Goal: Check status

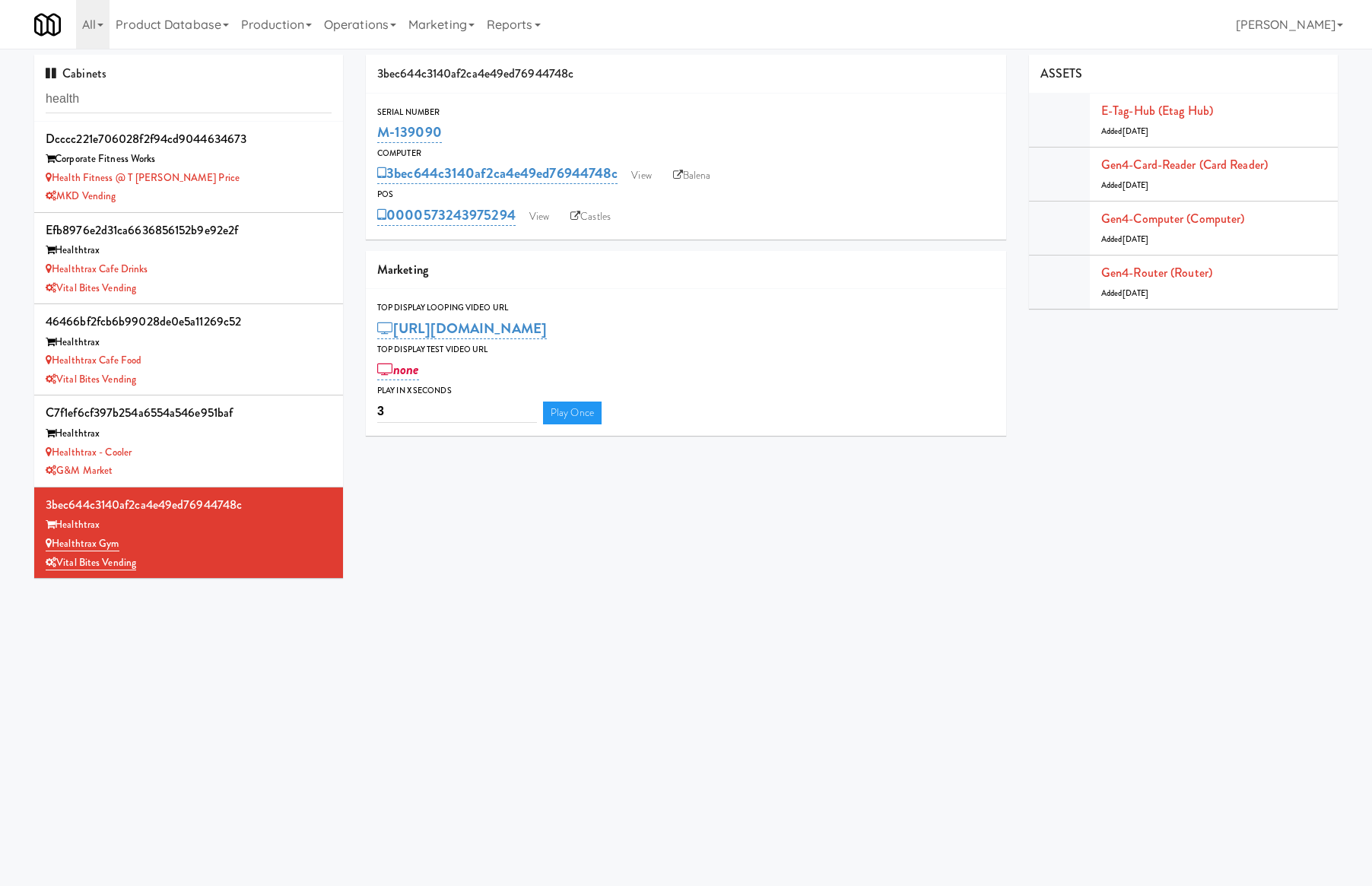
scroll to position [304, 0]
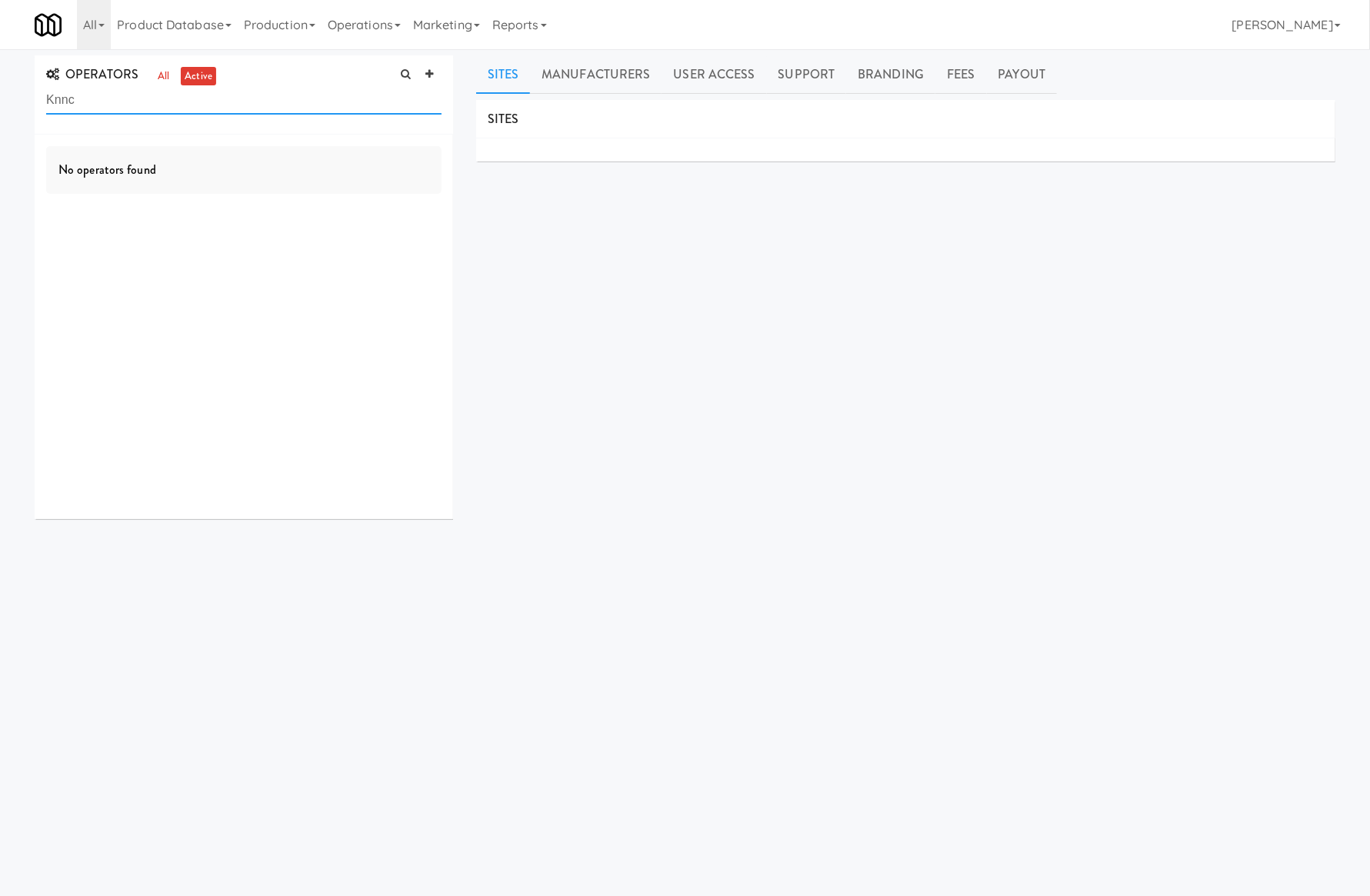
click at [145, 90] on input "Knnc" at bounding box center [244, 100] width 396 height 28
click at [143, 90] on input "Knnc" at bounding box center [244, 100] width 396 height 28
type input "tap"
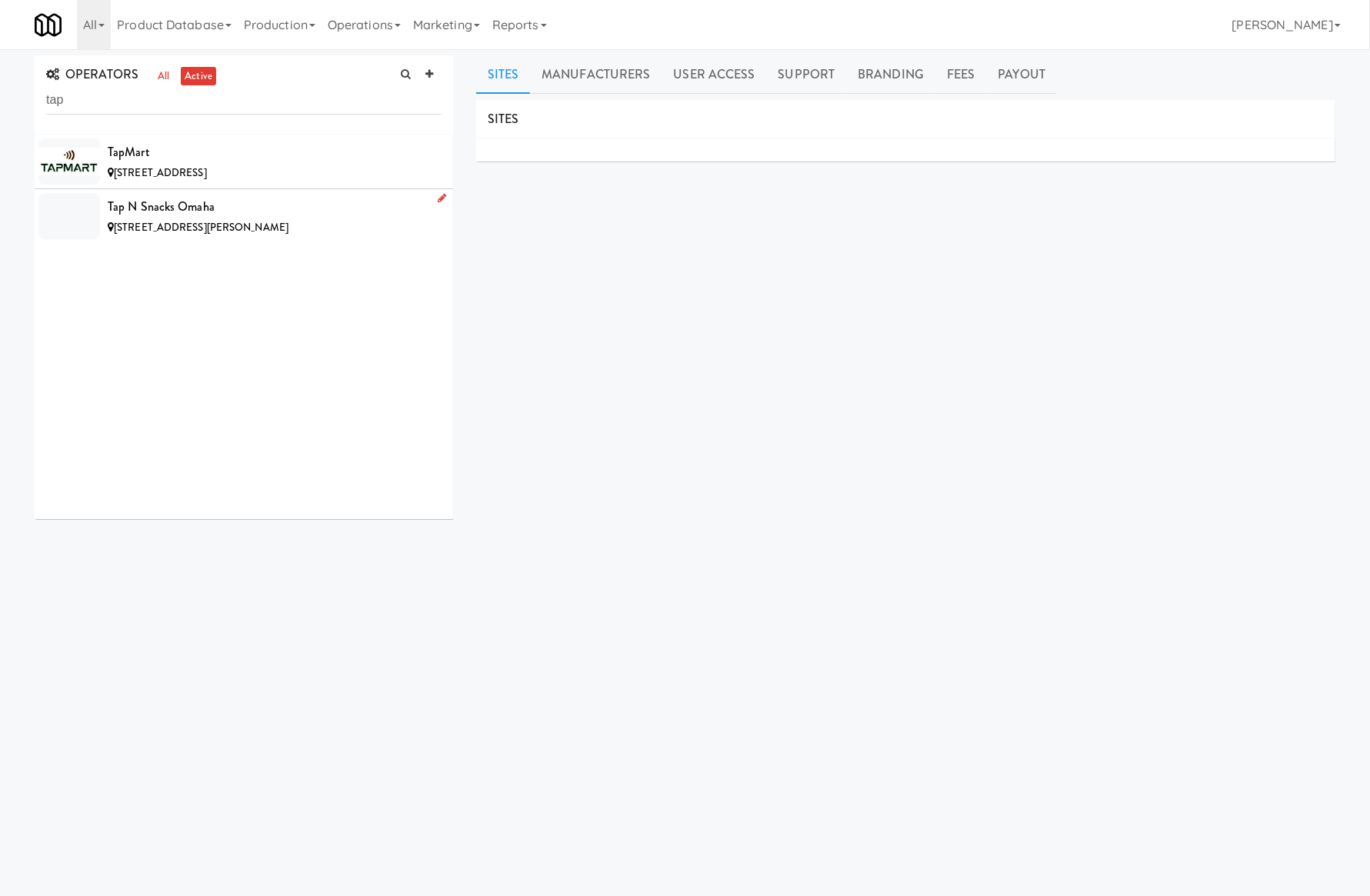
click at [263, 226] on div "[STREET_ADDRESS][PERSON_NAME]" at bounding box center [275, 228] width 334 height 20
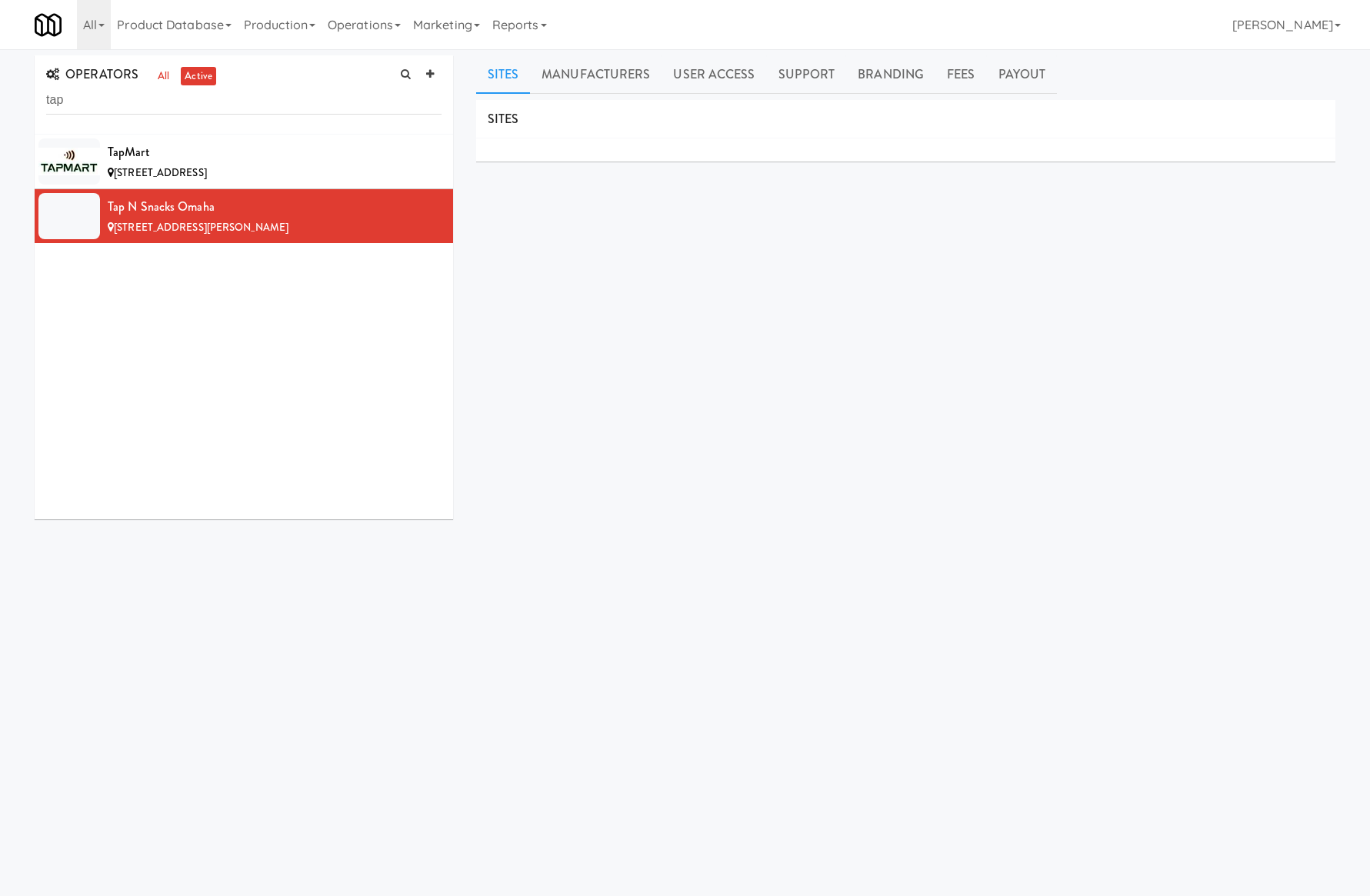
click at [148, 101] on input "tap" at bounding box center [244, 100] width 396 height 28
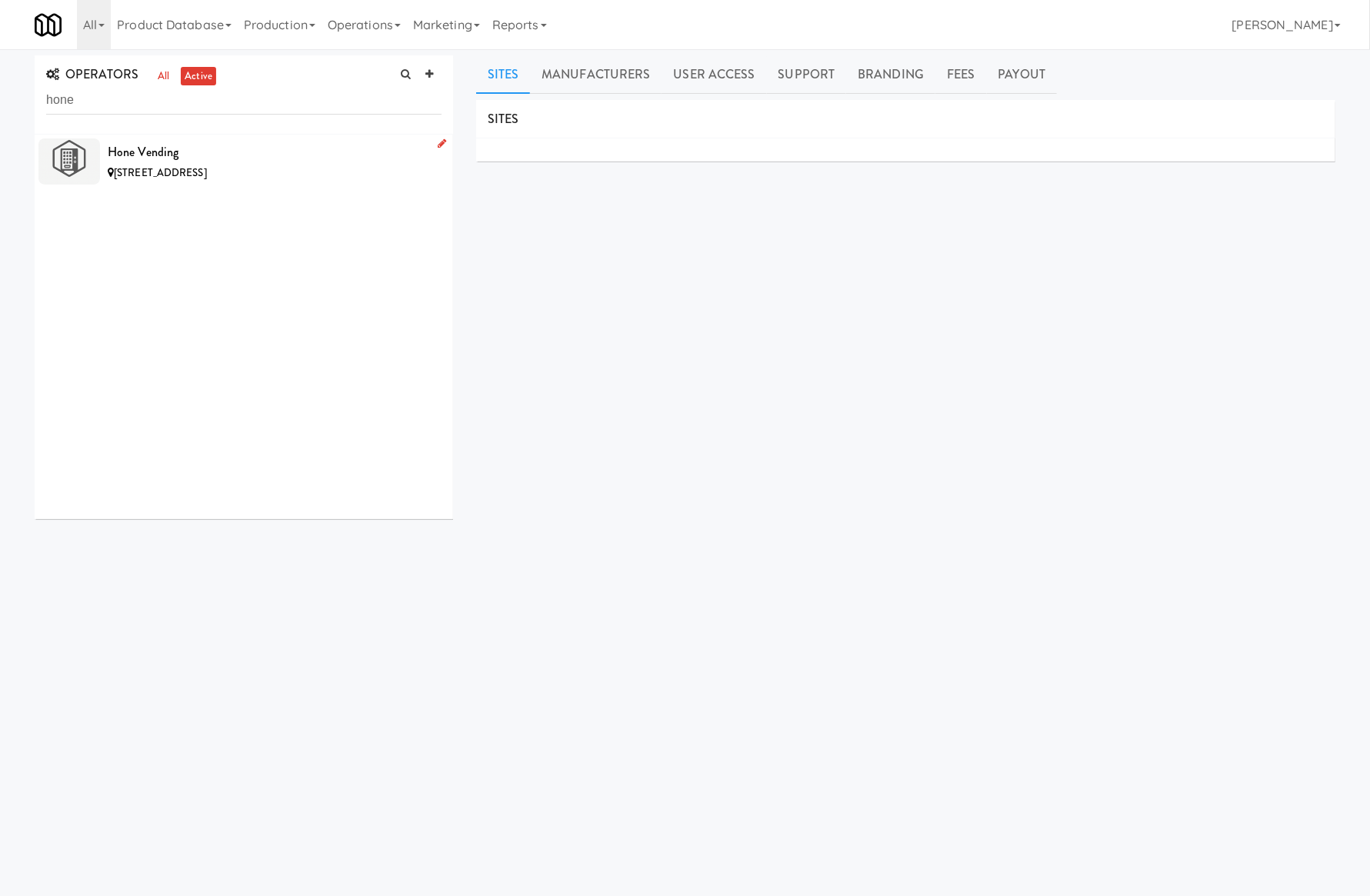
click at [309, 153] on div "Hone Vending" at bounding box center [275, 152] width 334 height 23
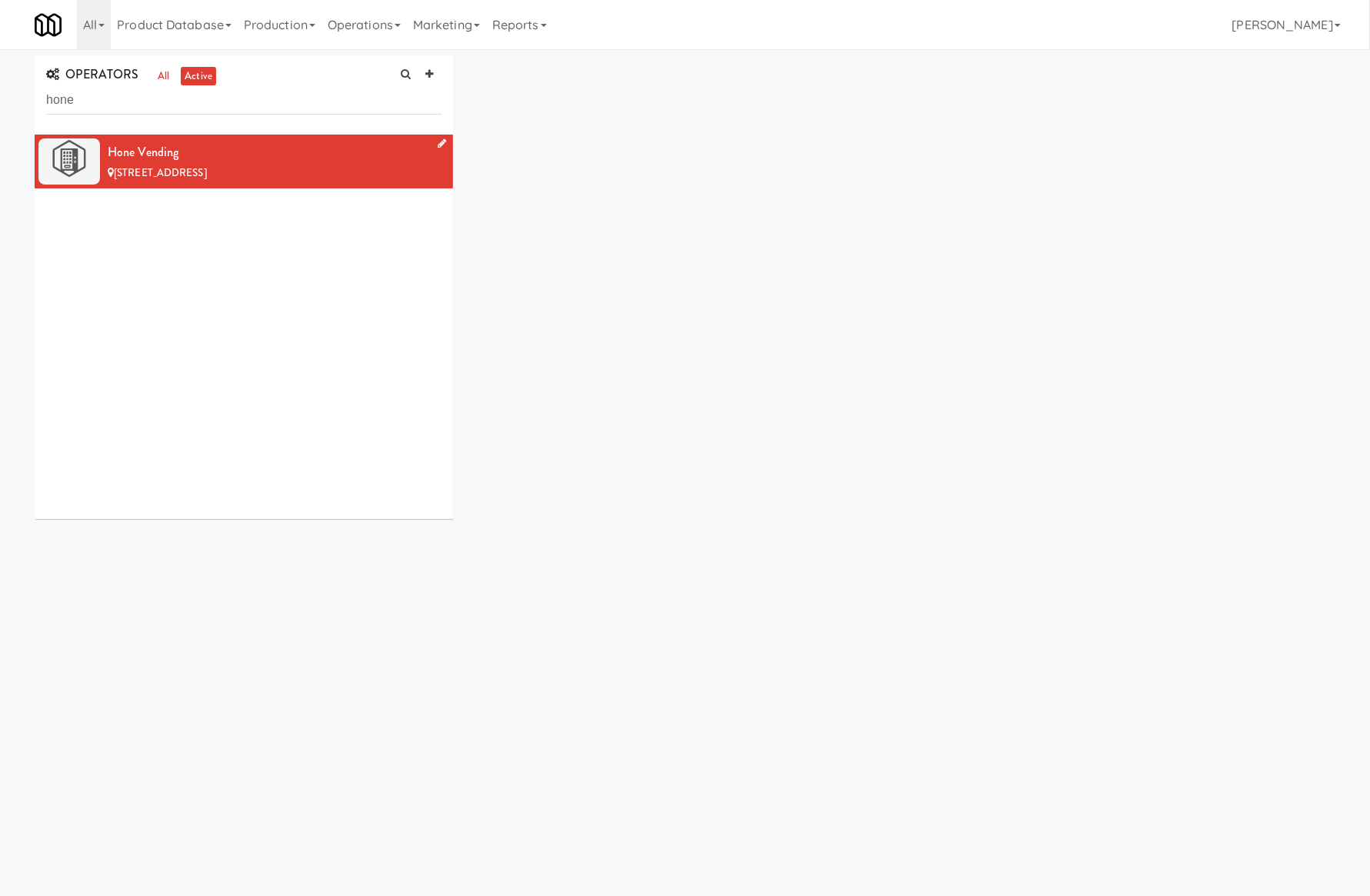
click at [305, 151] on div "Hone Vending" at bounding box center [275, 152] width 334 height 23
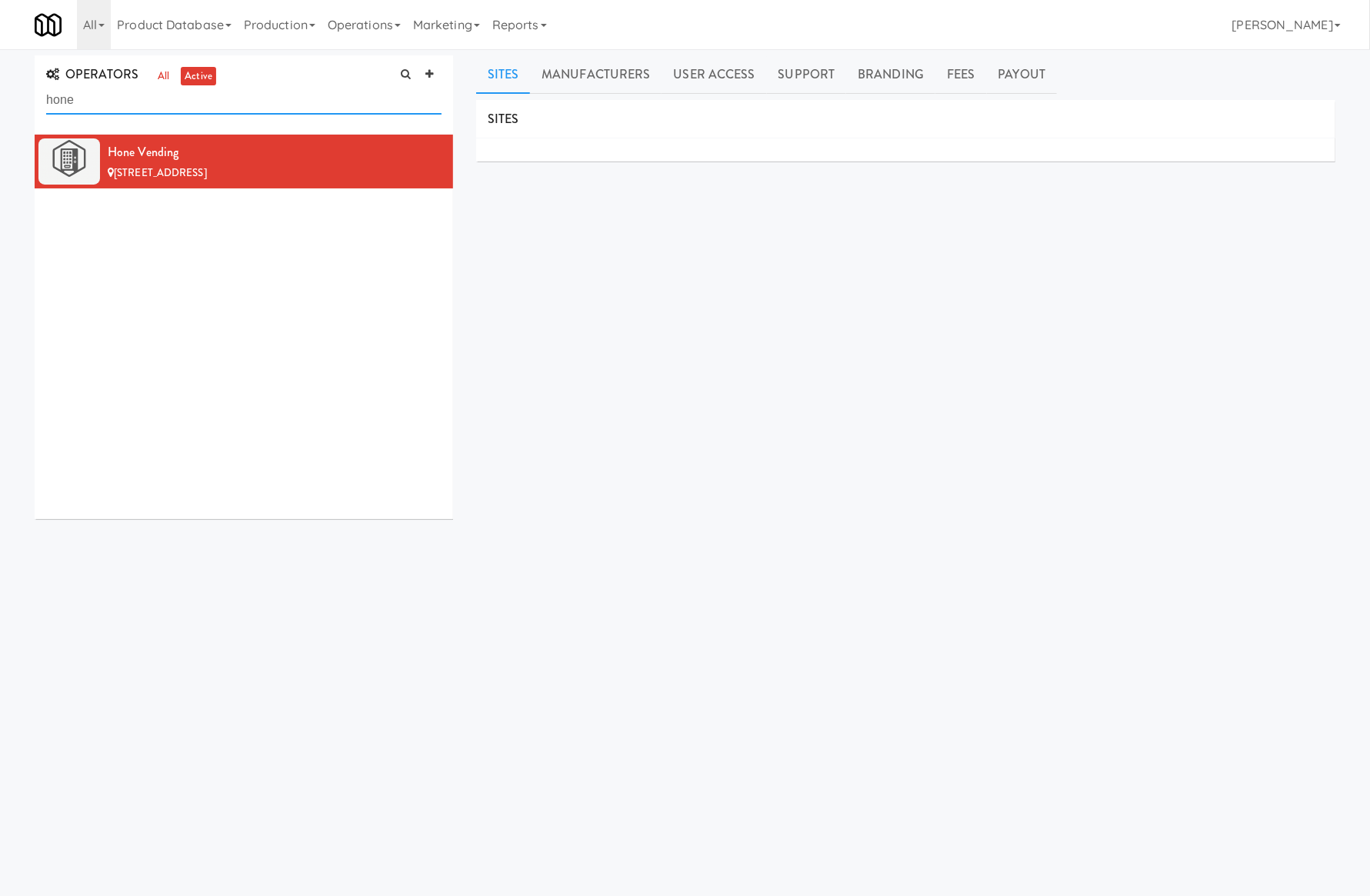
click at [112, 102] on input "hone" at bounding box center [244, 100] width 396 height 28
click at [111, 102] on input "hone" at bounding box center [244, 100] width 396 height 28
paste input "HomeSchool"
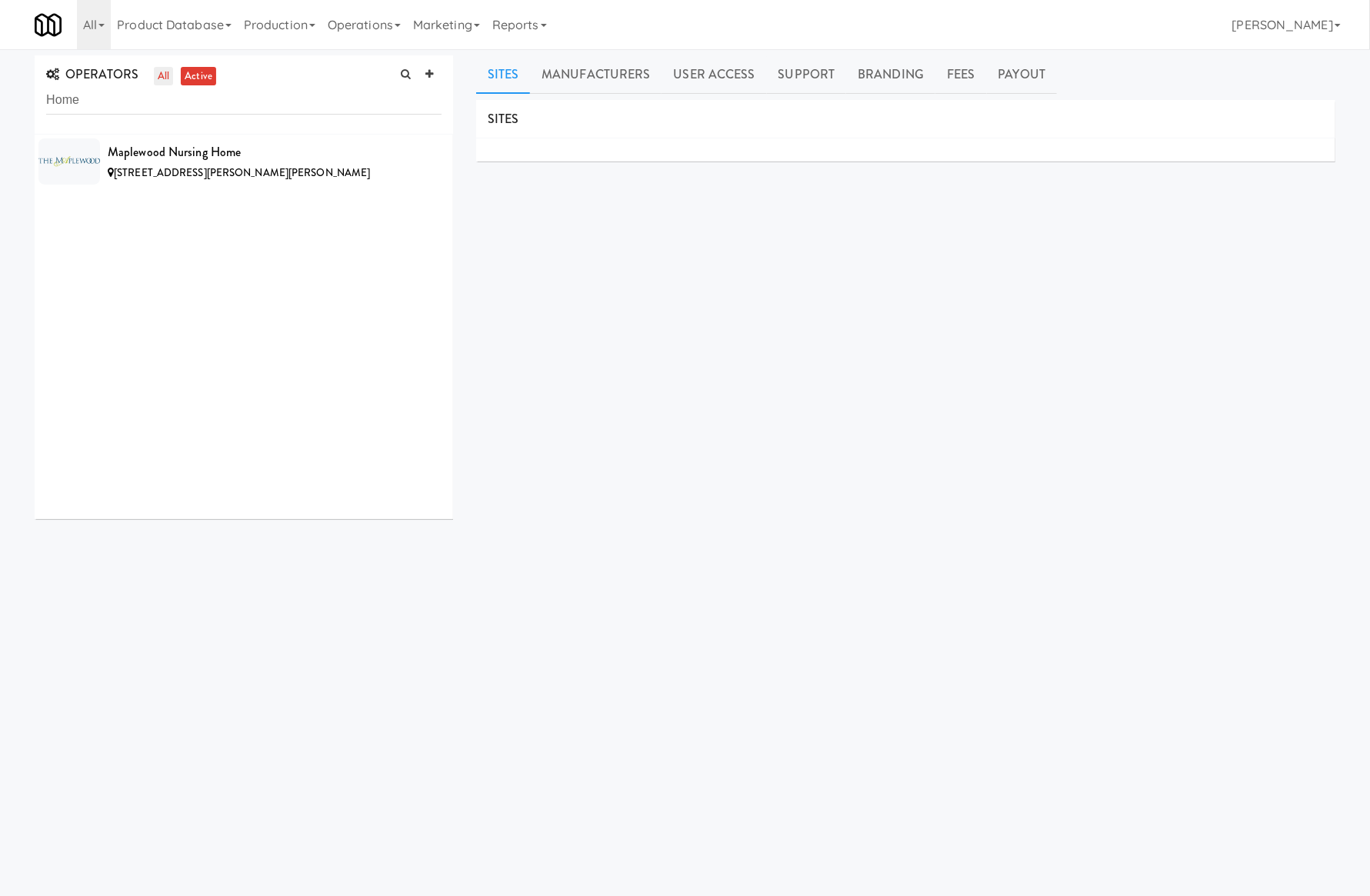
click at [167, 78] on link "all" at bounding box center [163, 77] width 20 height 20
click at [86, 97] on input "Home" at bounding box center [244, 100] width 396 height 28
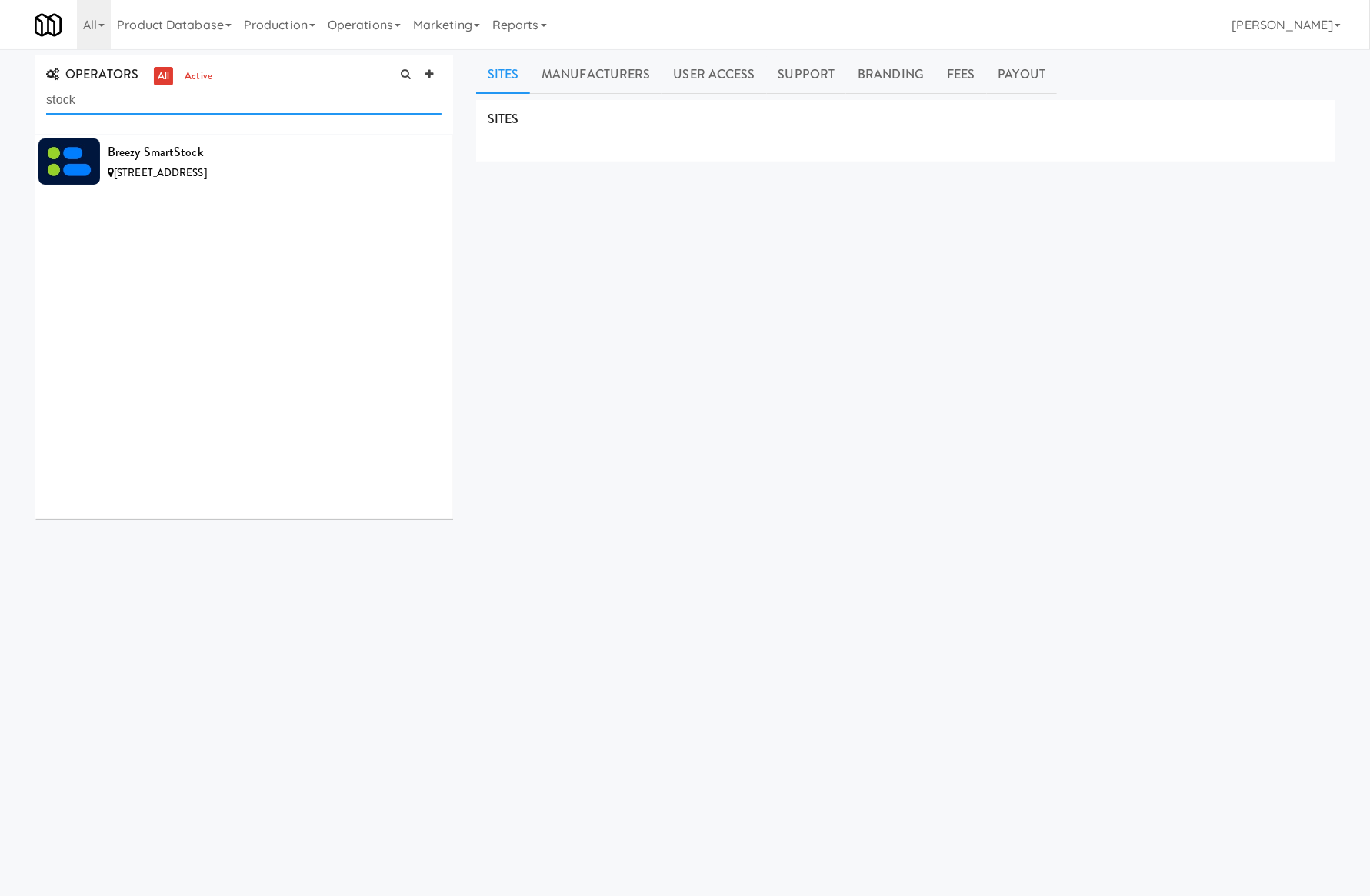
click at [149, 99] on input "stock" at bounding box center [244, 100] width 396 height 28
click at [151, 99] on input "stock" at bounding box center [244, 100] width 396 height 28
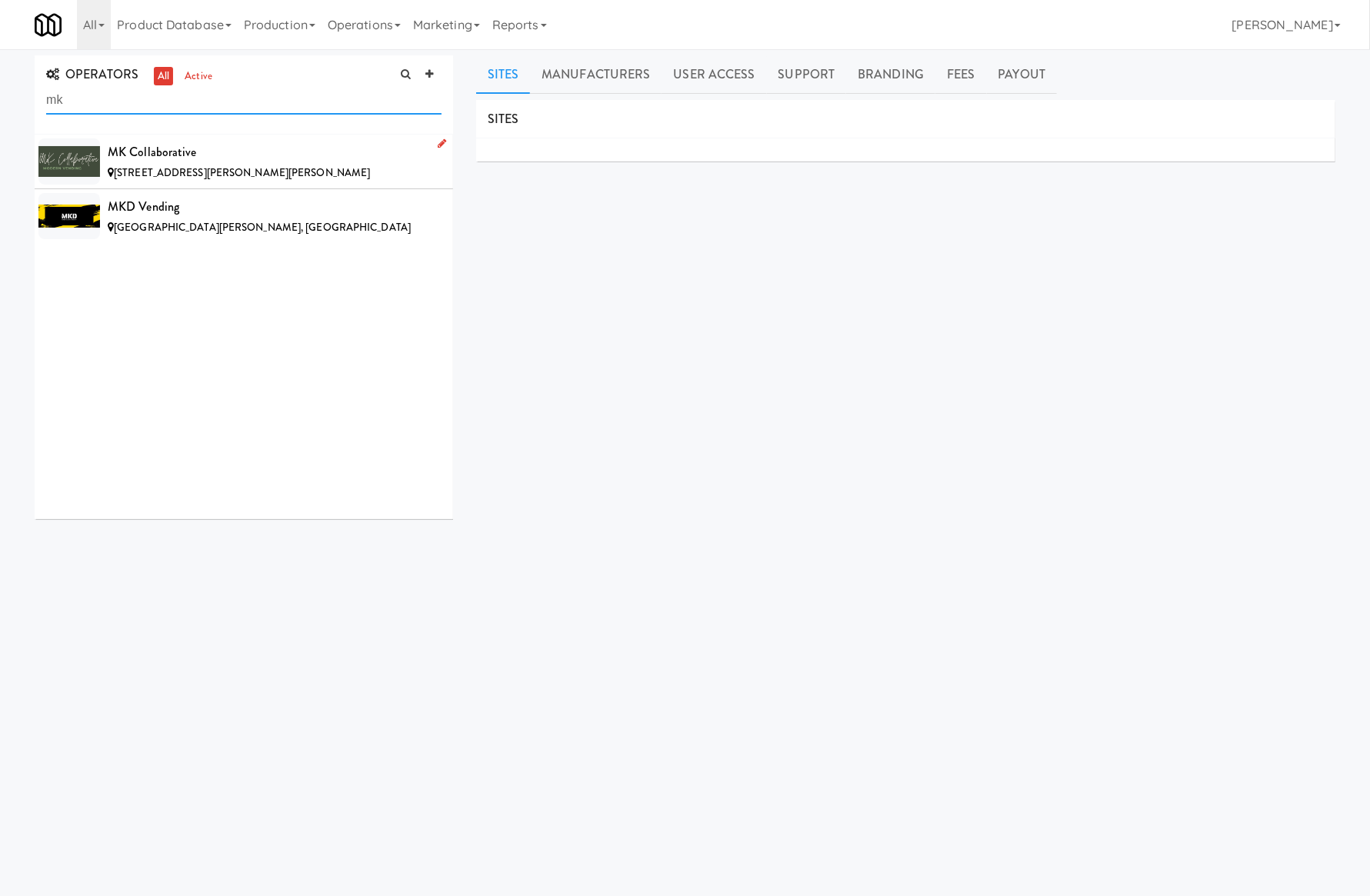
type input "mk"
click at [294, 152] on div "MK Collaborative" at bounding box center [275, 152] width 334 height 23
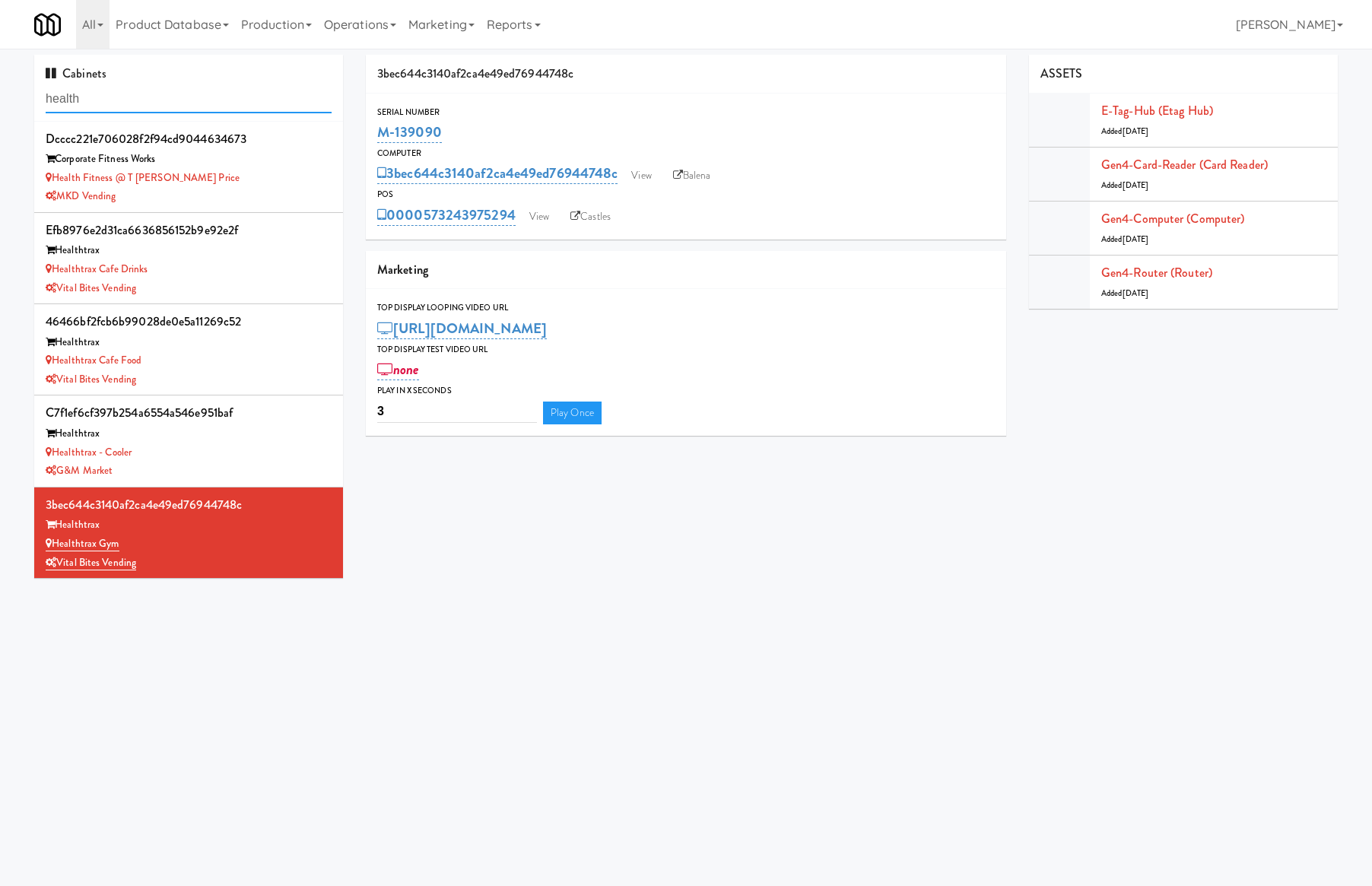
scroll to position [304, 0]
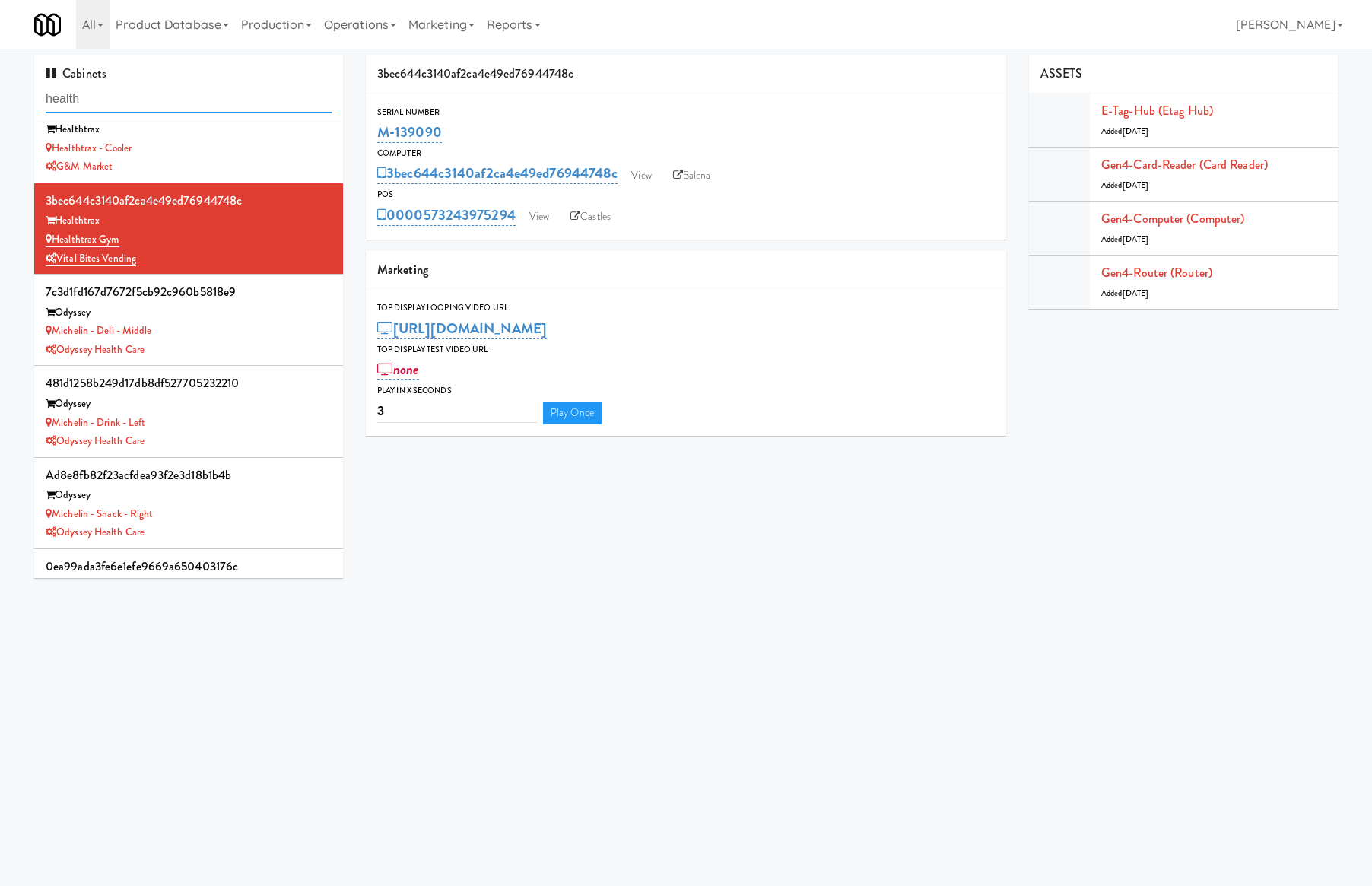
click at [169, 104] on input "health" at bounding box center [188, 99] width 286 height 28
click at [168, 104] on input "health" at bounding box center [188, 99] width 286 height 28
type input "s"
type input "a"
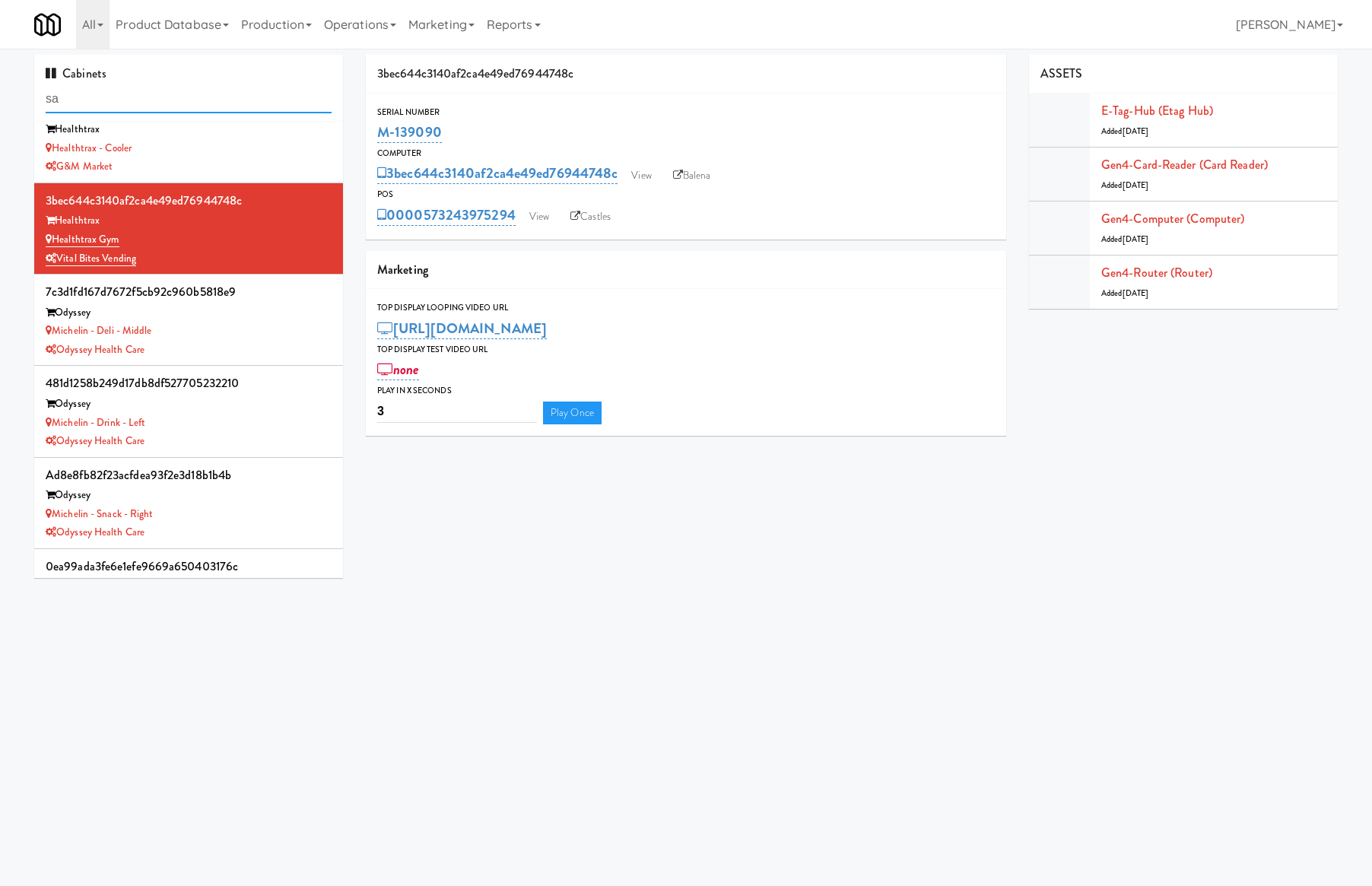
type input "s"
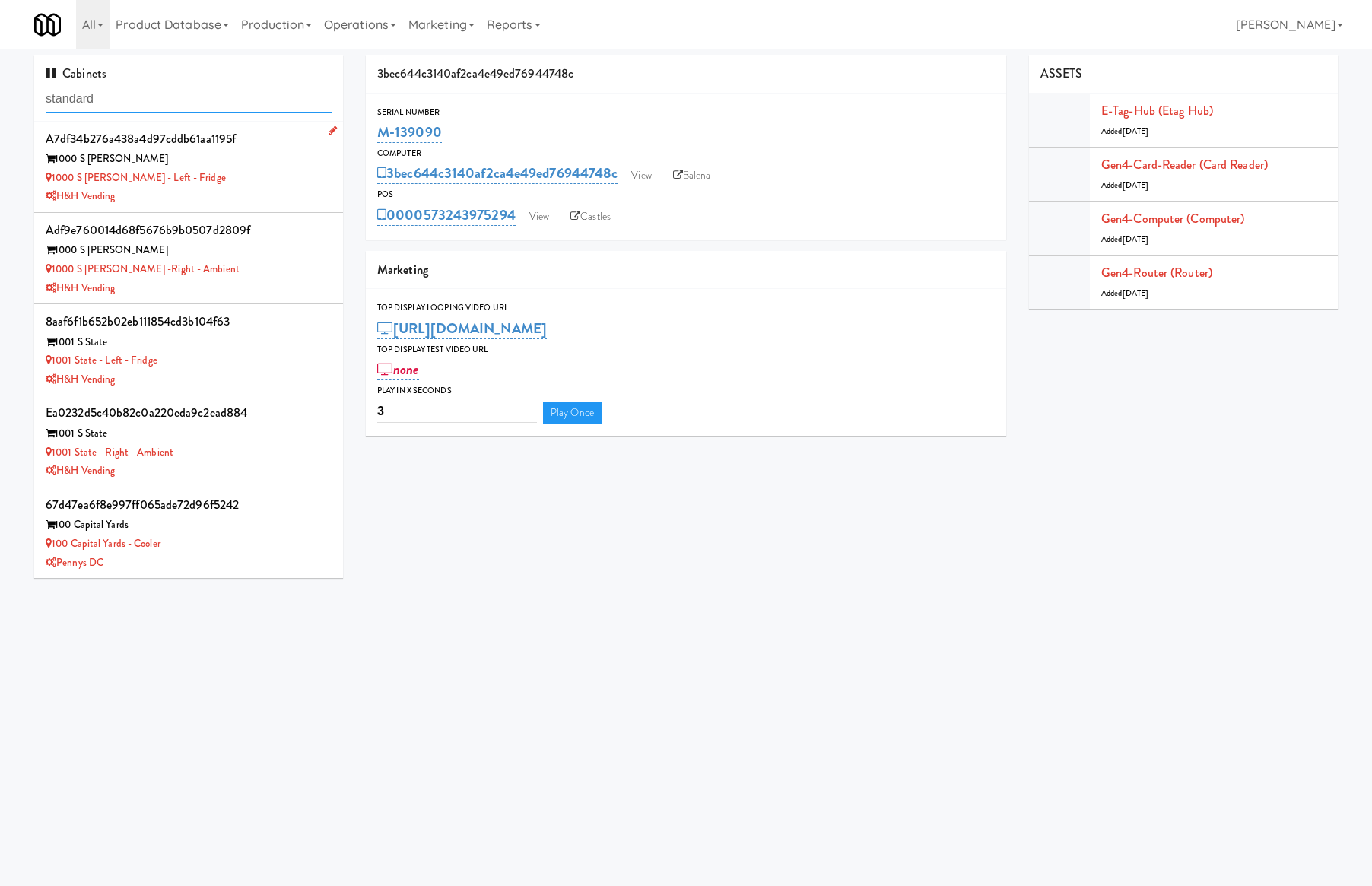
type input "standard"
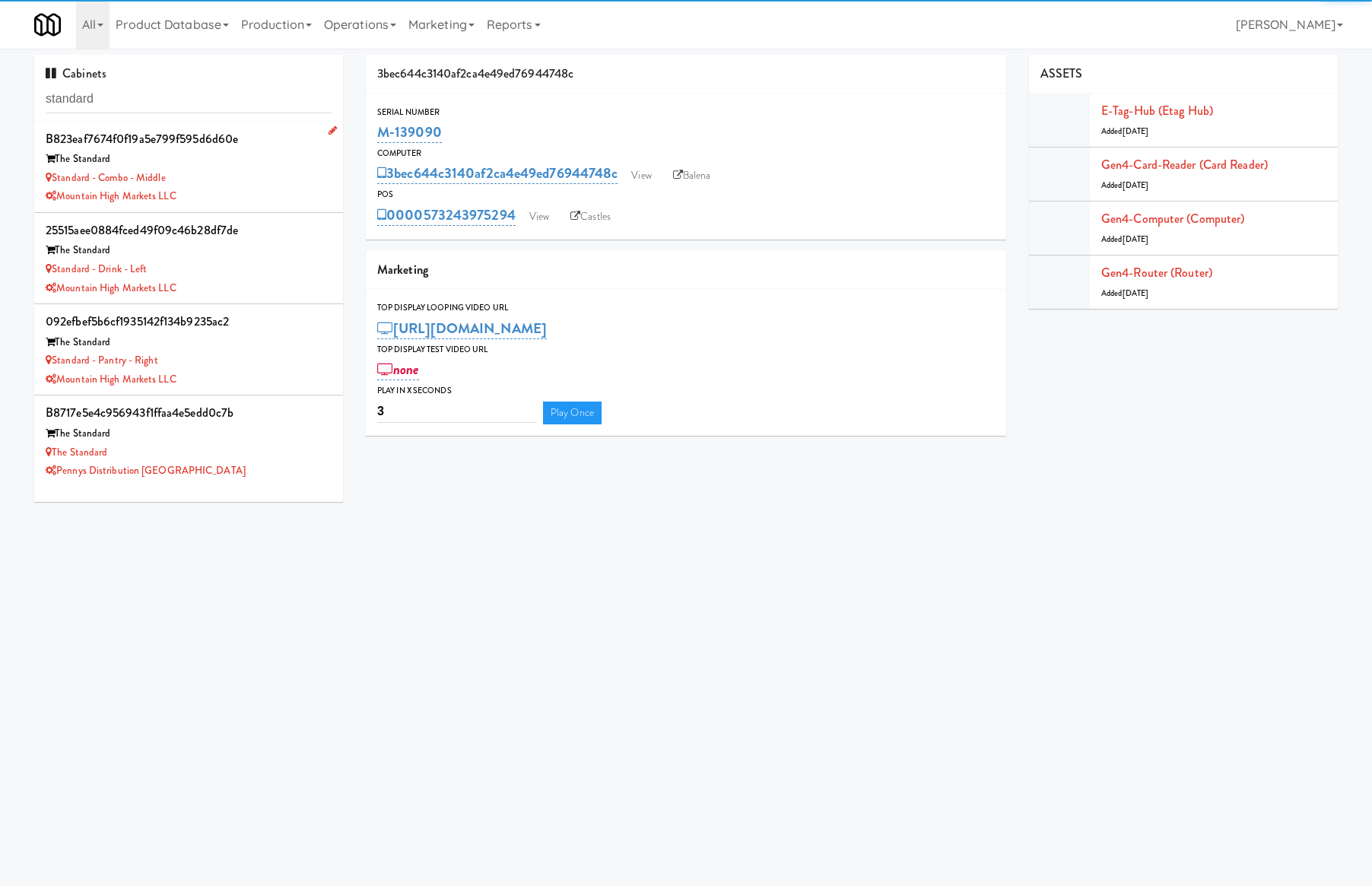
click at [226, 172] on div "Standard - Combo - Middle" at bounding box center [188, 178] width 286 height 19
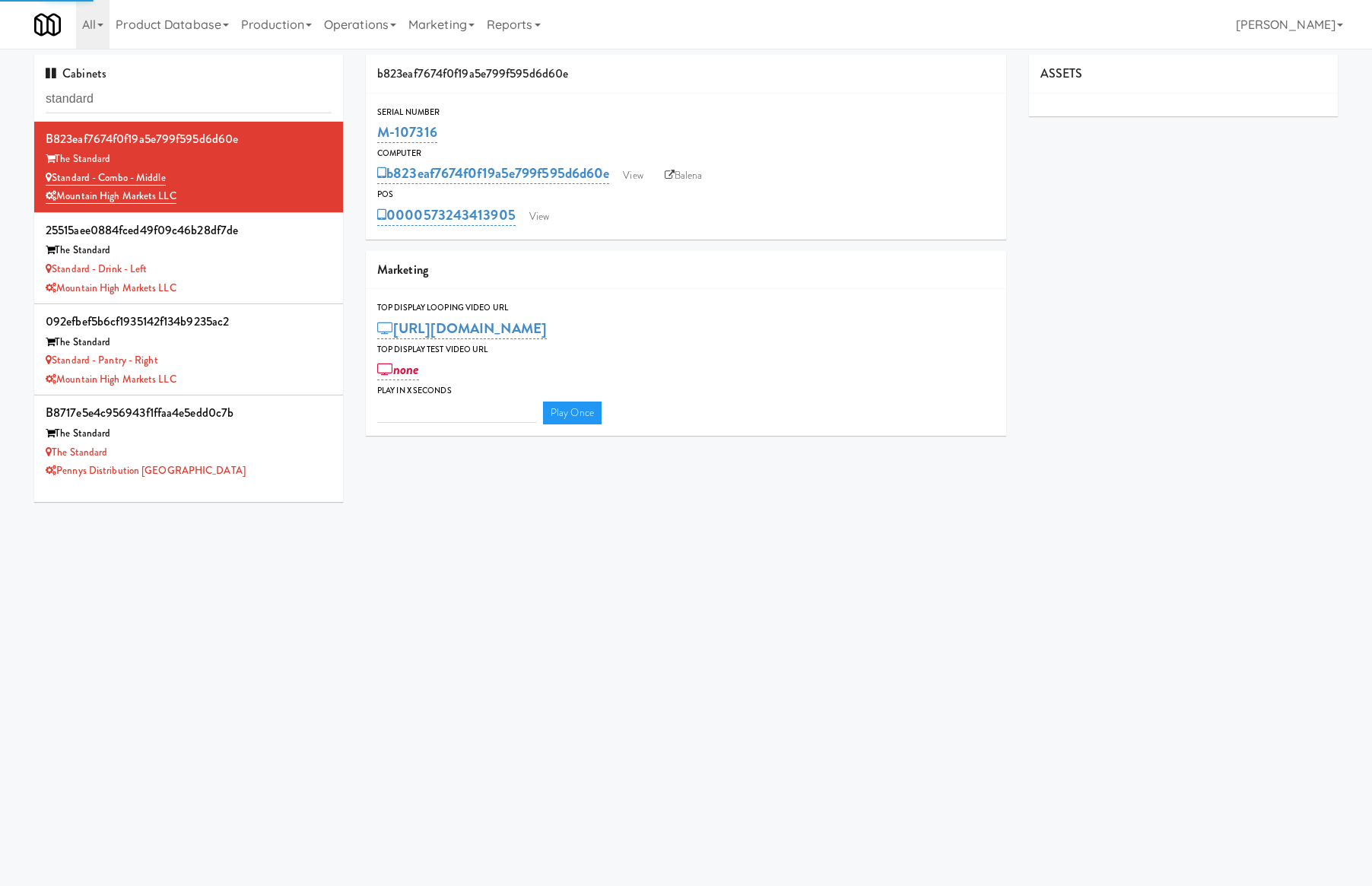
type input "3"
click at [528, 214] on link "View" at bounding box center [539, 217] width 35 height 23
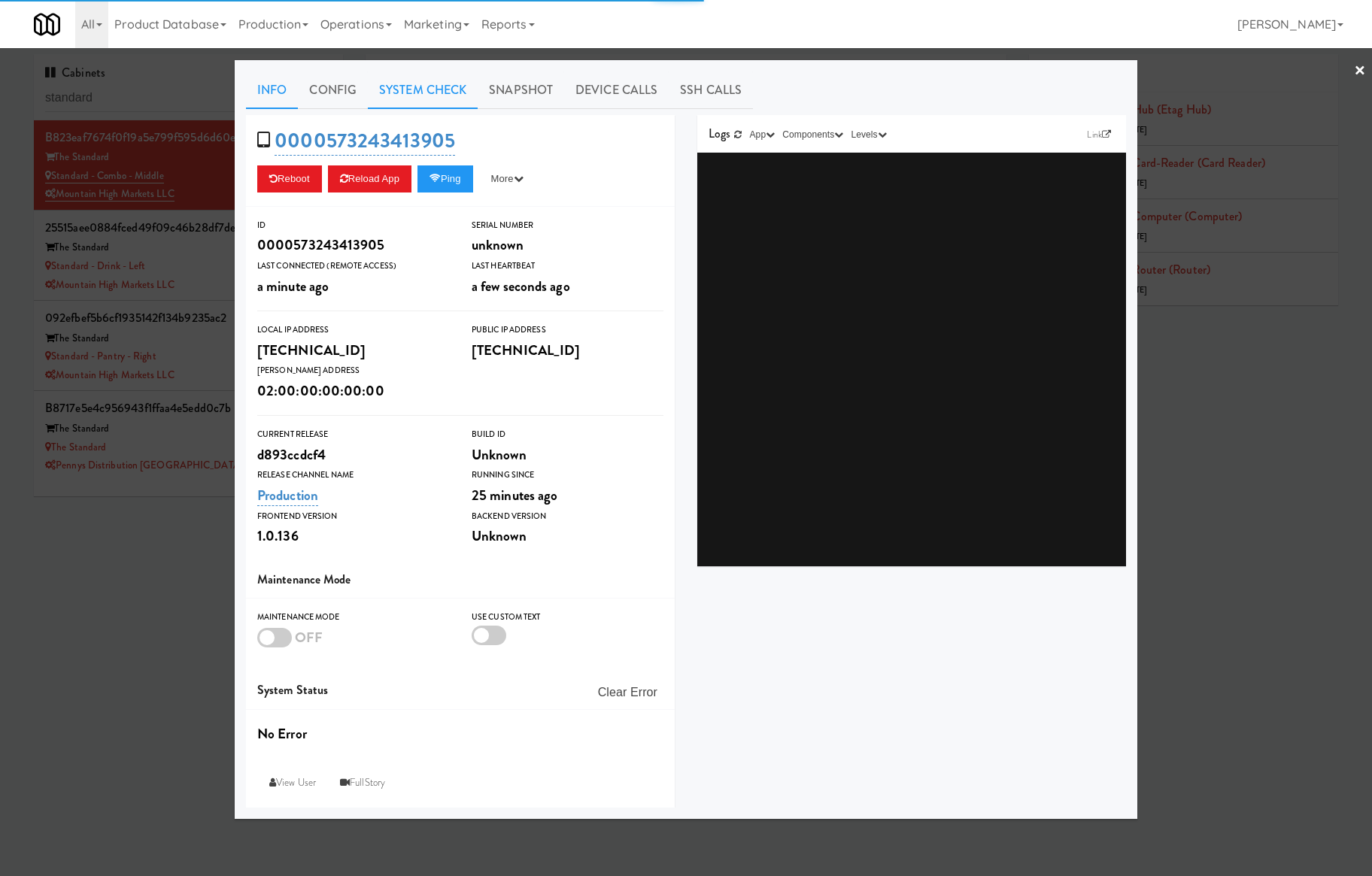
click at [446, 94] on link "System Check" at bounding box center [423, 90] width 110 height 38
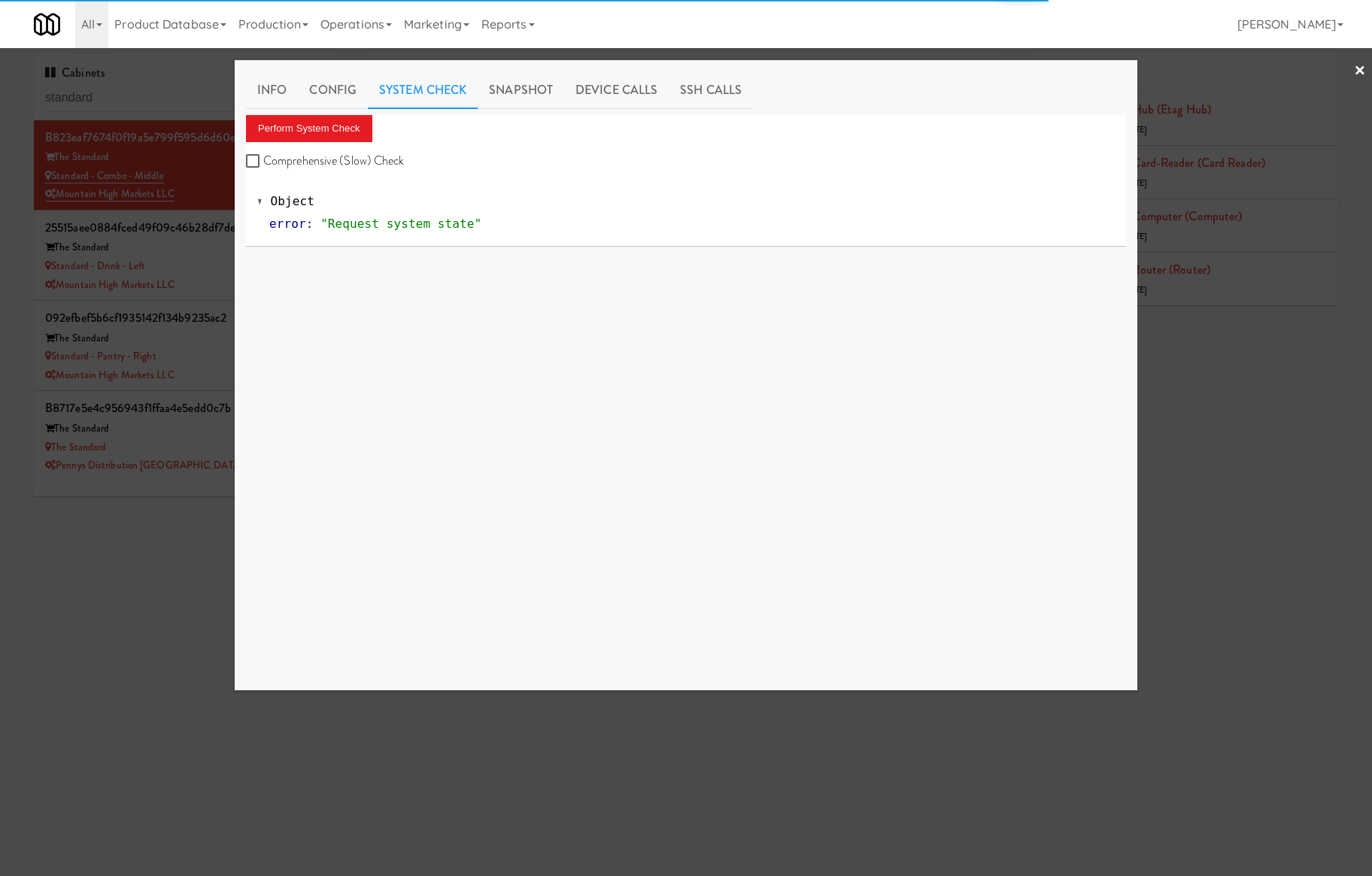
click at [342, 112] on div "Info Config System Check Snapshot Device Calls SSH Calls Perform System Check C…" at bounding box center [686, 375] width 880 height 608
click at [341, 128] on button "Perform System Check" at bounding box center [309, 128] width 127 height 27
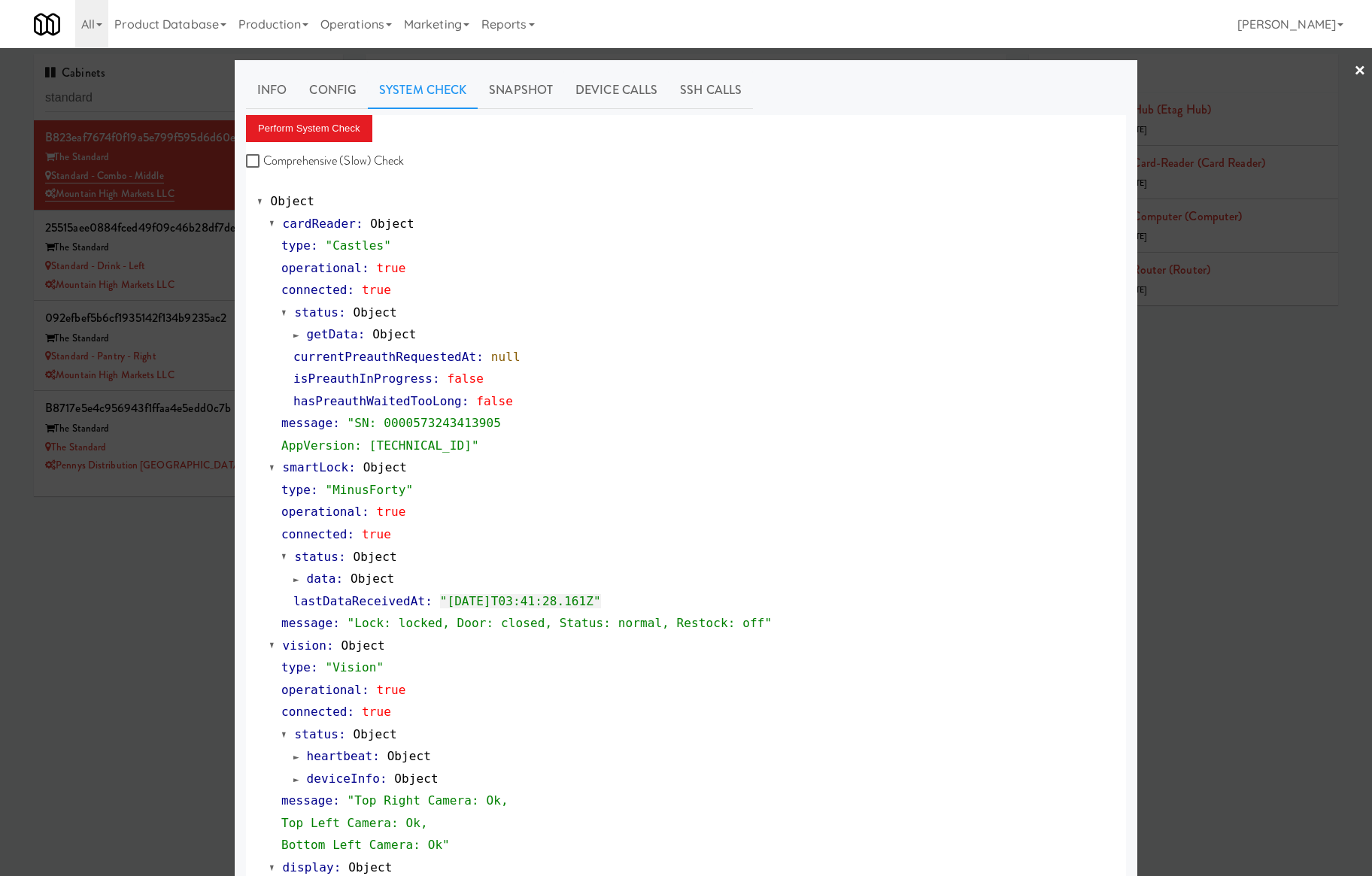
click at [223, 289] on div at bounding box center [686, 438] width 1372 height 876
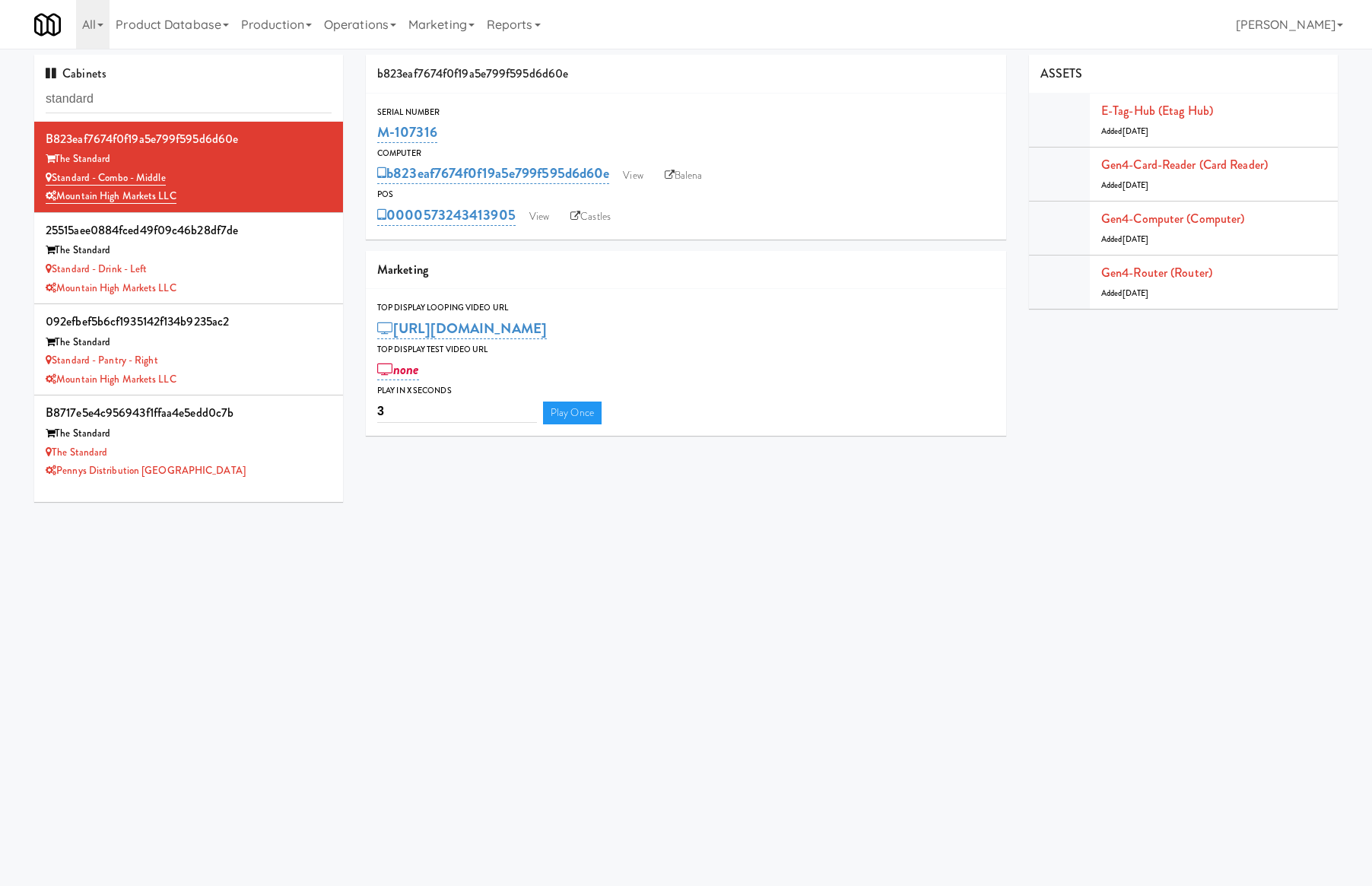
click at [225, 293] on div "Mountain High Markets LLC" at bounding box center [188, 288] width 286 height 19
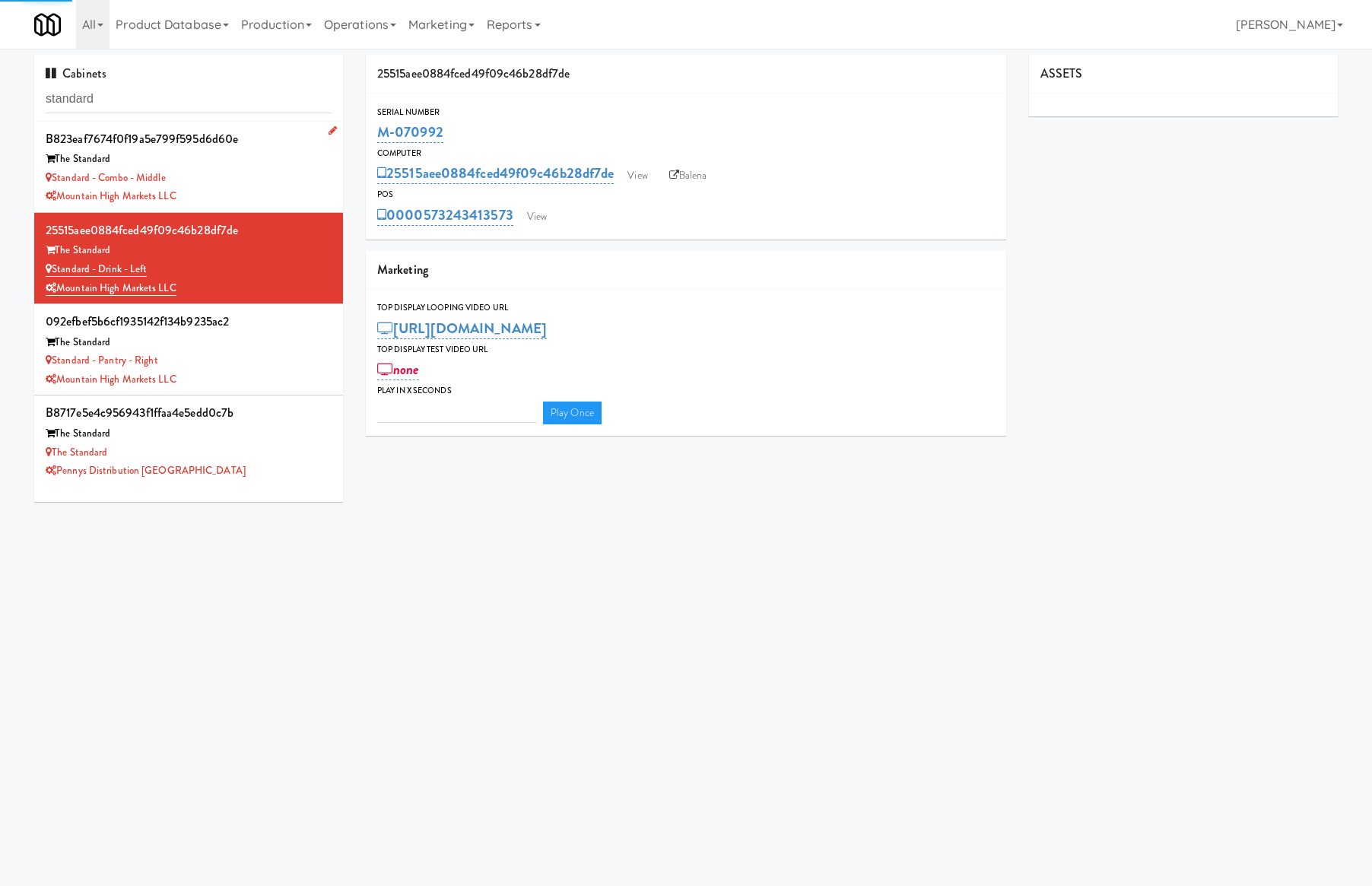
type input "3"
click at [256, 172] on div "Standard - Combo - Middle" at bounding box center [188, 178] width 286 height 19
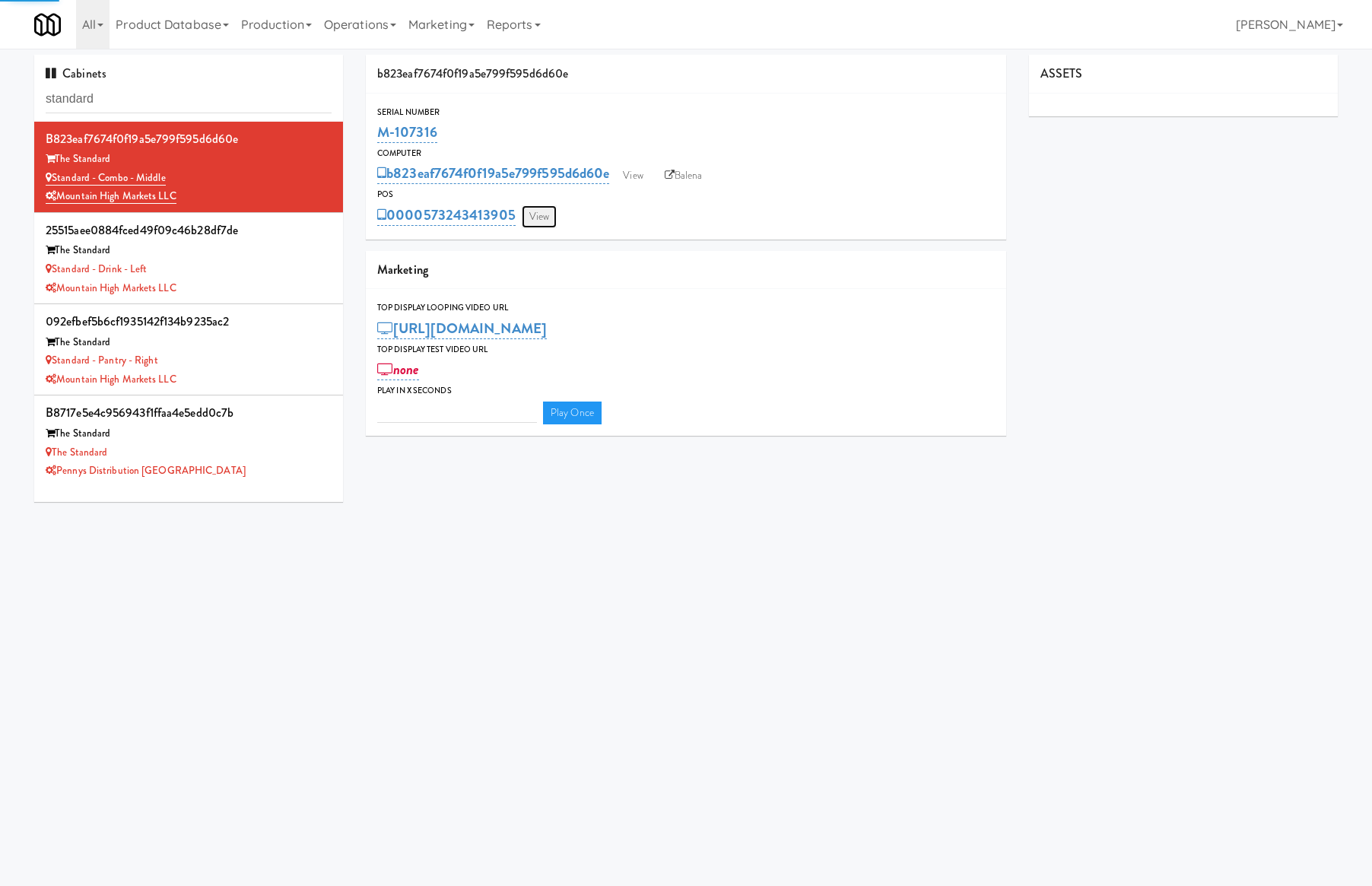
type input "3"
click at [537, 210] on link "View" at bounding box center [539, 217] width 35 height 23
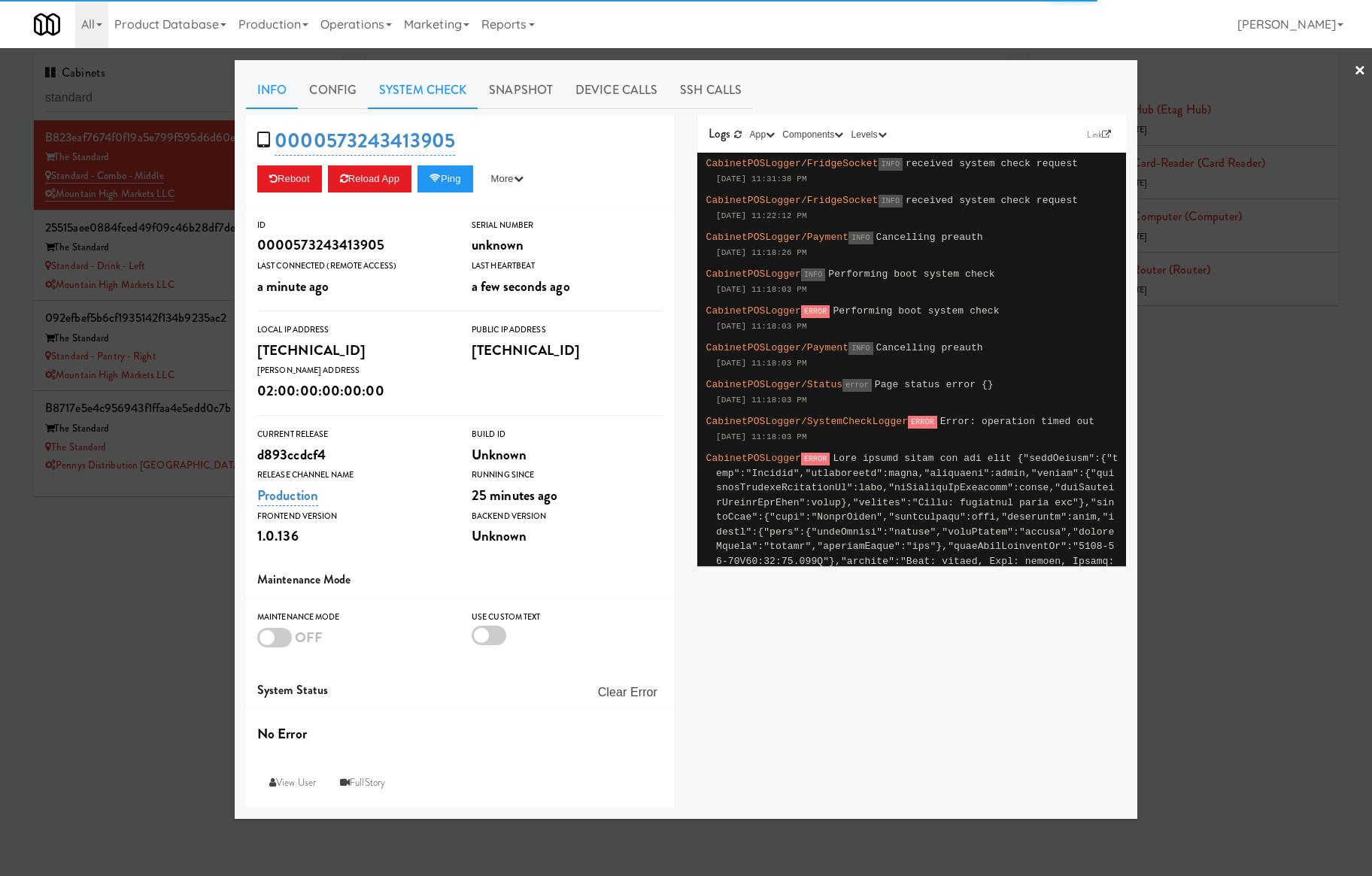
click at [435, 82] on link "System Check" at bounding box center [423, 90] width 110 height 38
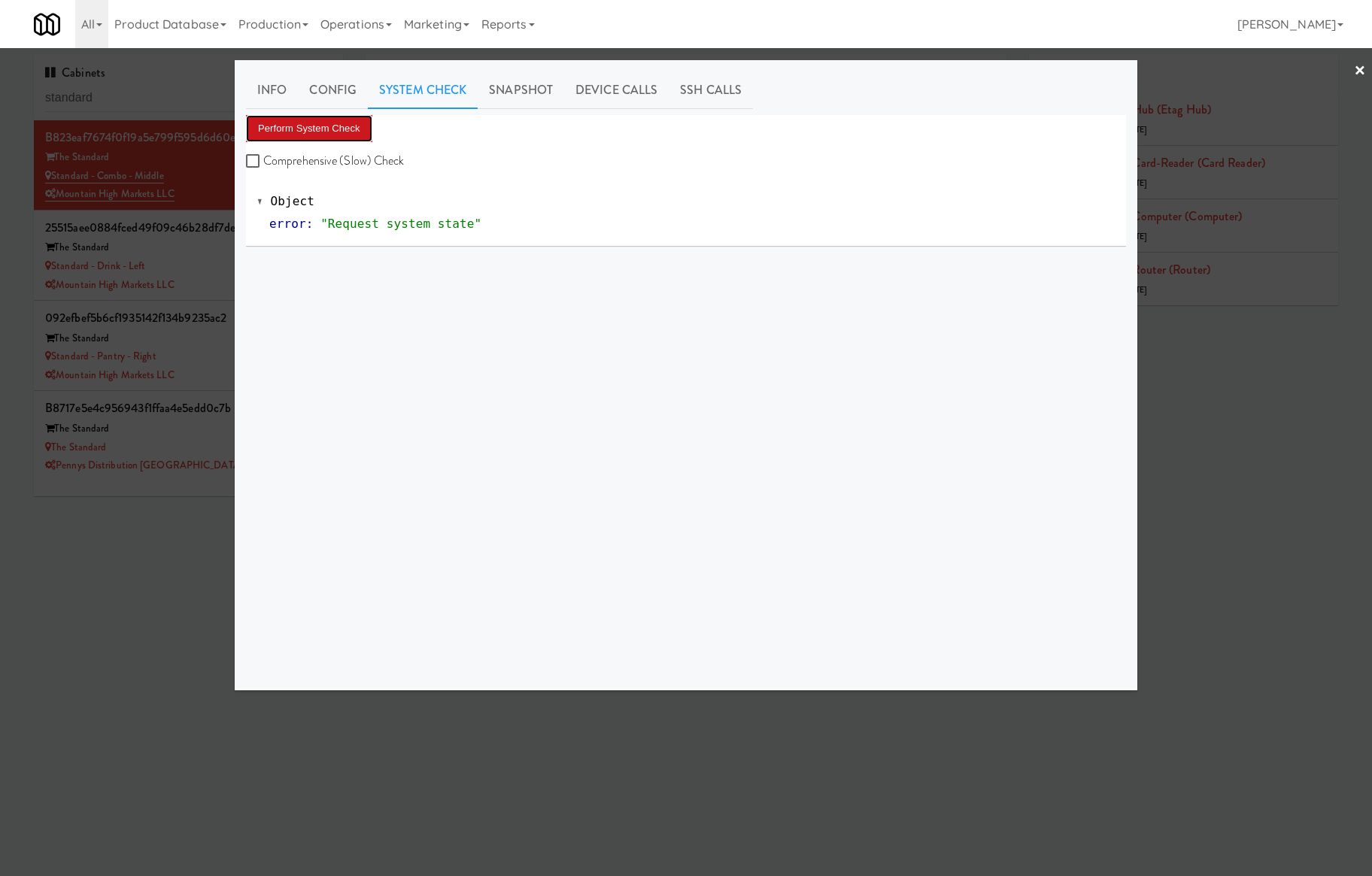
click at [347, 134] on button "Perform System Check" at bounding box center [309, 128] width 127 height 27
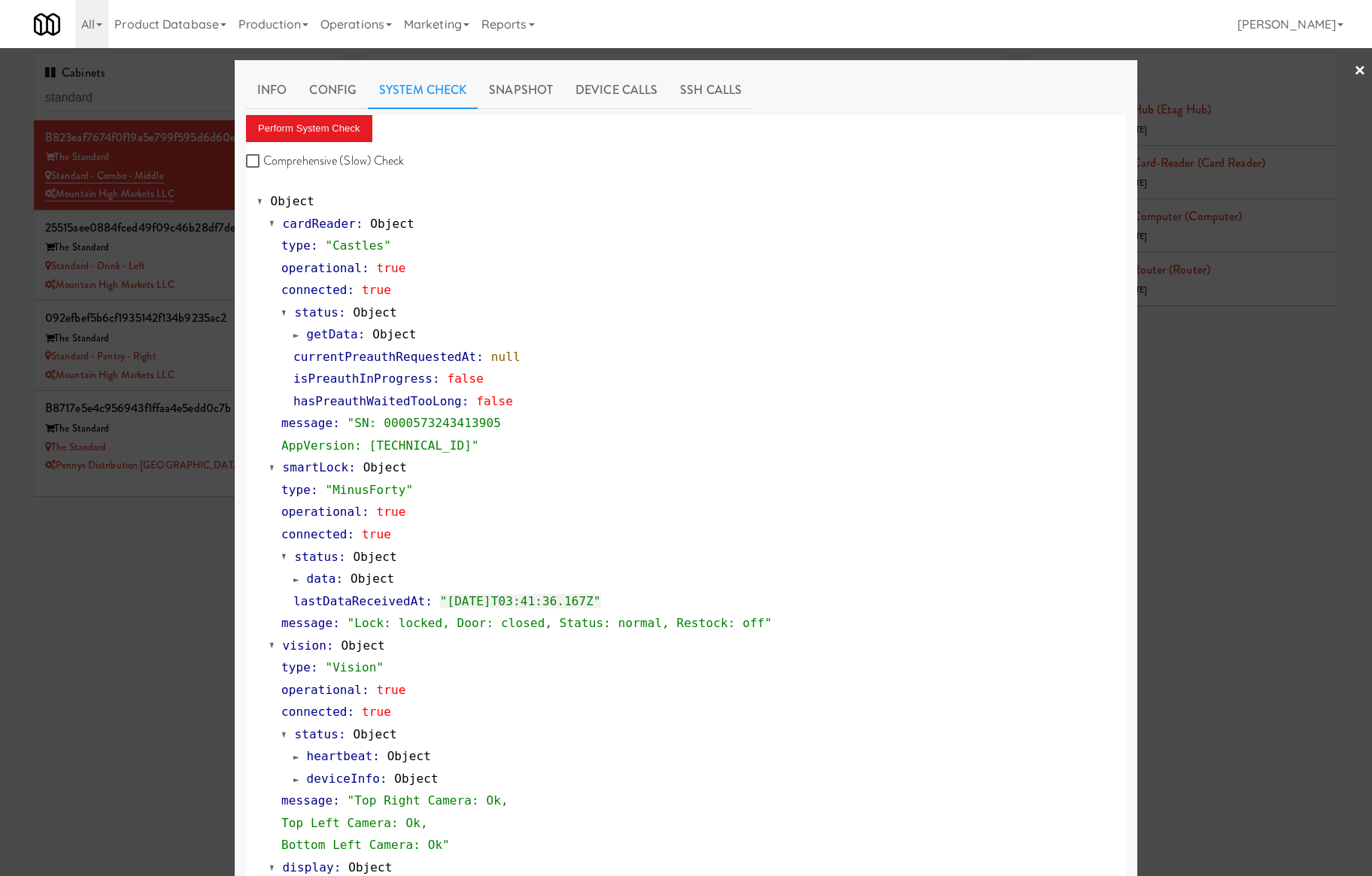
click at [191, 263] on div at bounding box center [686, 438] width 1372 height 876
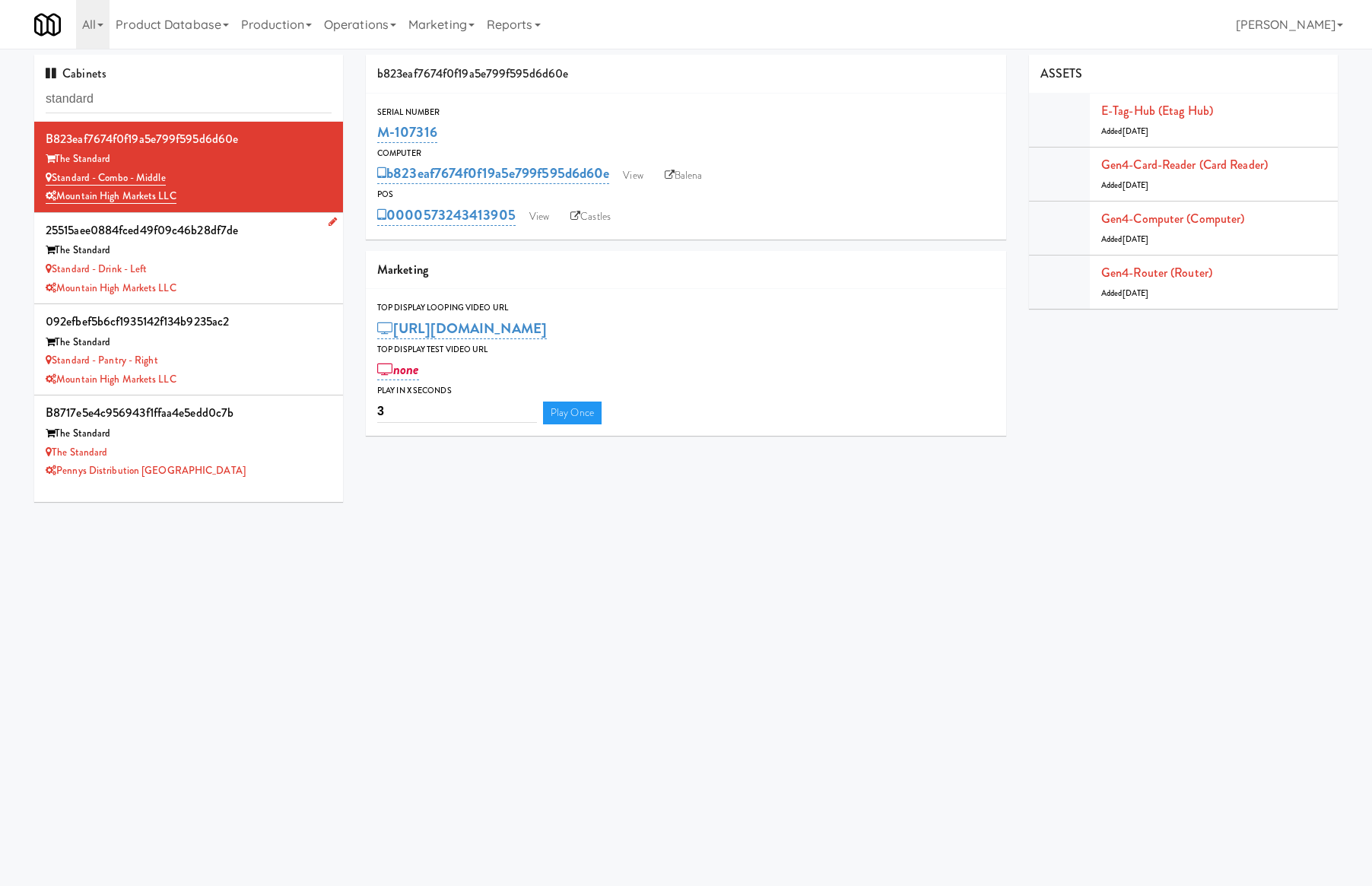
click at [193, 268] on div "Standard - Drink - Left" at bounding box center [188, 270] width 286 height 19
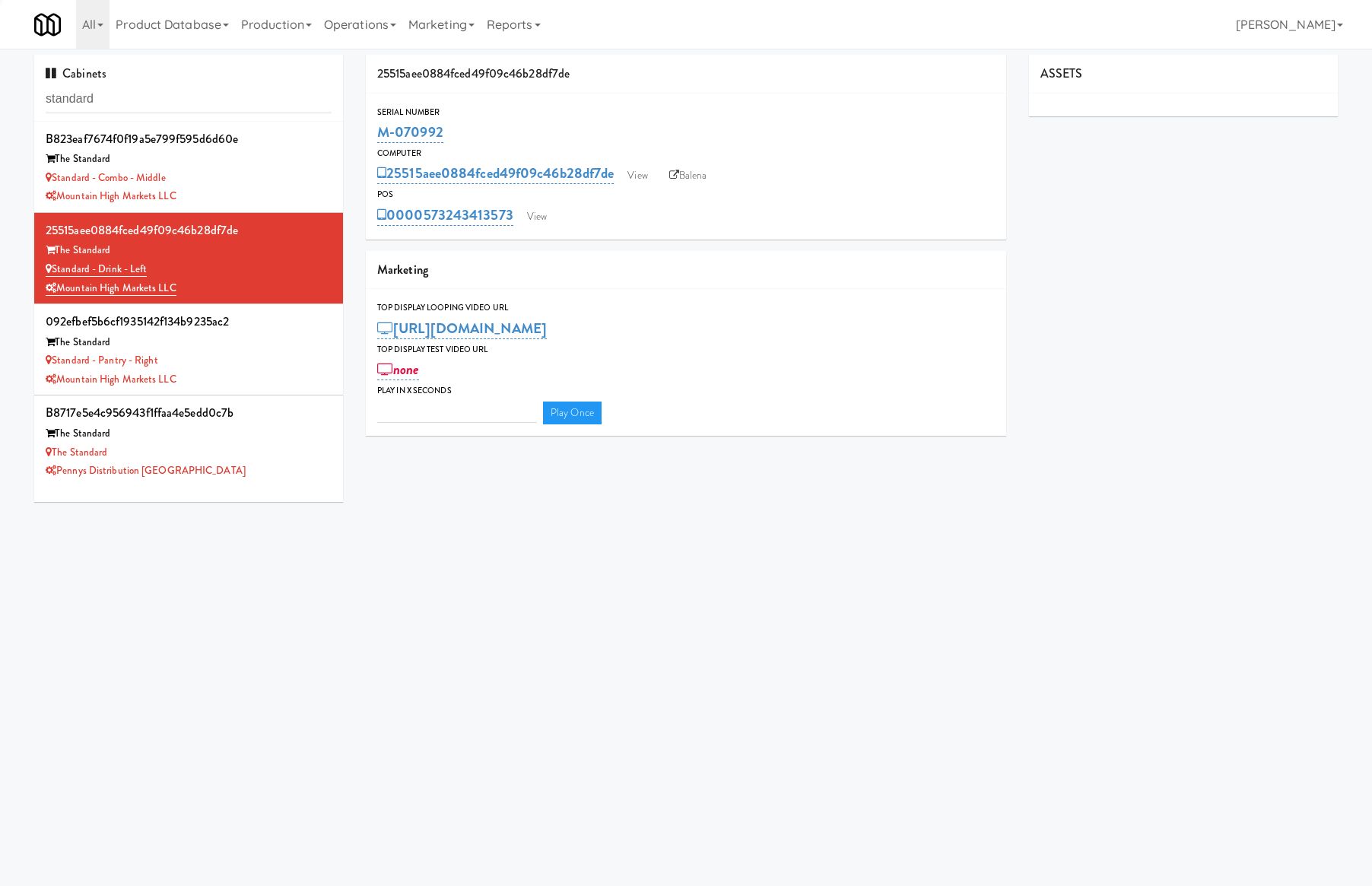
type input "3"
click at [540, 214] on link "View" at bounding box center [537, 217] width 35 height 23
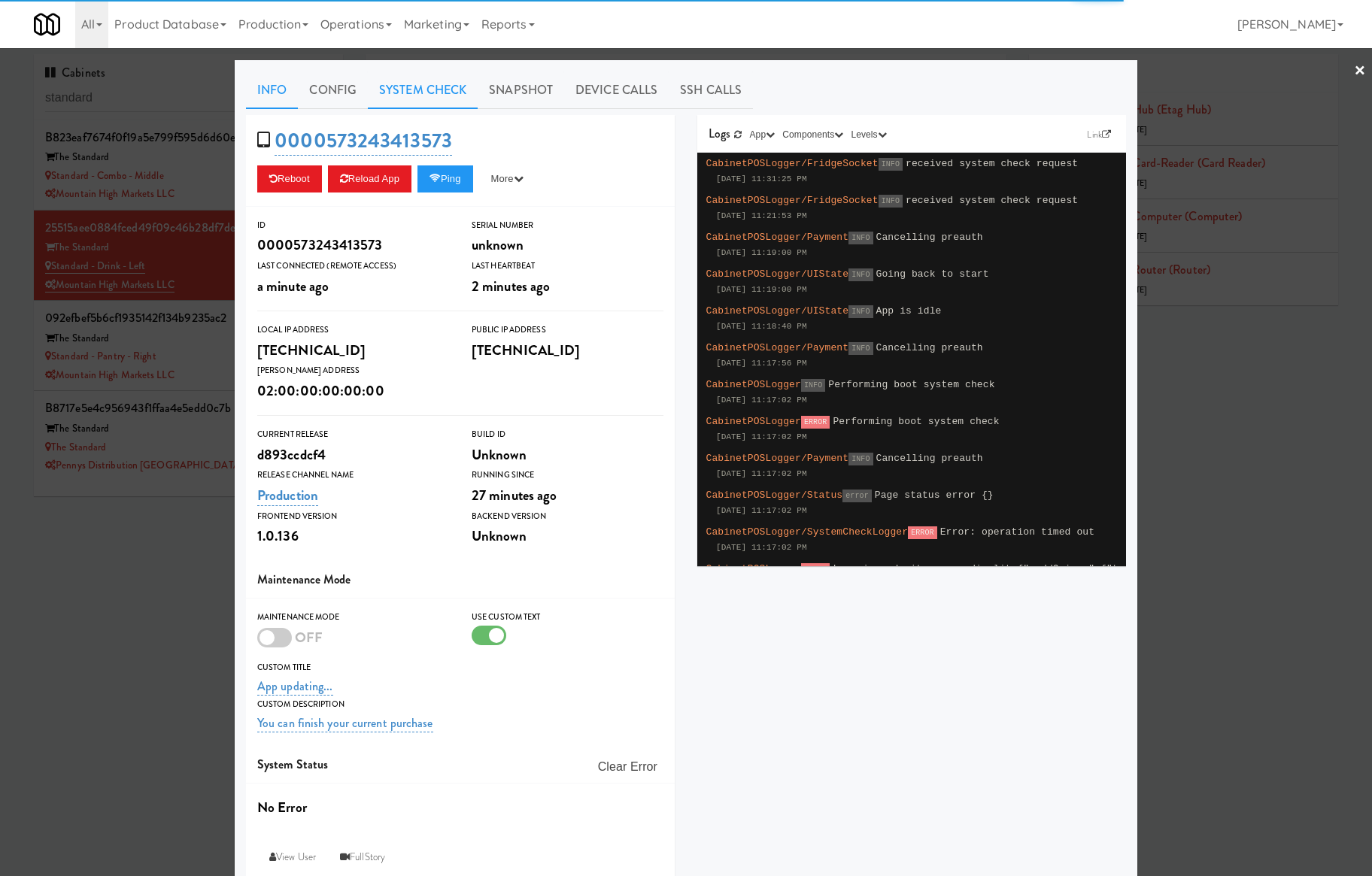
click at [420, 91] on link "System Check" at bounding box center [423, 90] width 110 height 38
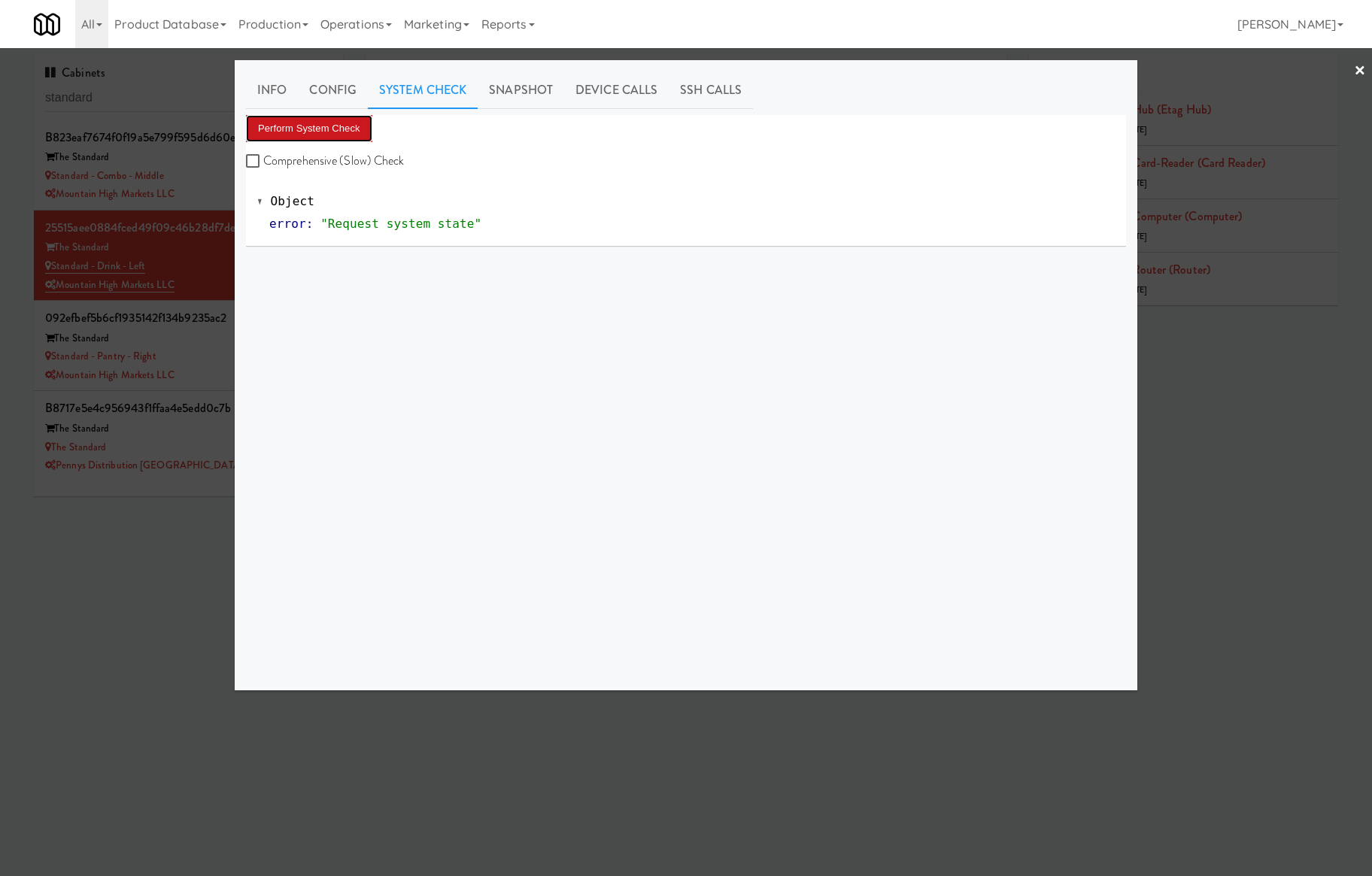
click at [305, 134] on button "Perform System Check" at bounding box center [309, 128] width 127 height 27
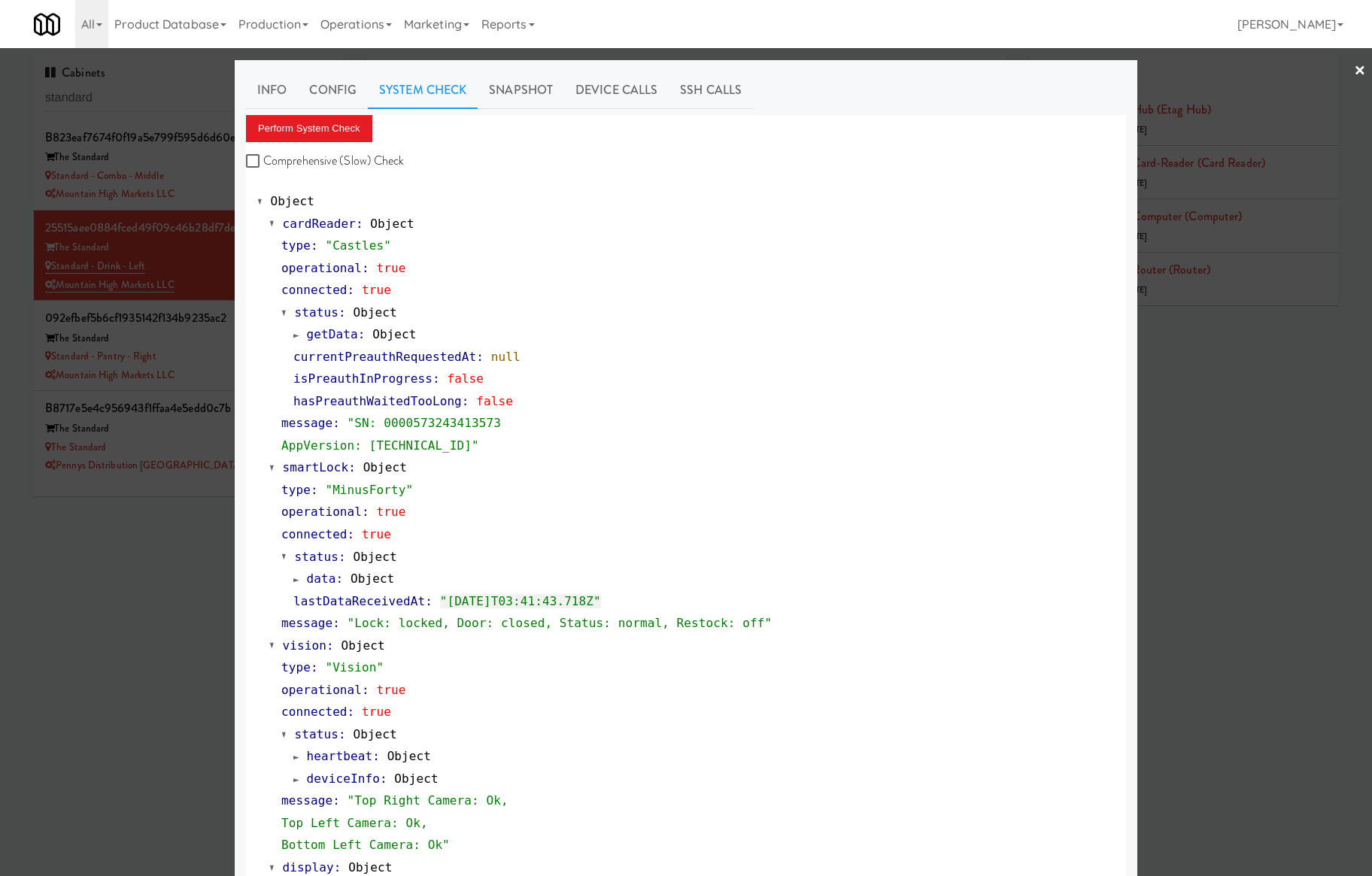
click at [193, 353] on div at bounding box center [686, 438] width 1372 height 876
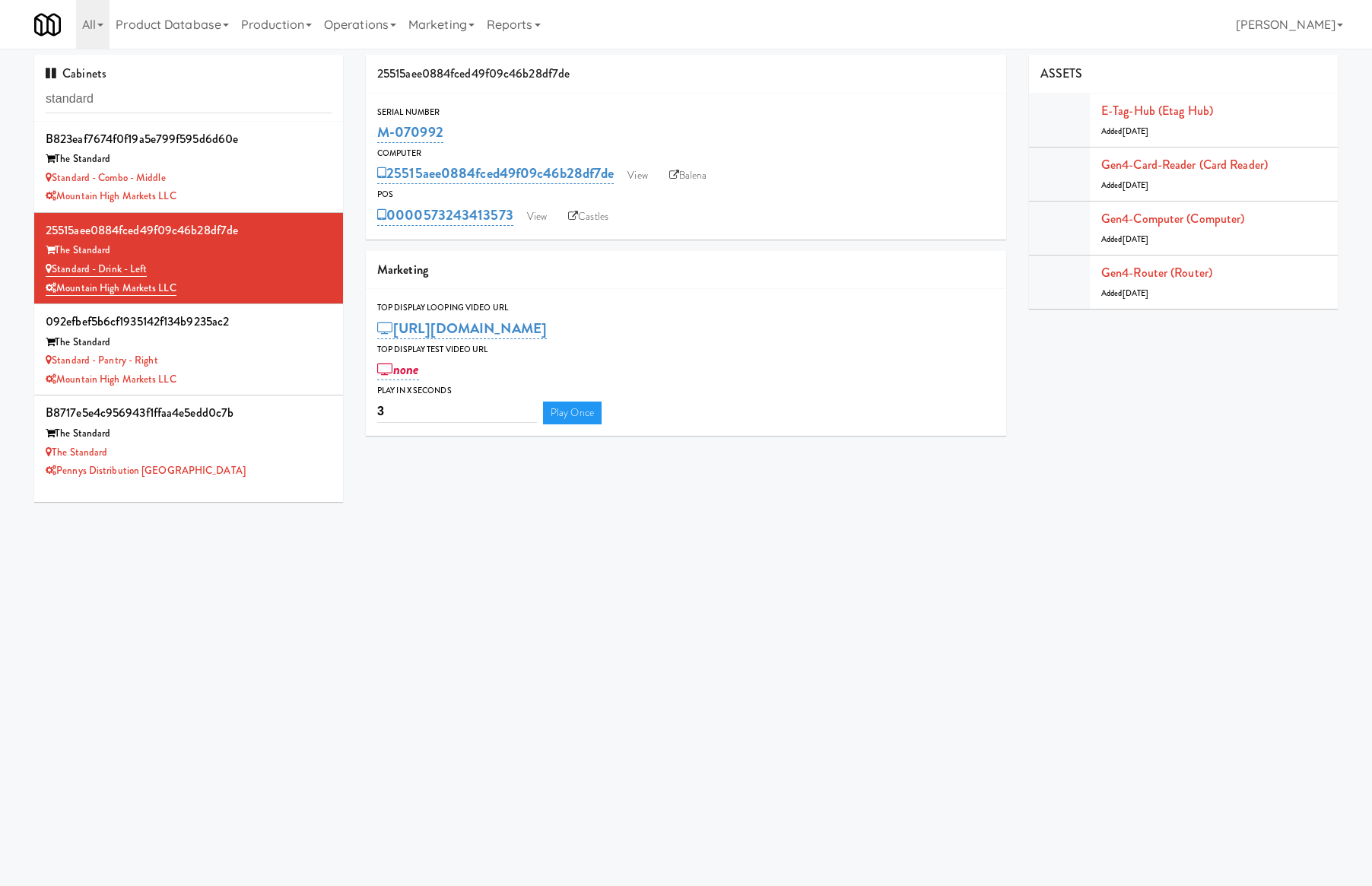
click at [195, 357] on div "Standard - Pantry - Right" at bounding box center [188, 361] width 286 height 19
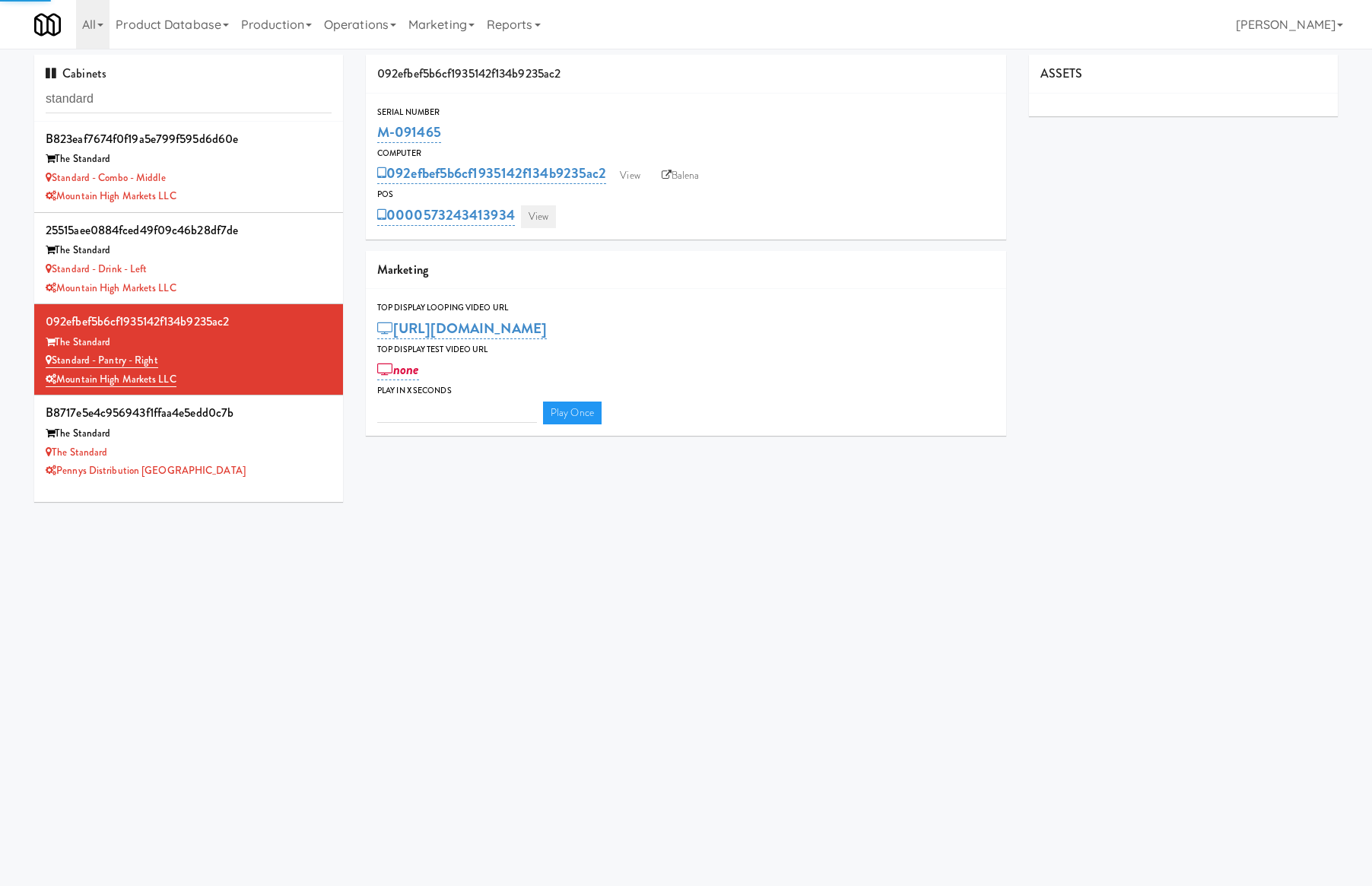
type input "3"
click at [533, 210] on link "View" at bounding box center [539, 217] width 35 height 23
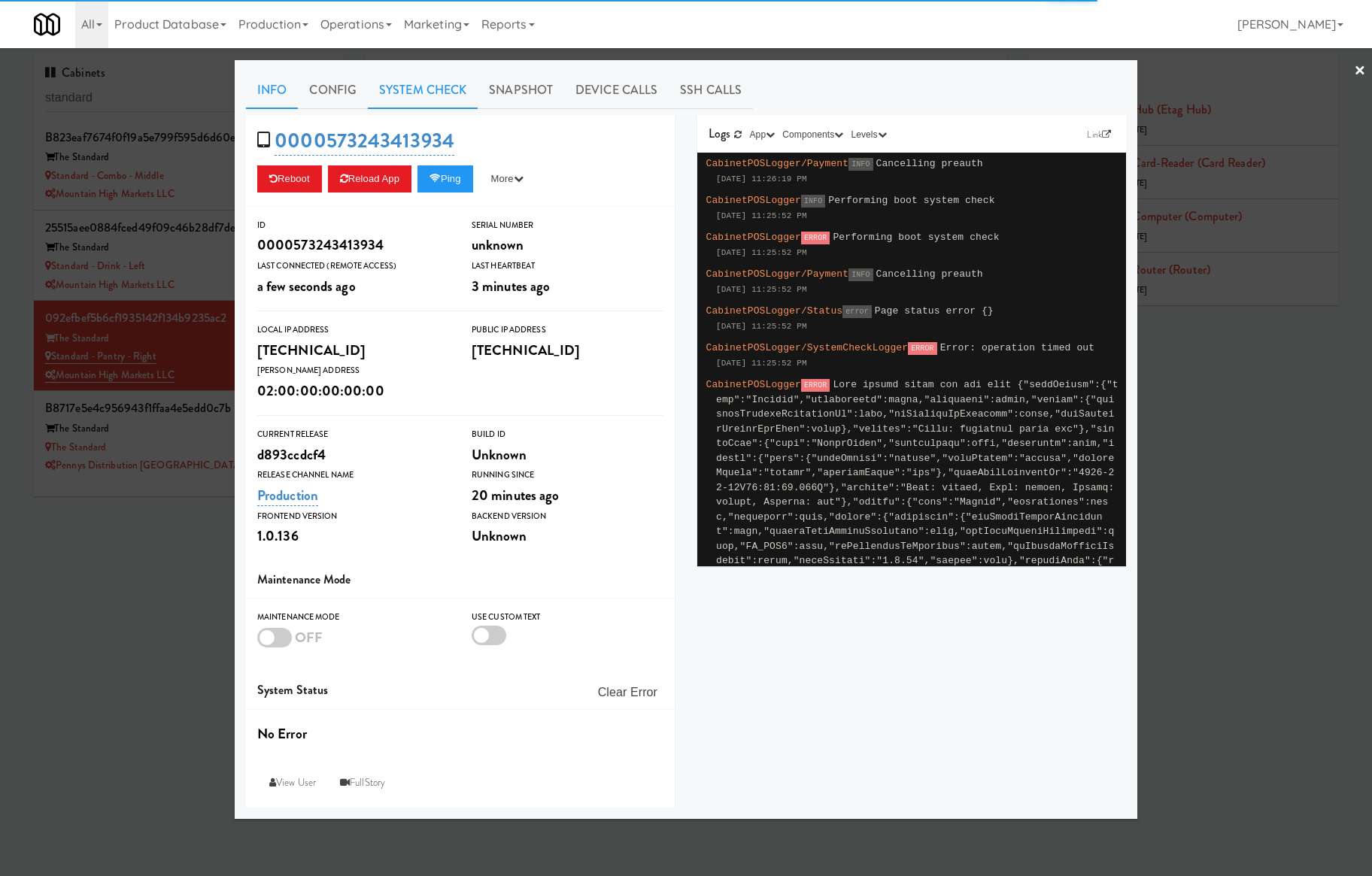
click at [425, 95] on link "System Check" at bounding box center [423, 90] width 110 height 38
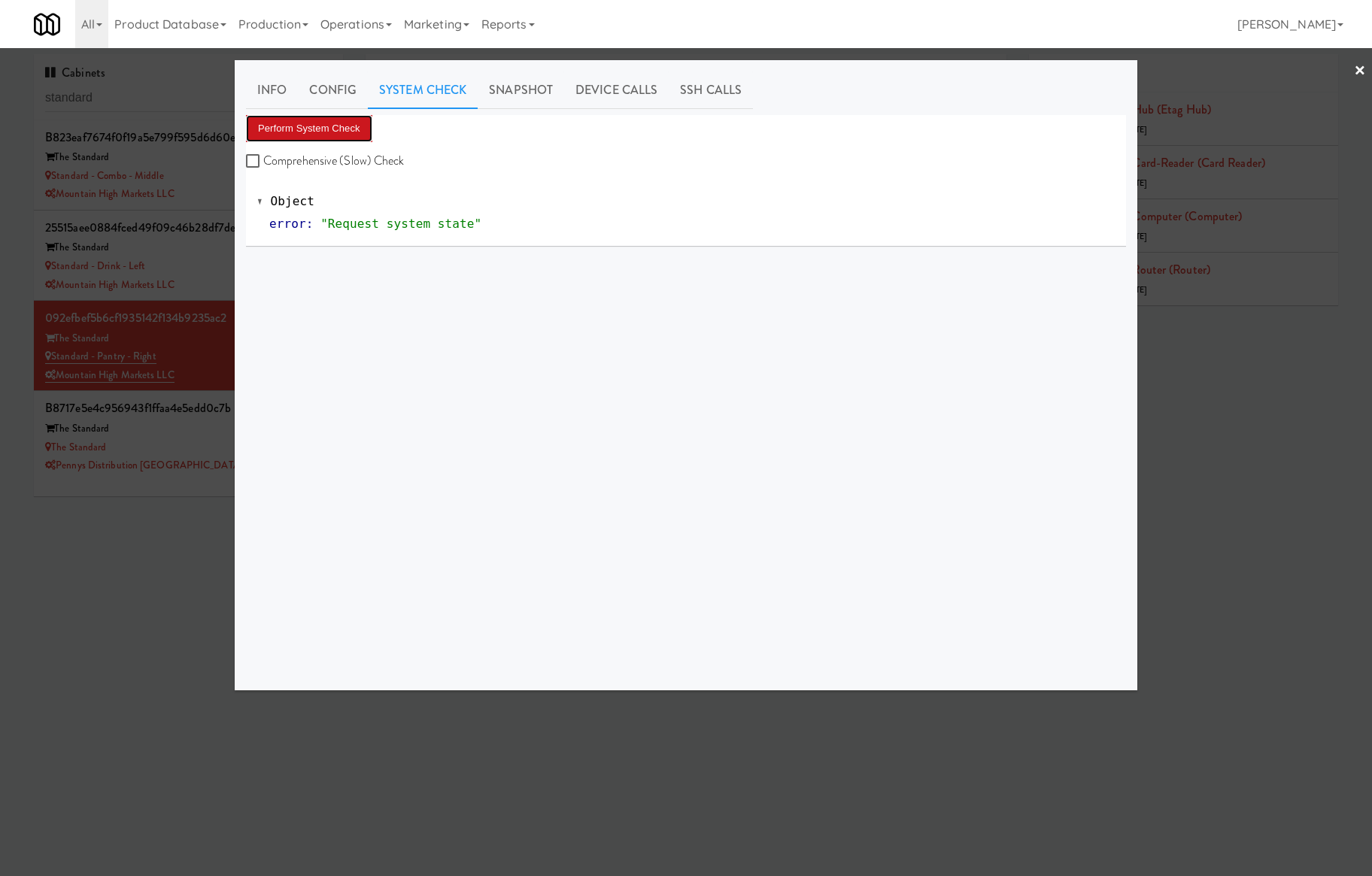
click at [329, 122] on button "Perform System Check" at bounding box center [309, 128] width 127 height 27
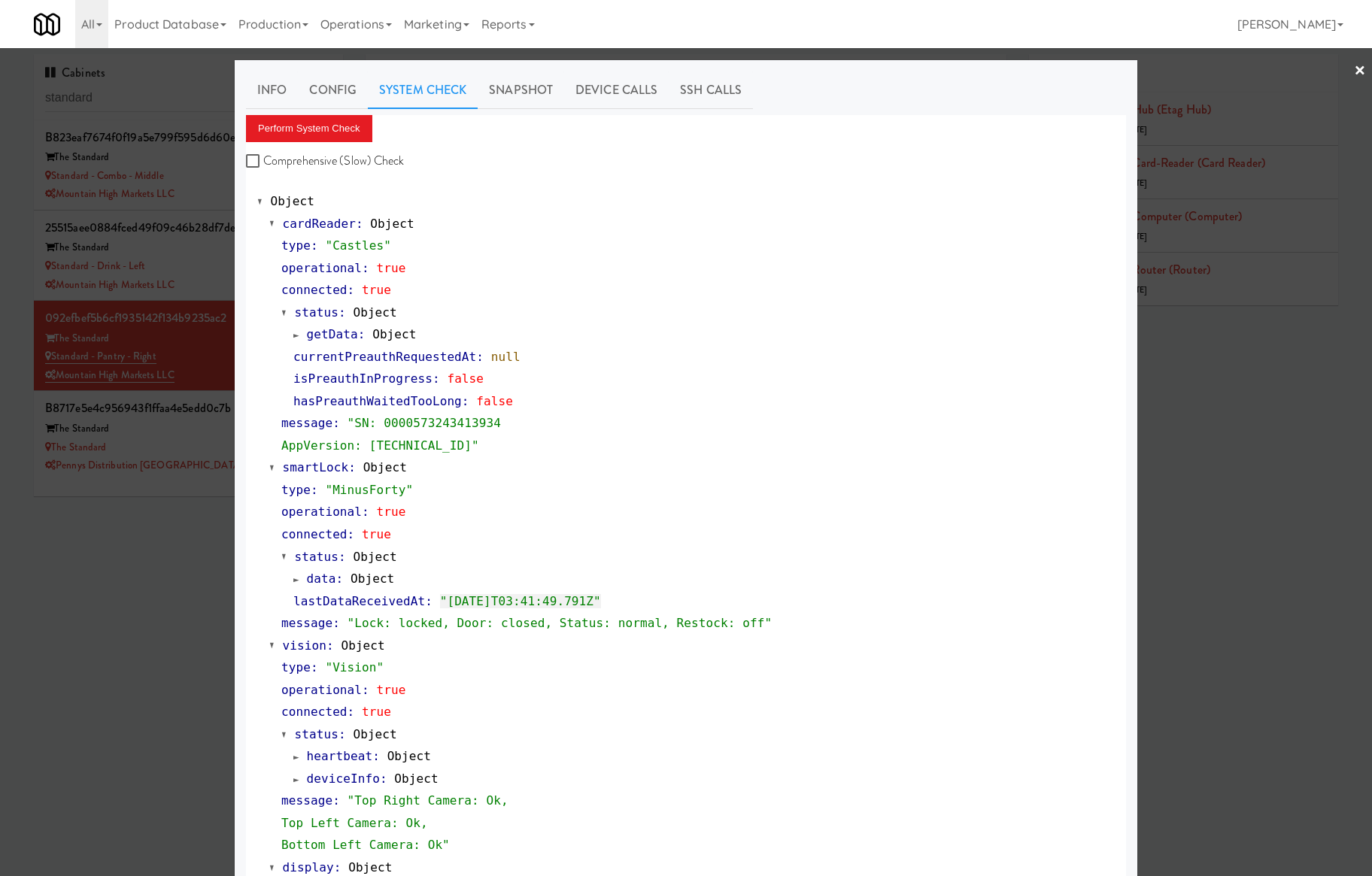
click at [213, 349] on div at bounding box center [686, 438] width 1372 height 876
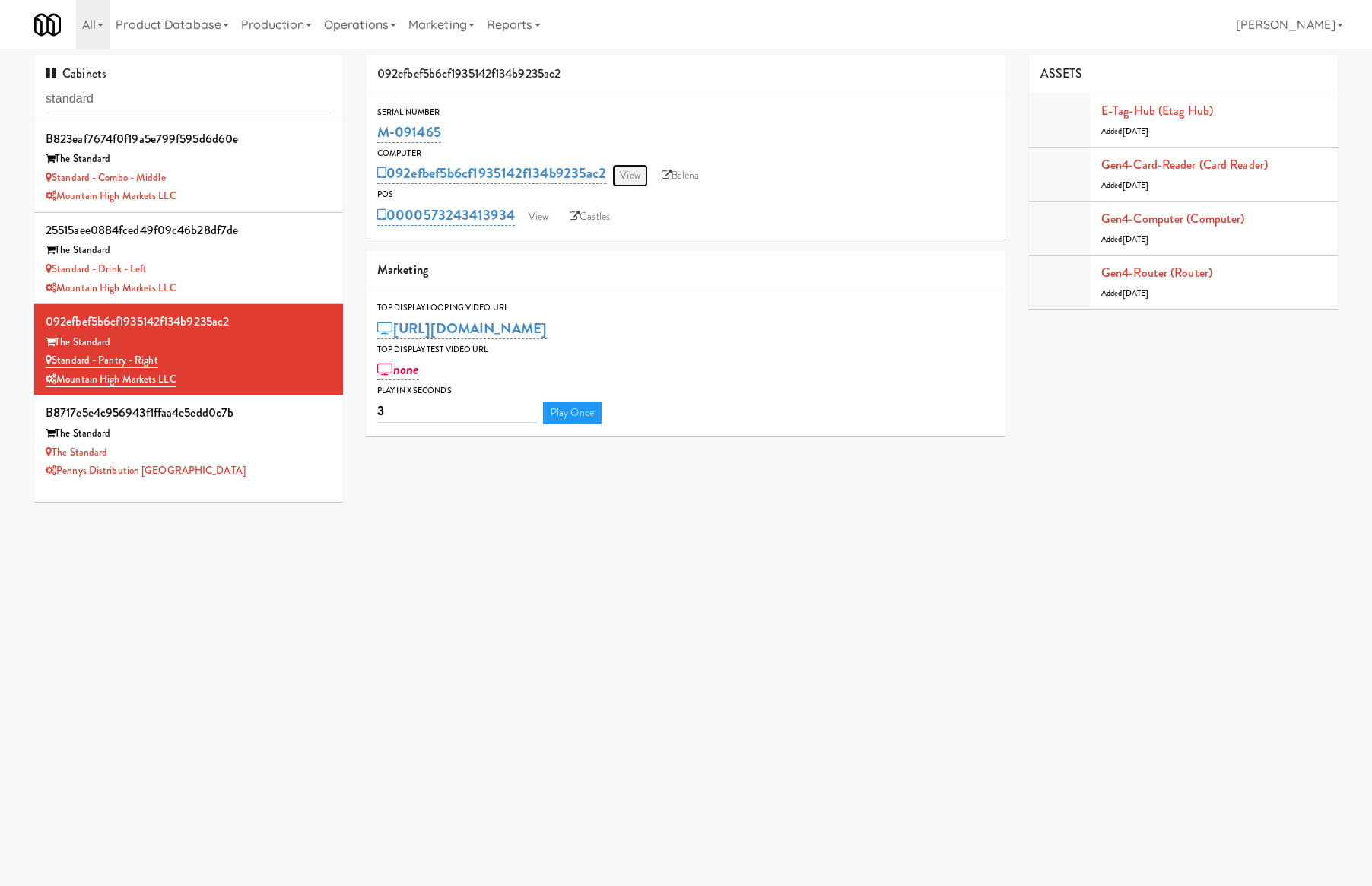
click at [637, 169] on link "View" at bounding box center [630, 175] width 35 height 23
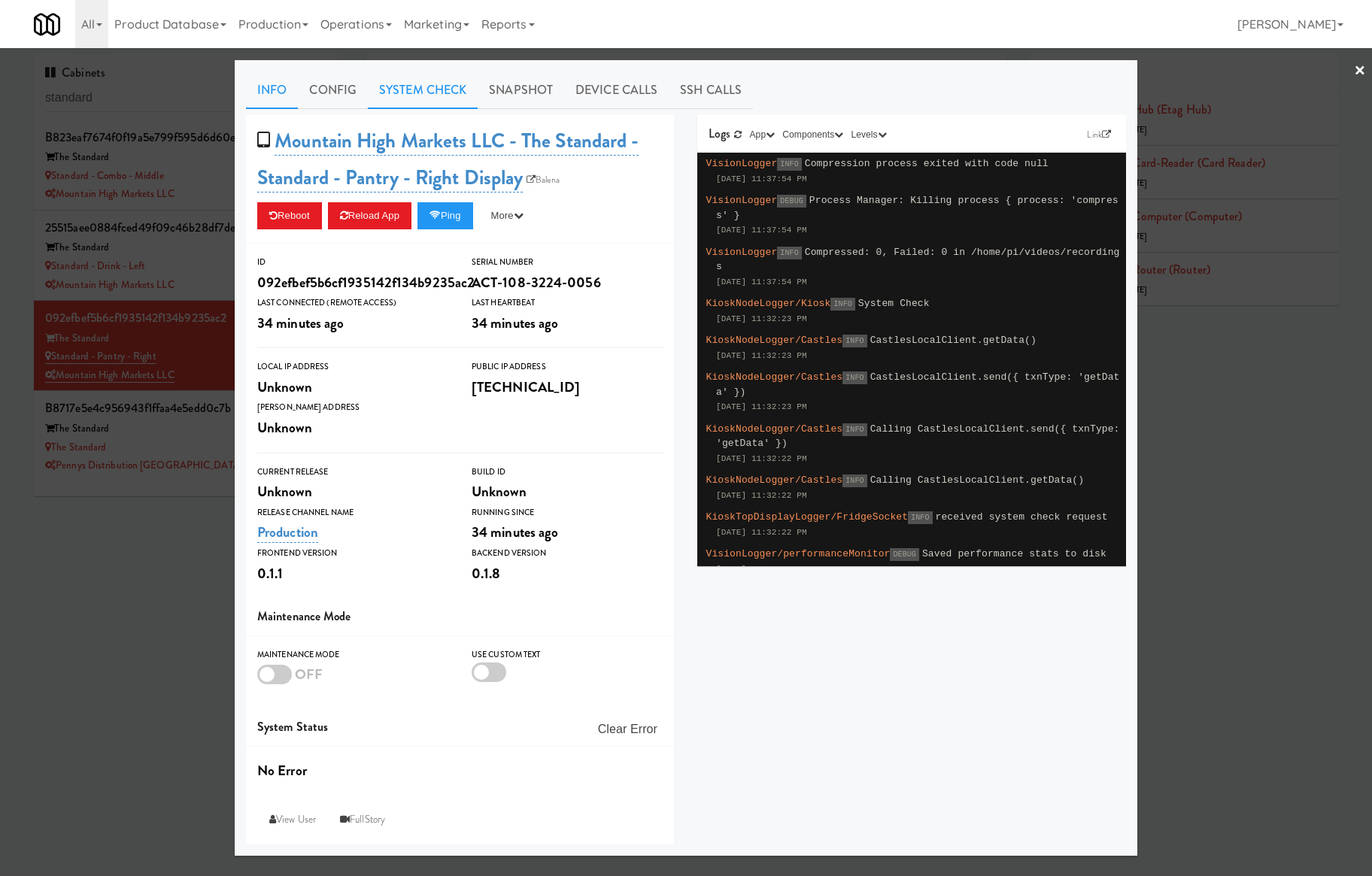
click at [419, 98] on link "System Check" at bounding box center [423, 90] width 110 height 38
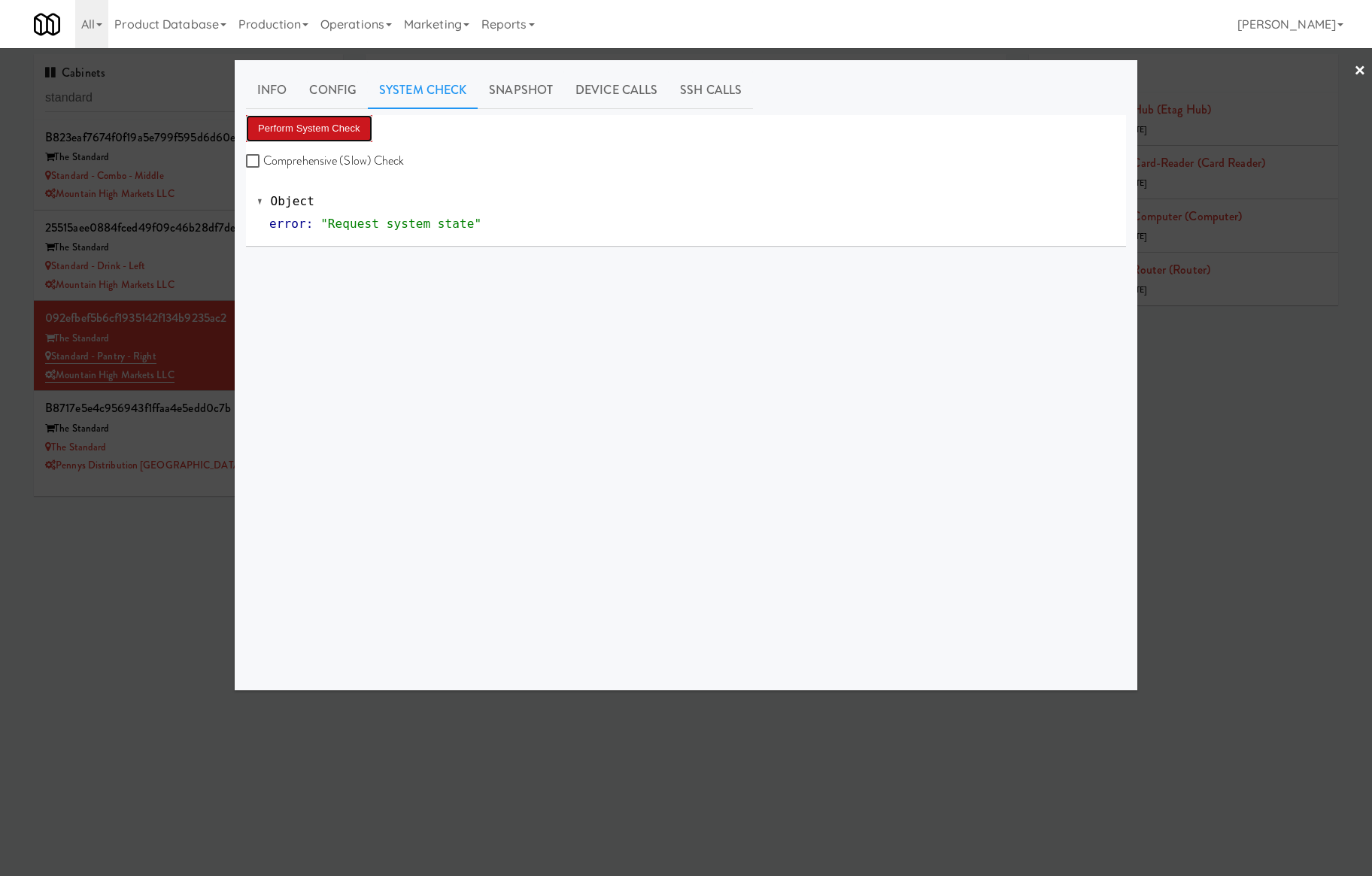
click at [351, 123] on button "Perform System Check" at bounding box center [309, 128] width 127 height 27
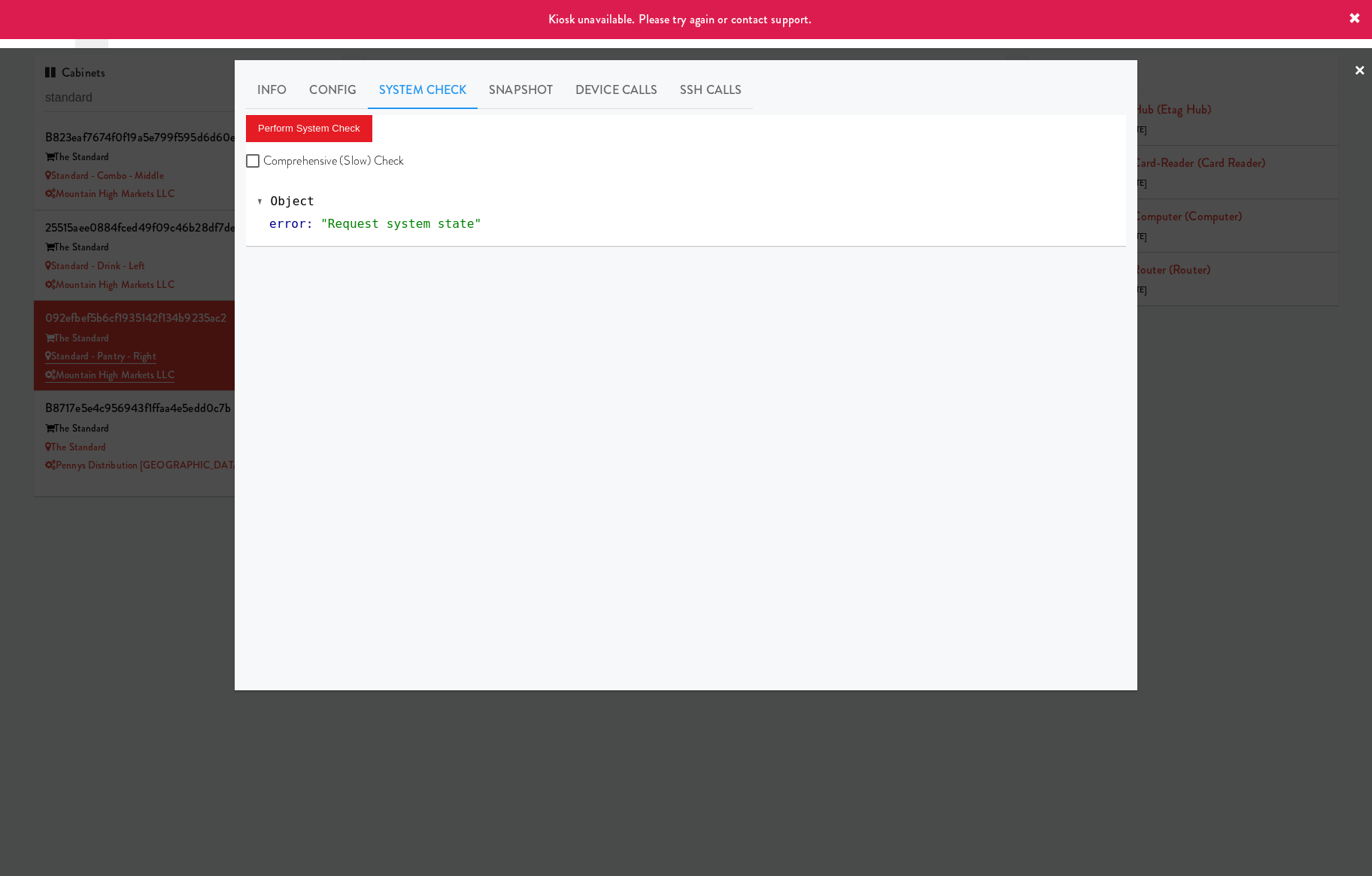
click at [209, 370] on div at bounding box center [686, 438] width 1372 height 876
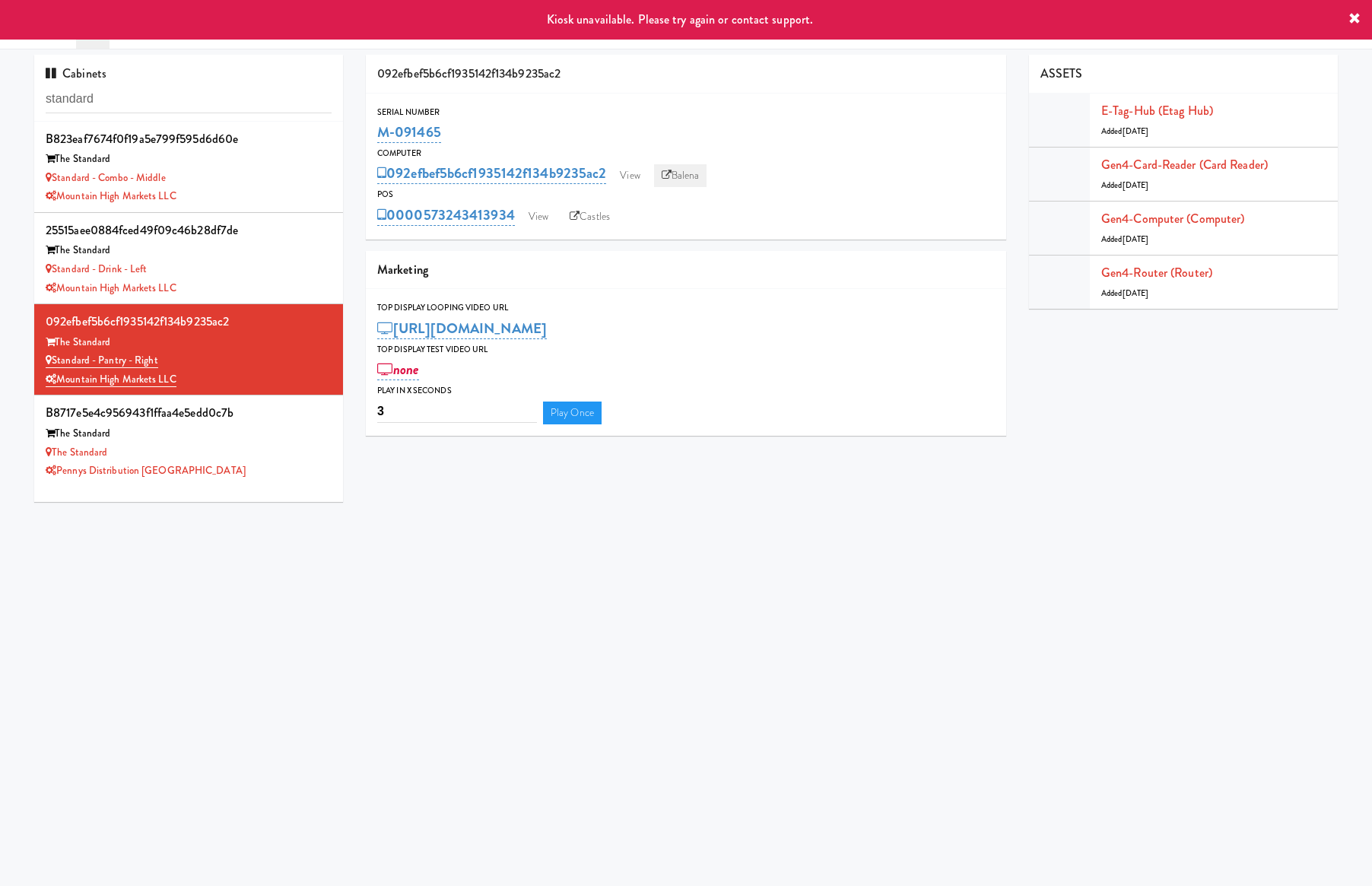
click at [672, 178] on icon at bounding box center [667, 175] width 10 height 10
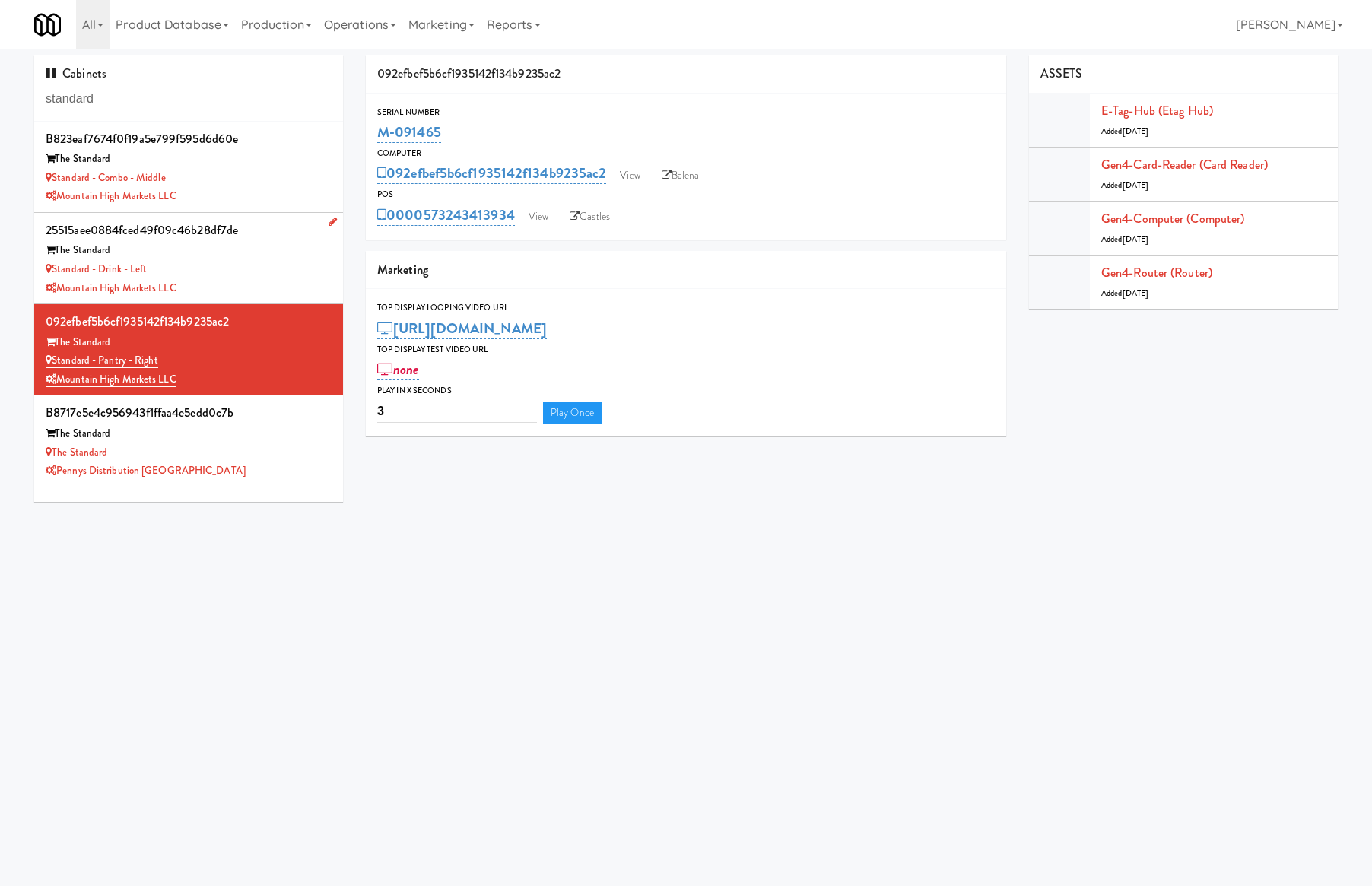
click at [280, 250] on div "The Standard" at bounding box center [188, 250] width 286 height 19
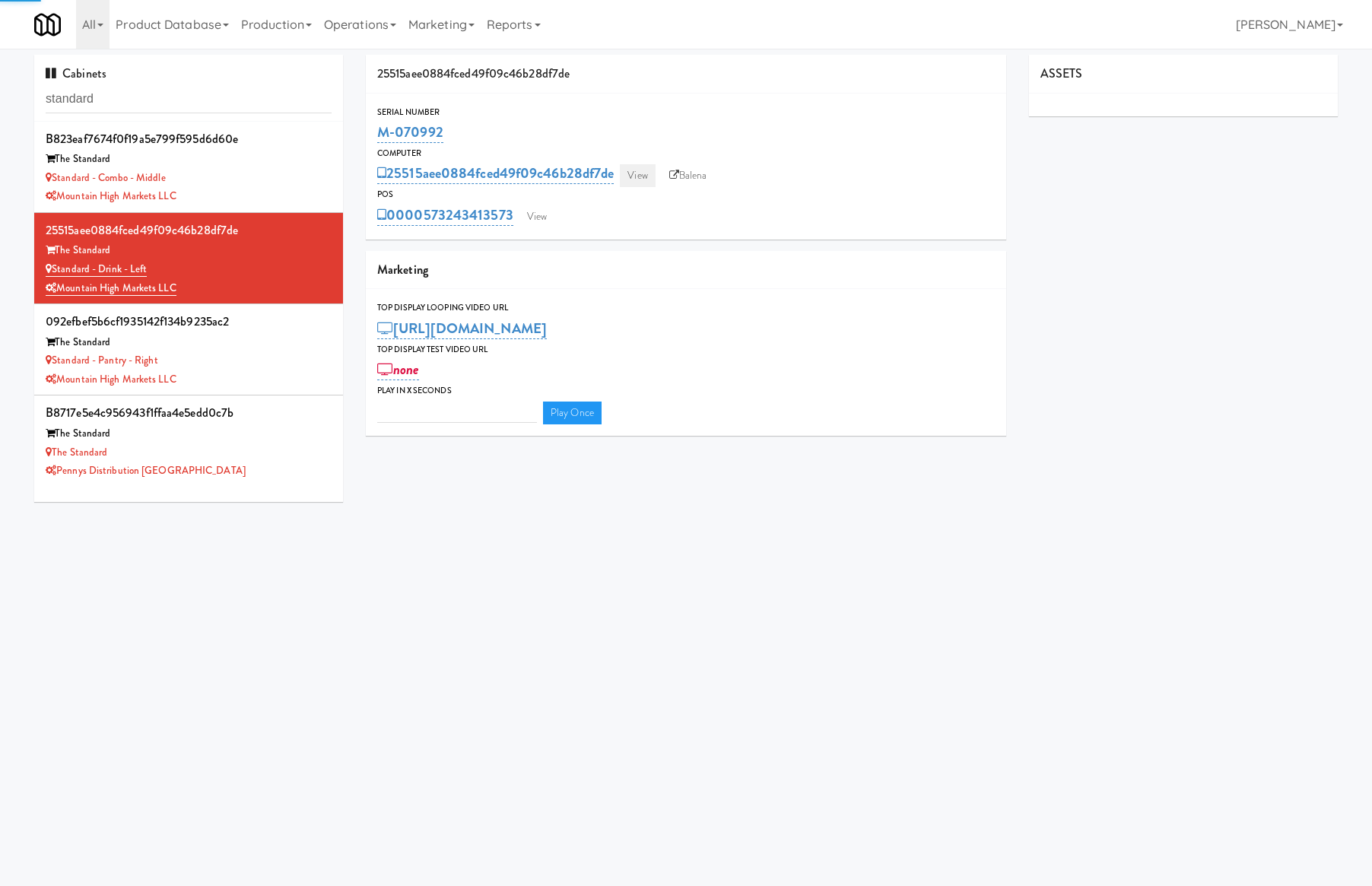
type input "3"
click at [635, 171] on link "View" at bounding box center [637, 175] width 35 height 23
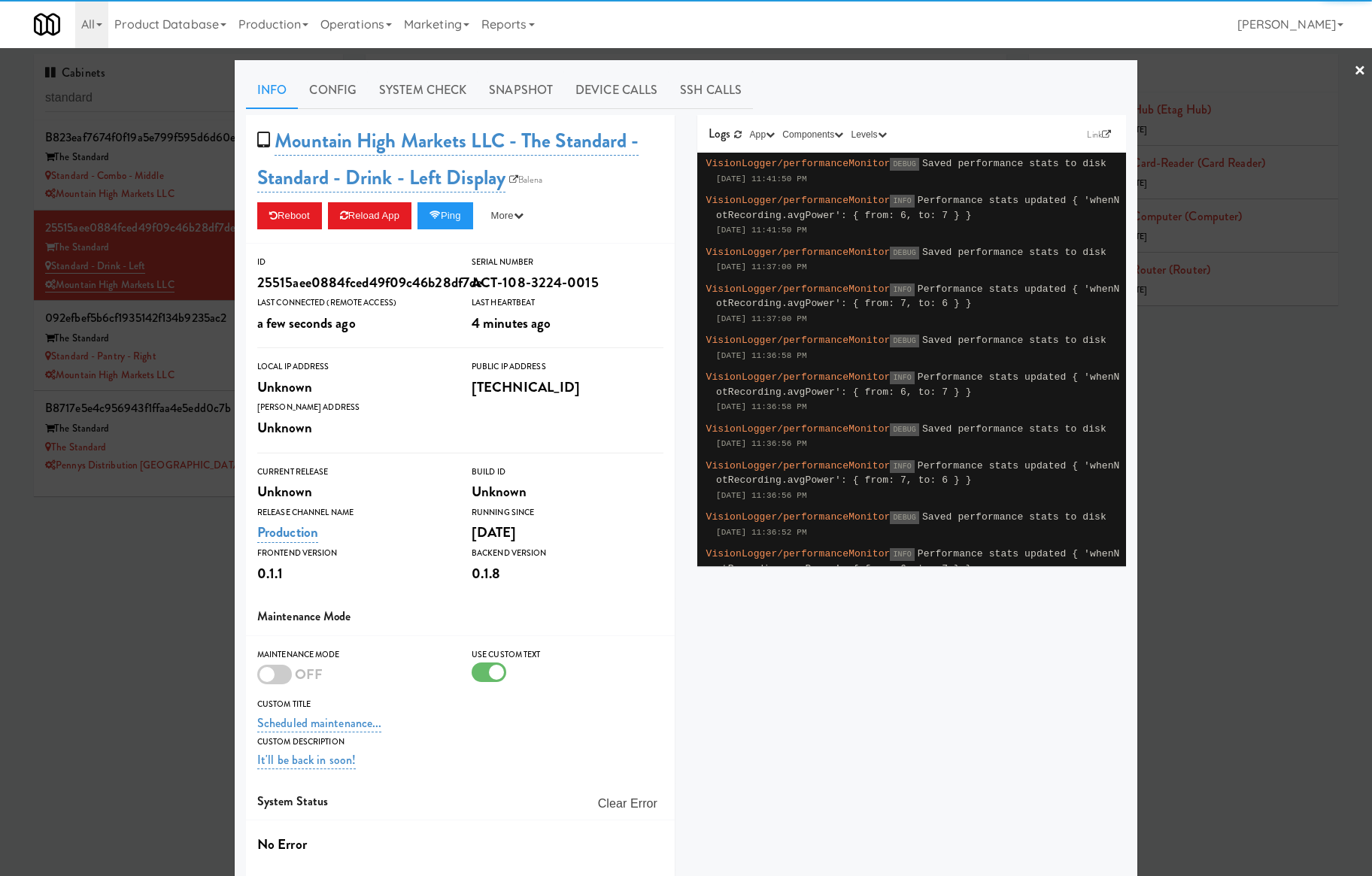
click at [415, 68] on div "Info Config System Check Snapshot Device Calls SSH Calls Mountain High Markets …" at bounding box center [686, 495] width 903 height 870
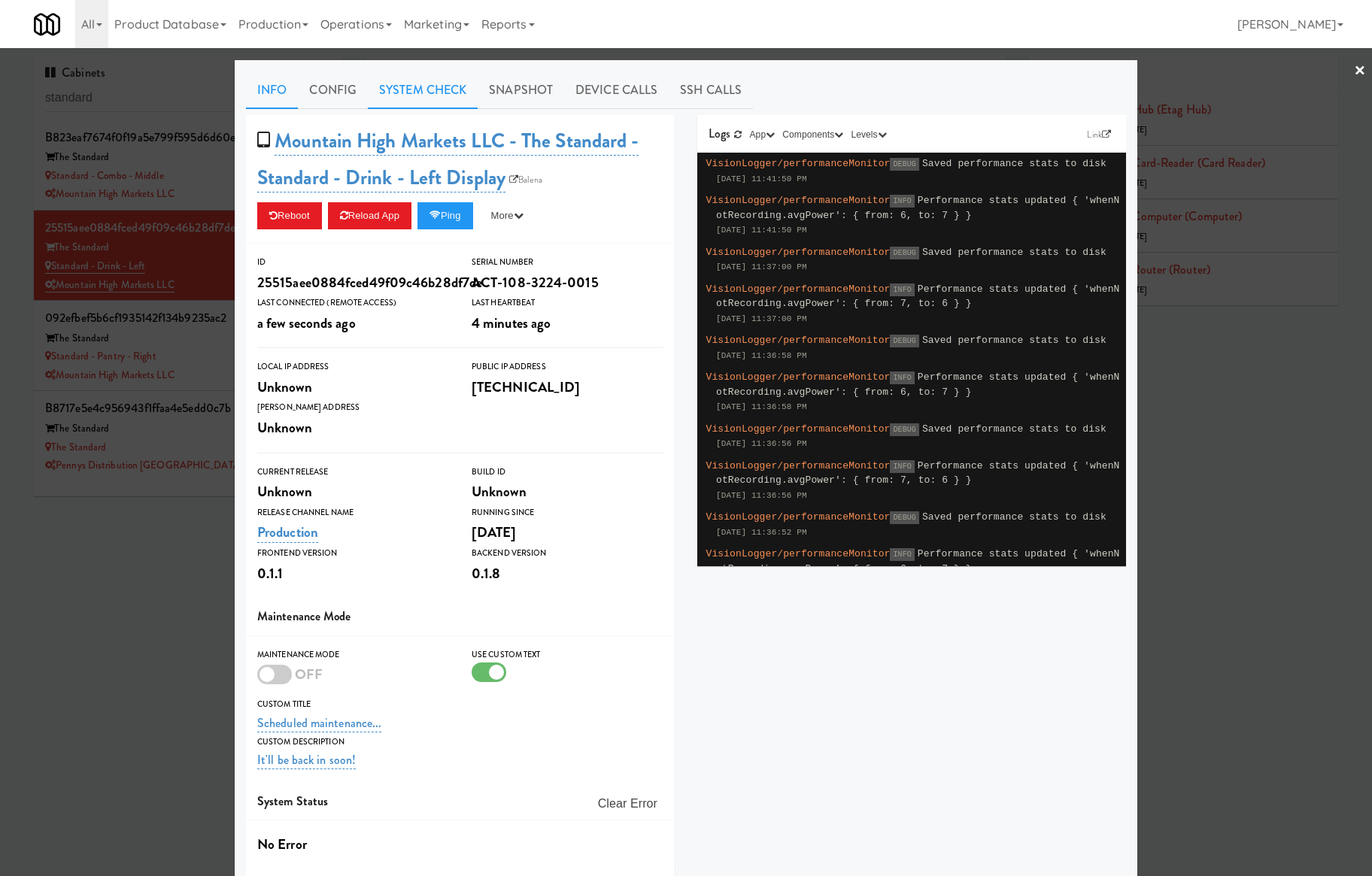
click at [402, 88] on link "System Check" at bounding box center [423, 90] width 110 height 38
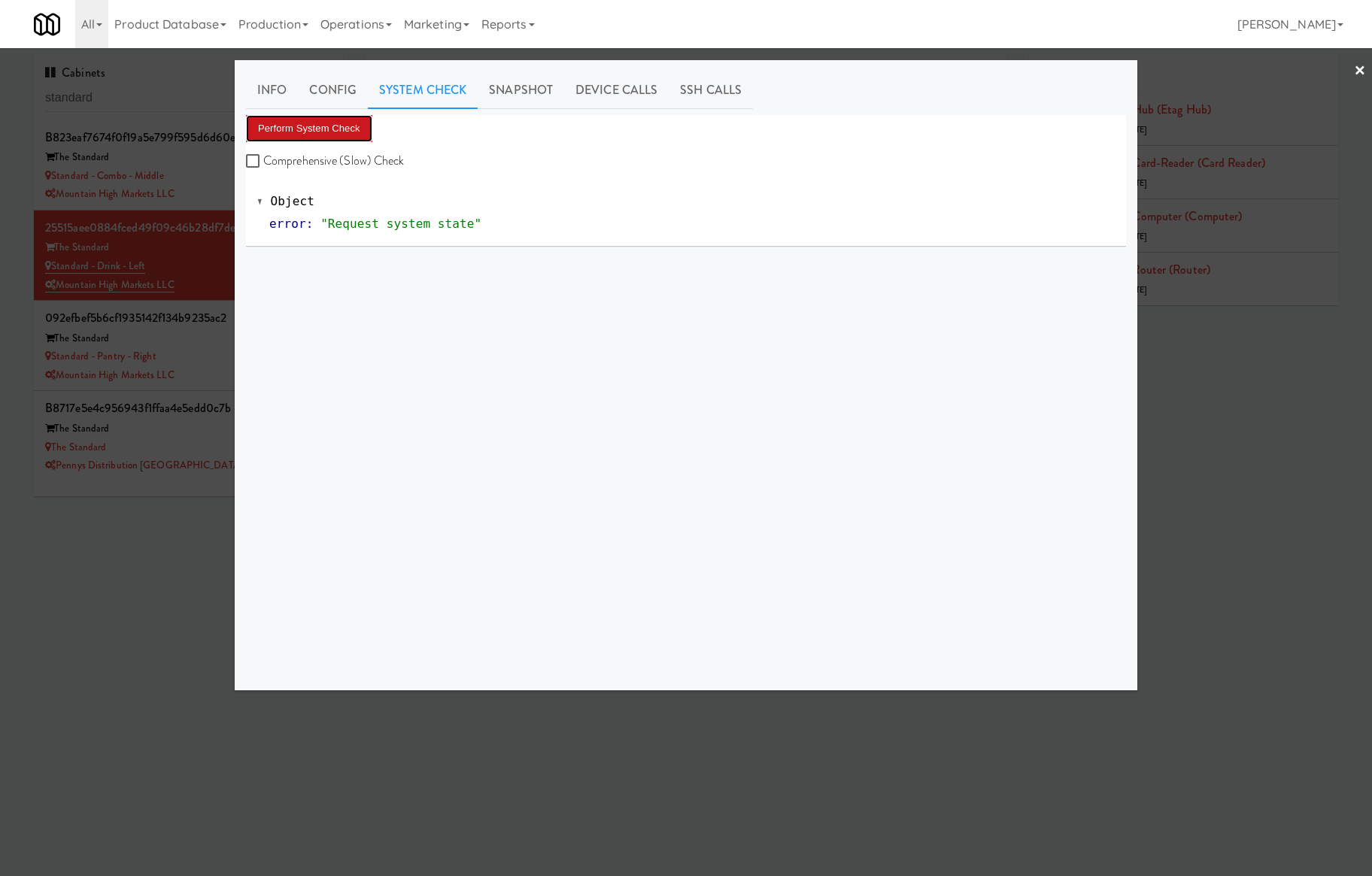
click at [334, 121] on button "Perform System Check" at bounding box center [309, 128] width 127 height 27
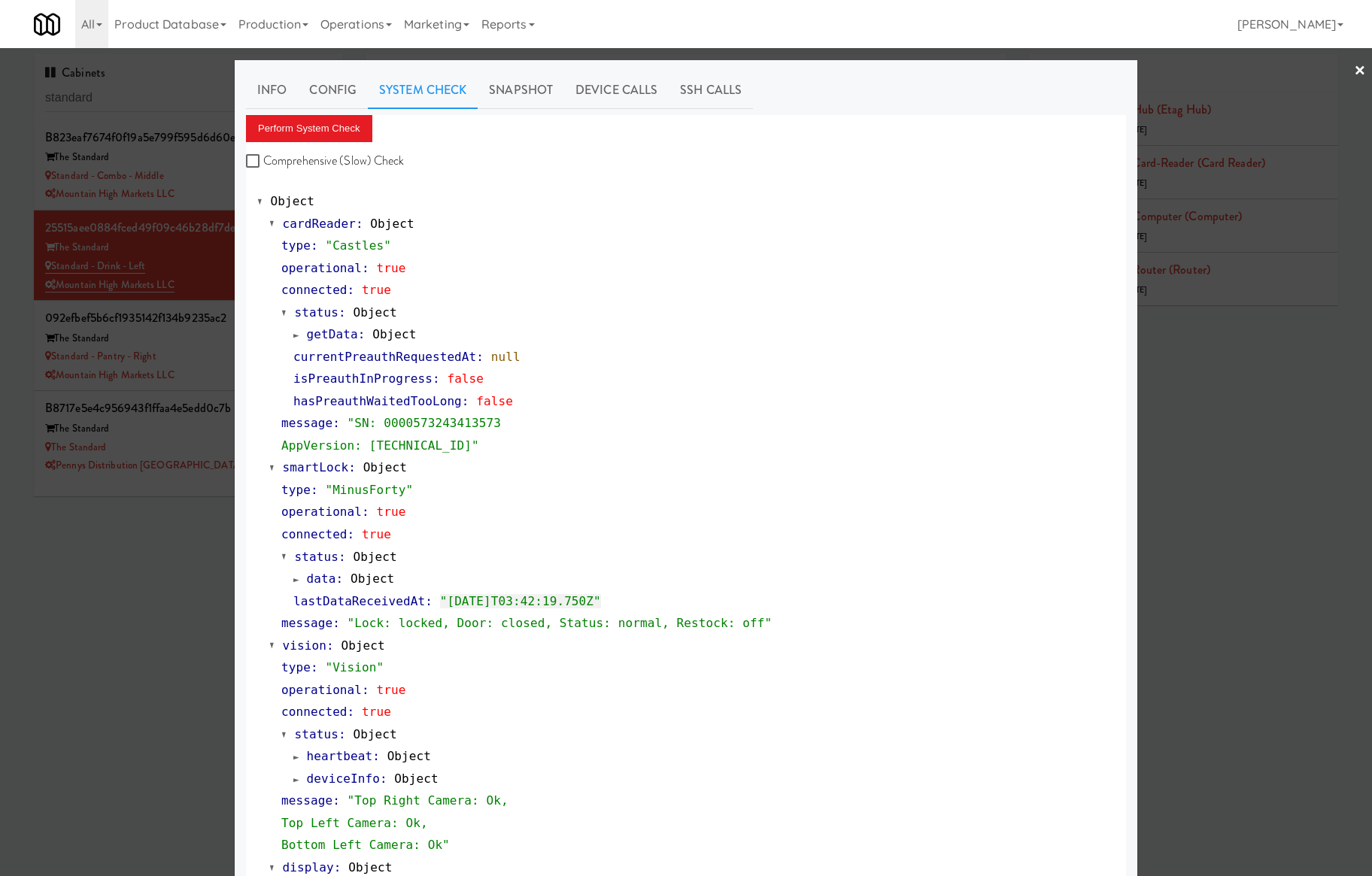
click at [214, 185] on div at bounding box center [686, 438] width 1372 height 876
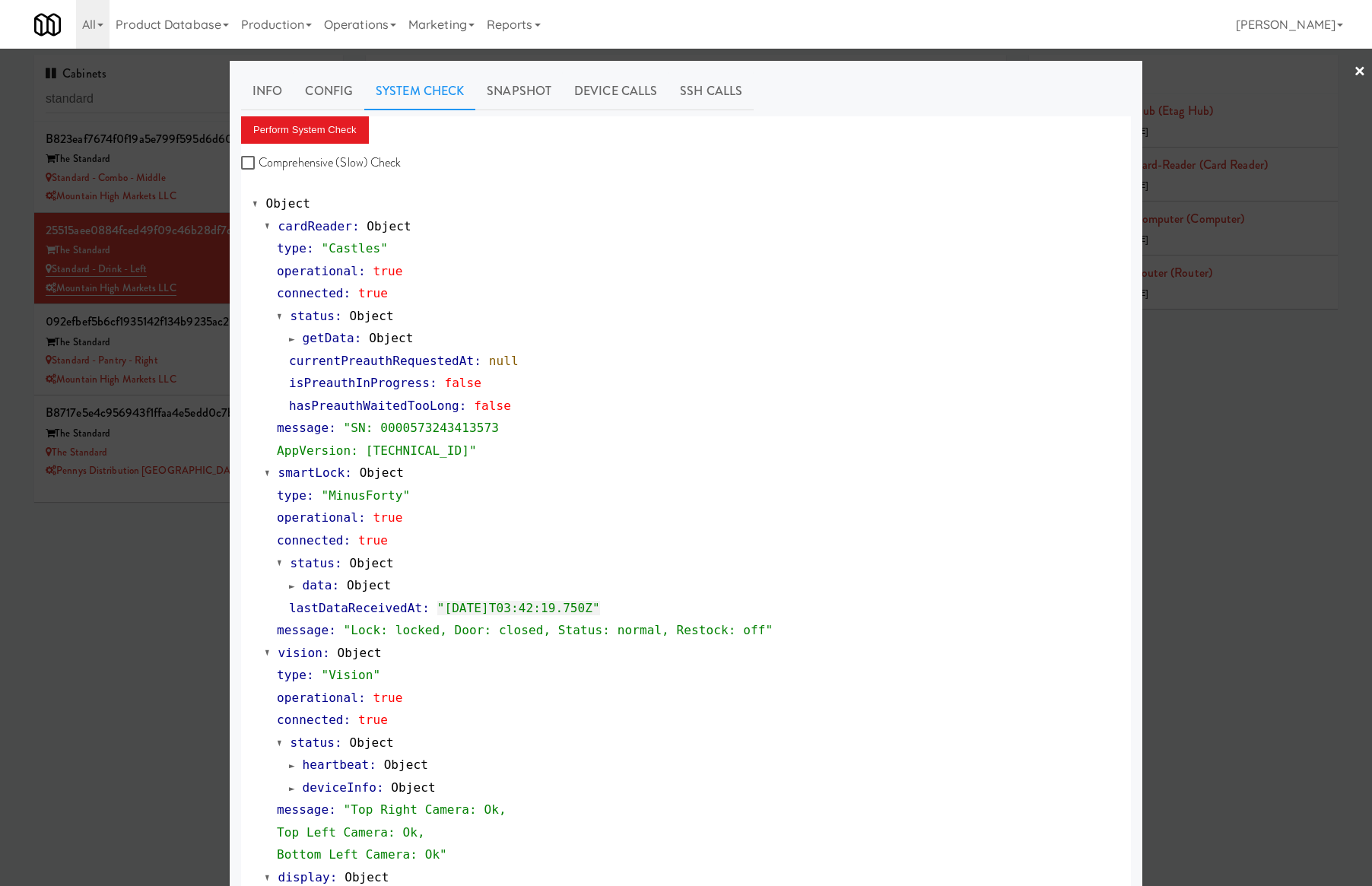
click at [219, 189] on div "Mountain High Markets LLC" at bounding box center [188, 196] width 286 height 19
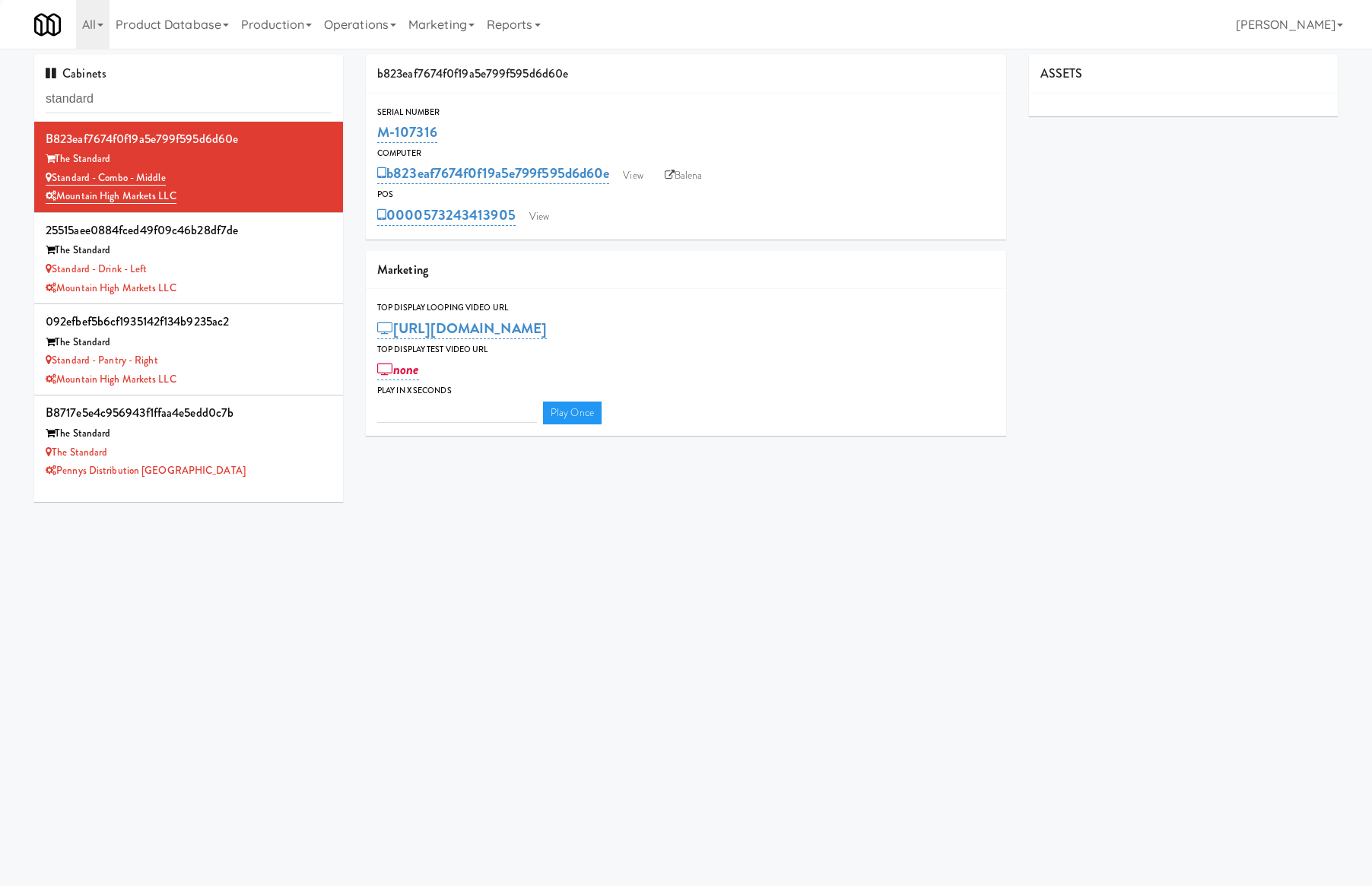
type input "3"
click at [640, 176] on link "View" at bounding box center [633, 175] width 35 height 23
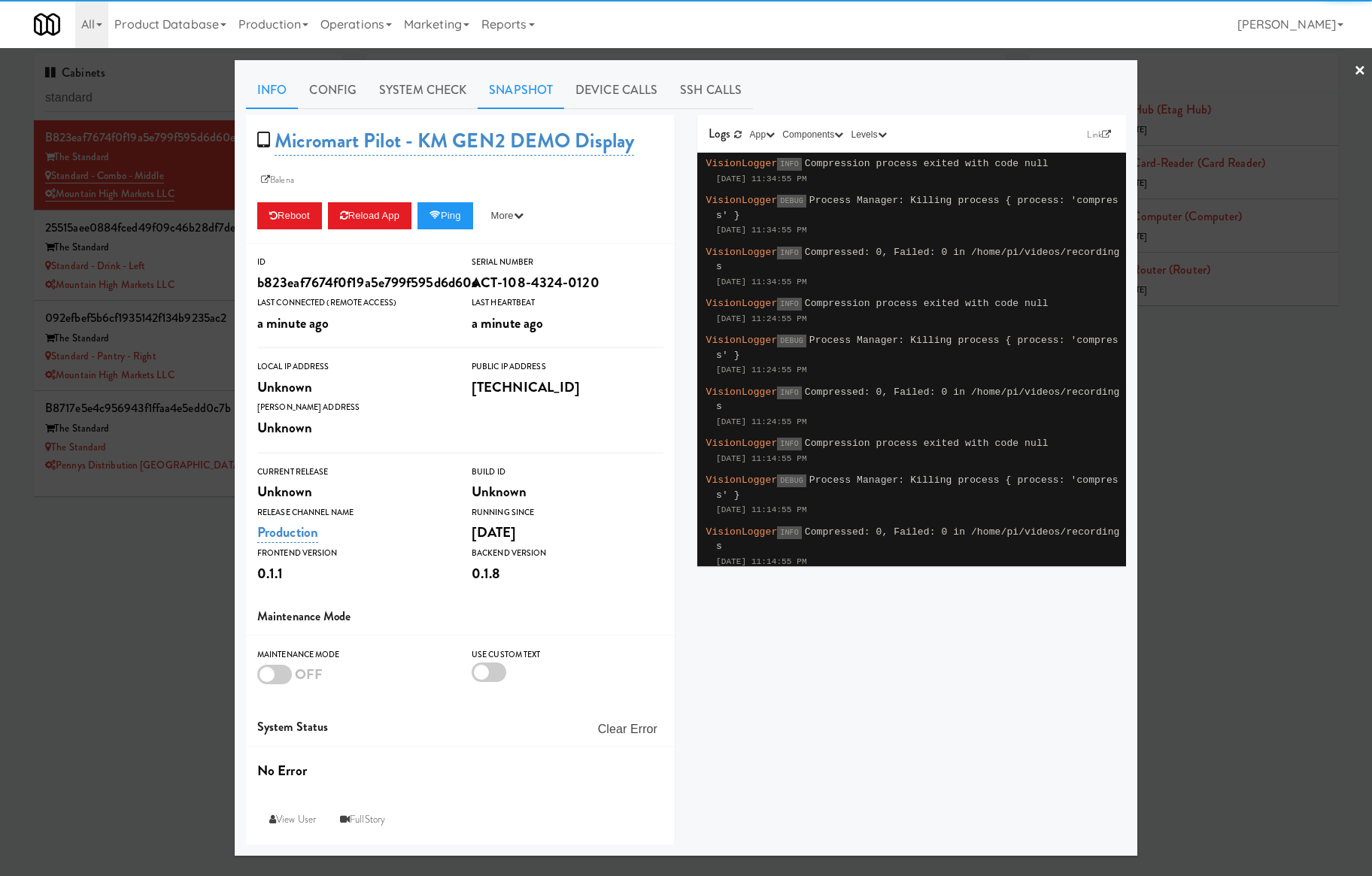
click at [488, 98] on link "Snapshot" at bounding box center [521, 90] width 87 height 38
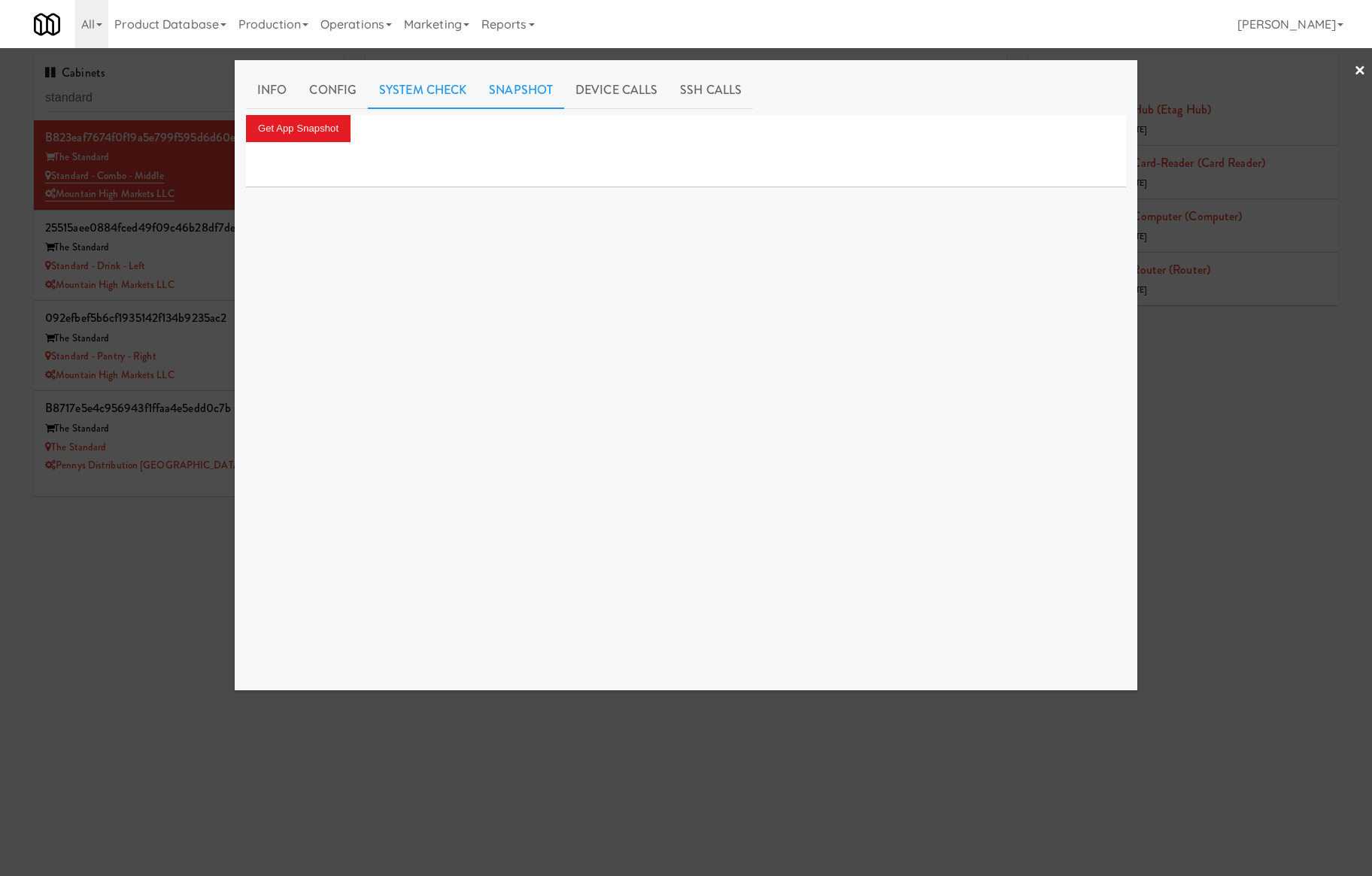
click at [446, 99] on link "System Check" at bounding box center [423, 90] width 110 height 38
click at [338, 121] on button "Perform System Check" at bounding box center [309, 128] width 127 height 27
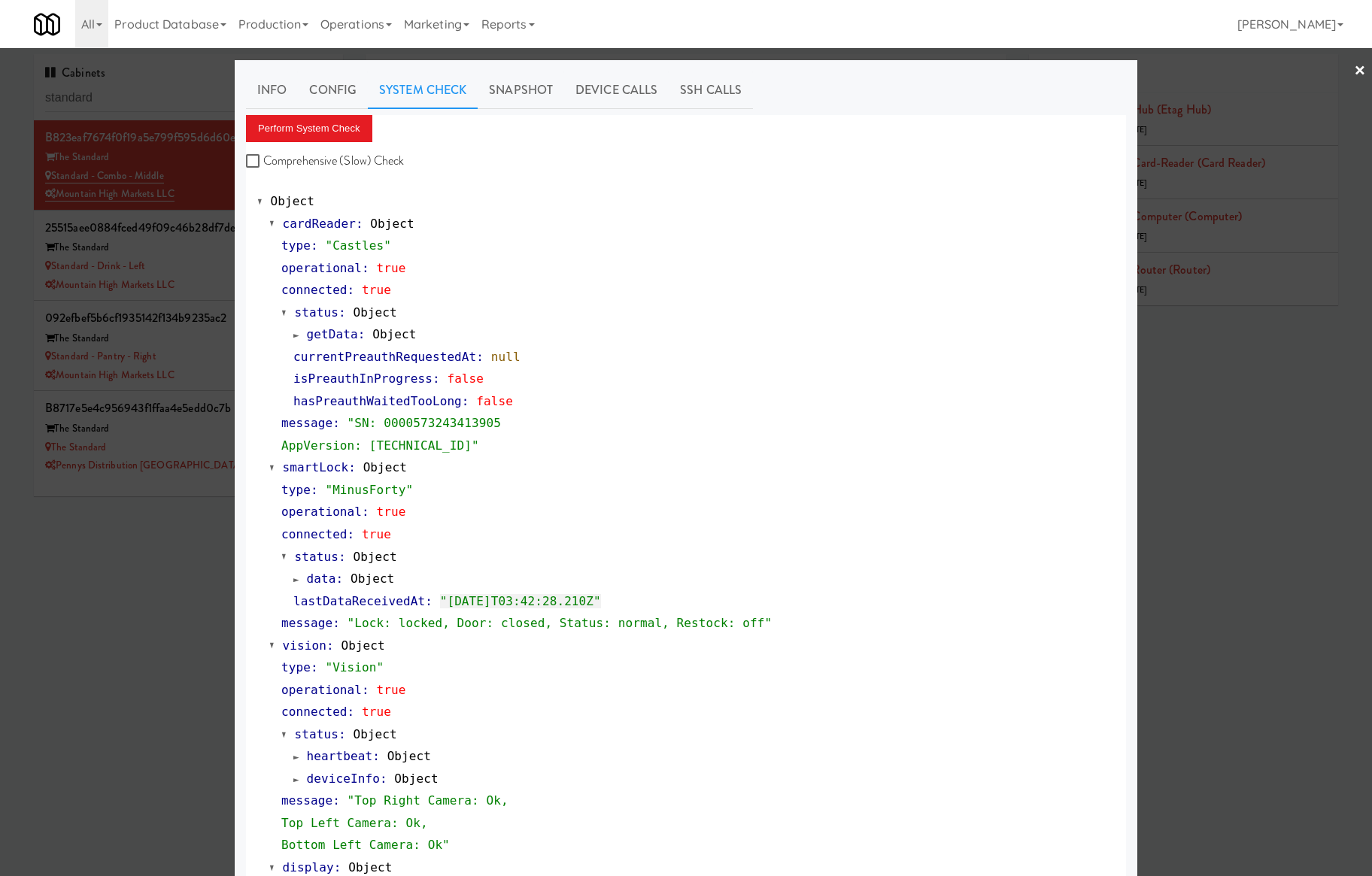
click at [208, 289] on div at bounding box center [686, 438] width 1372 height 876
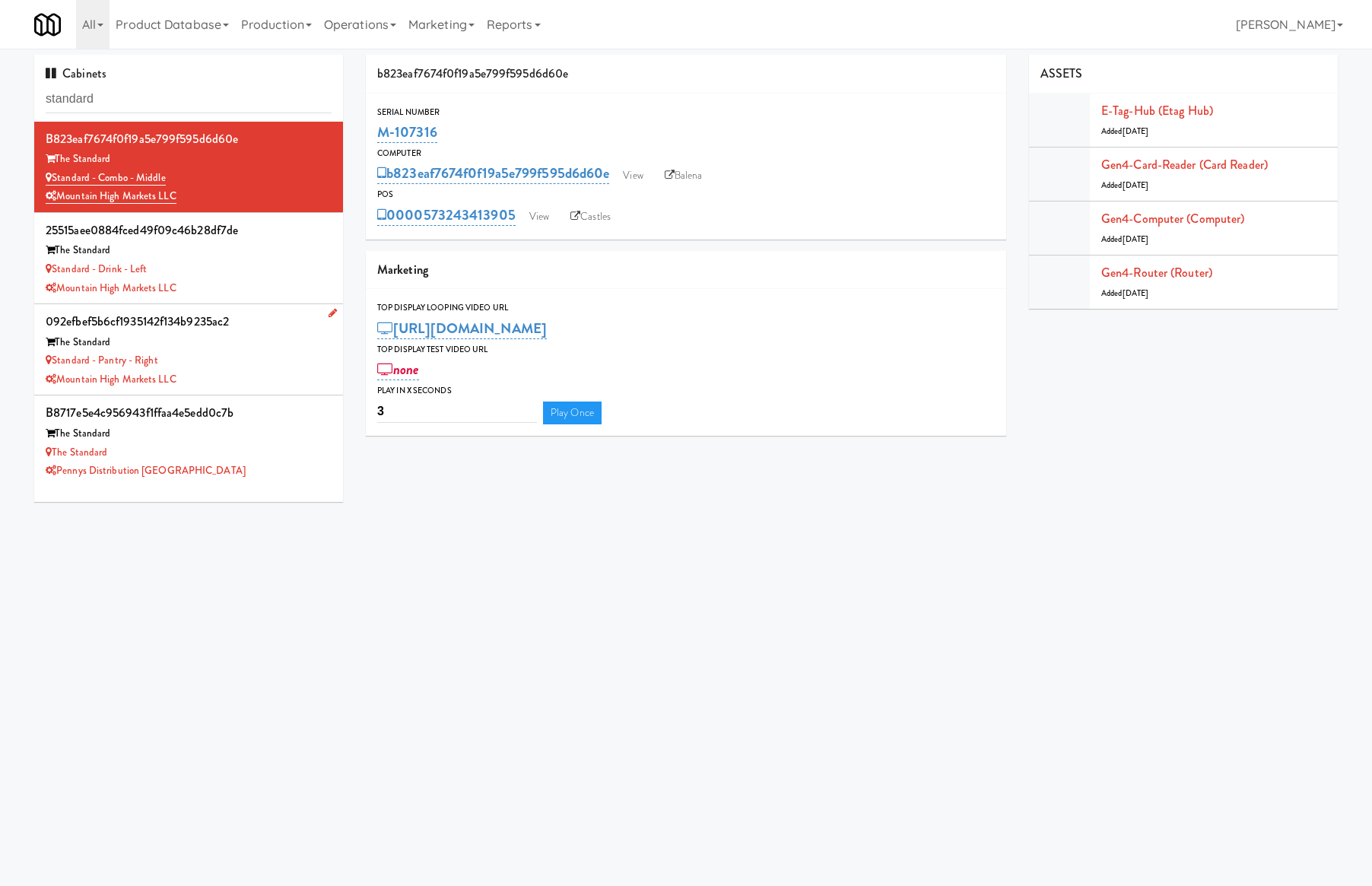
click at [220, 346] on div "The Standard" at bounding box center [188, 342] width 286 height 19
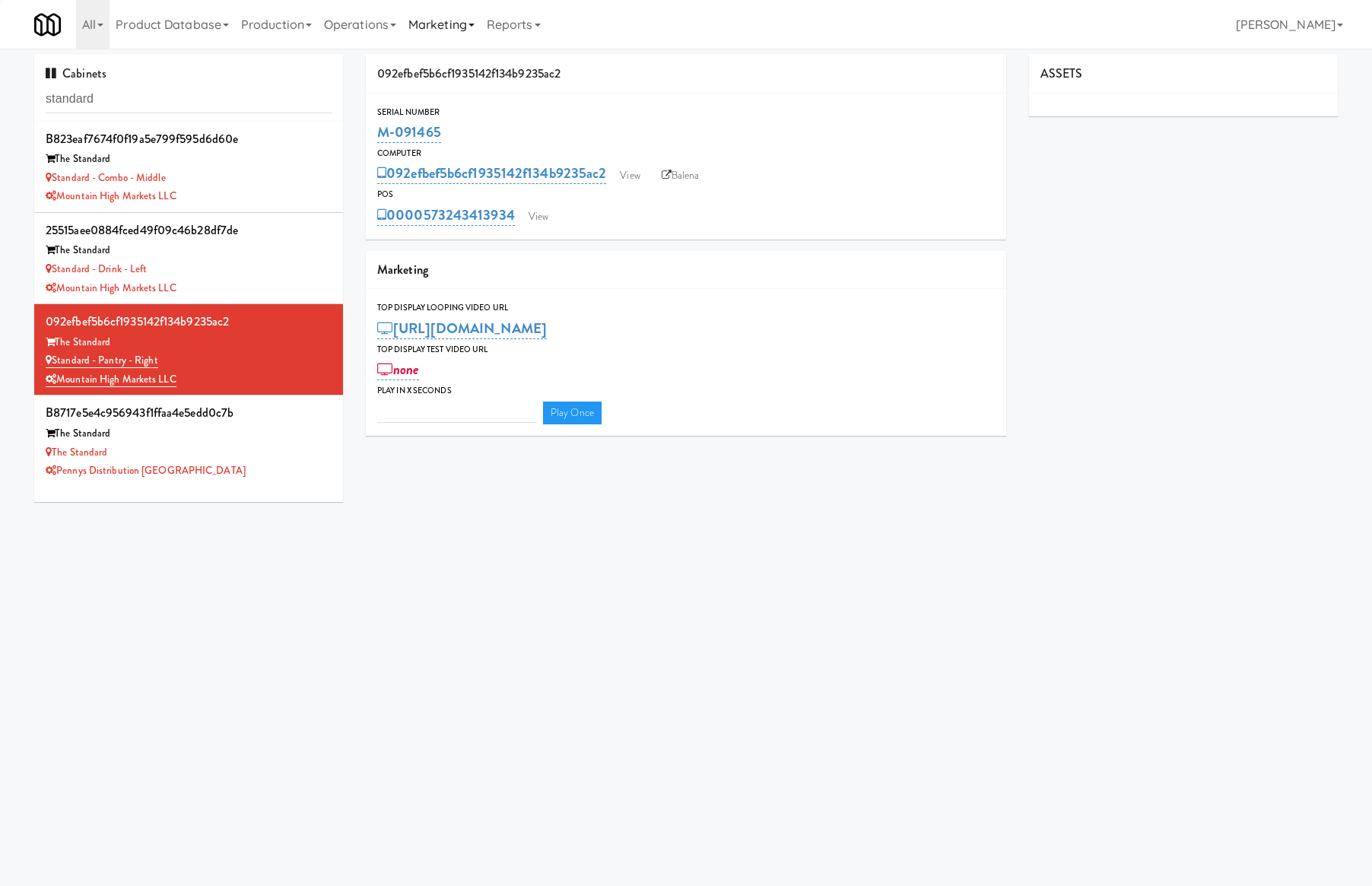
type input "3"
click at [372, 557] on body "Okay Okay Select date: previous 2025-Aug next Su Mo Tu We Th Fr Sa 27 28 29 30 …" at bounding box center [686, 491] width 1372 height 886
click at [627, 176] on link "View" at bounding box center [630, 175] width 35 height 23
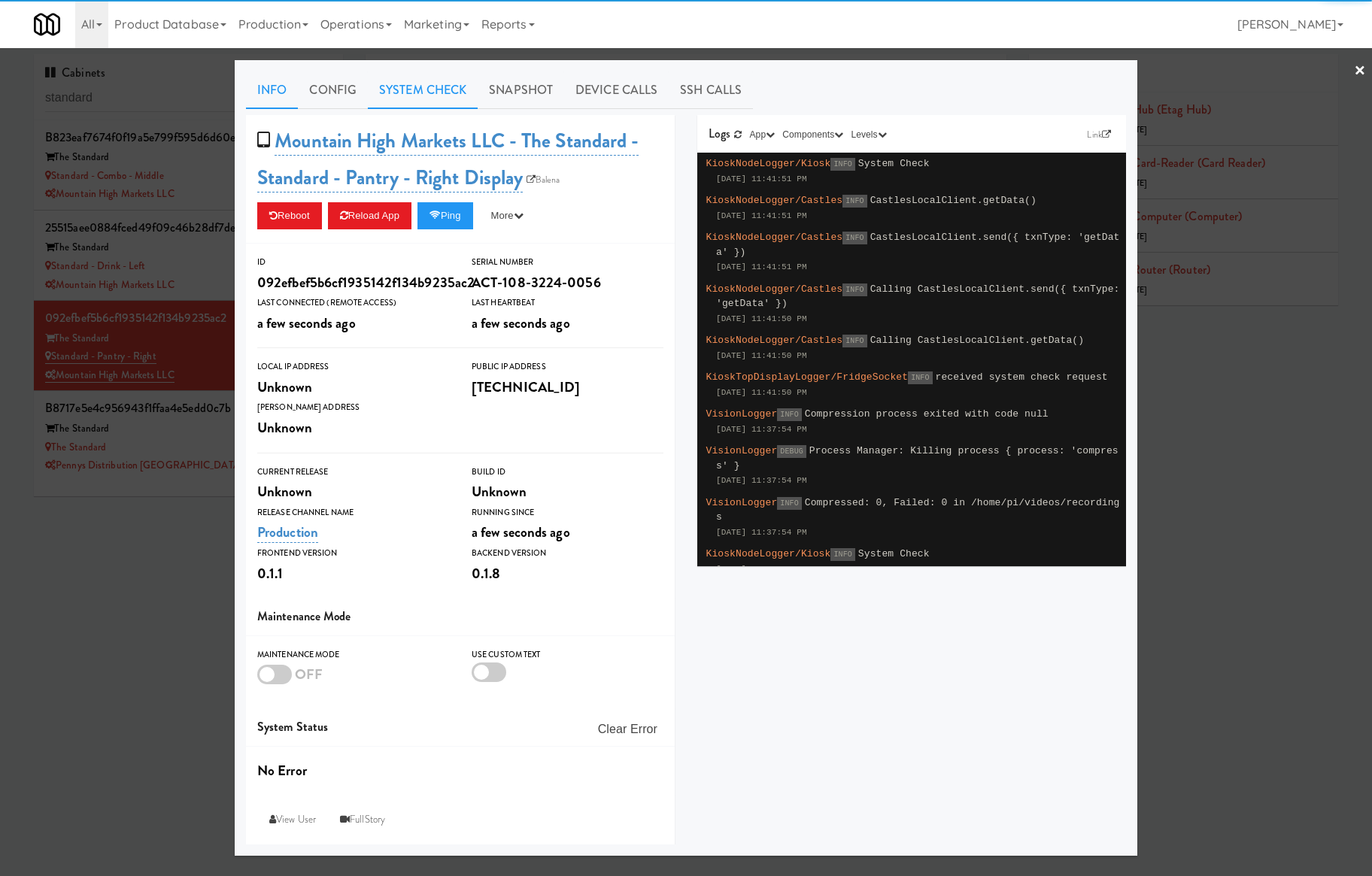
click at [440, 90] on link "System Check" at bounding box center [423, 90] width 110 height 38
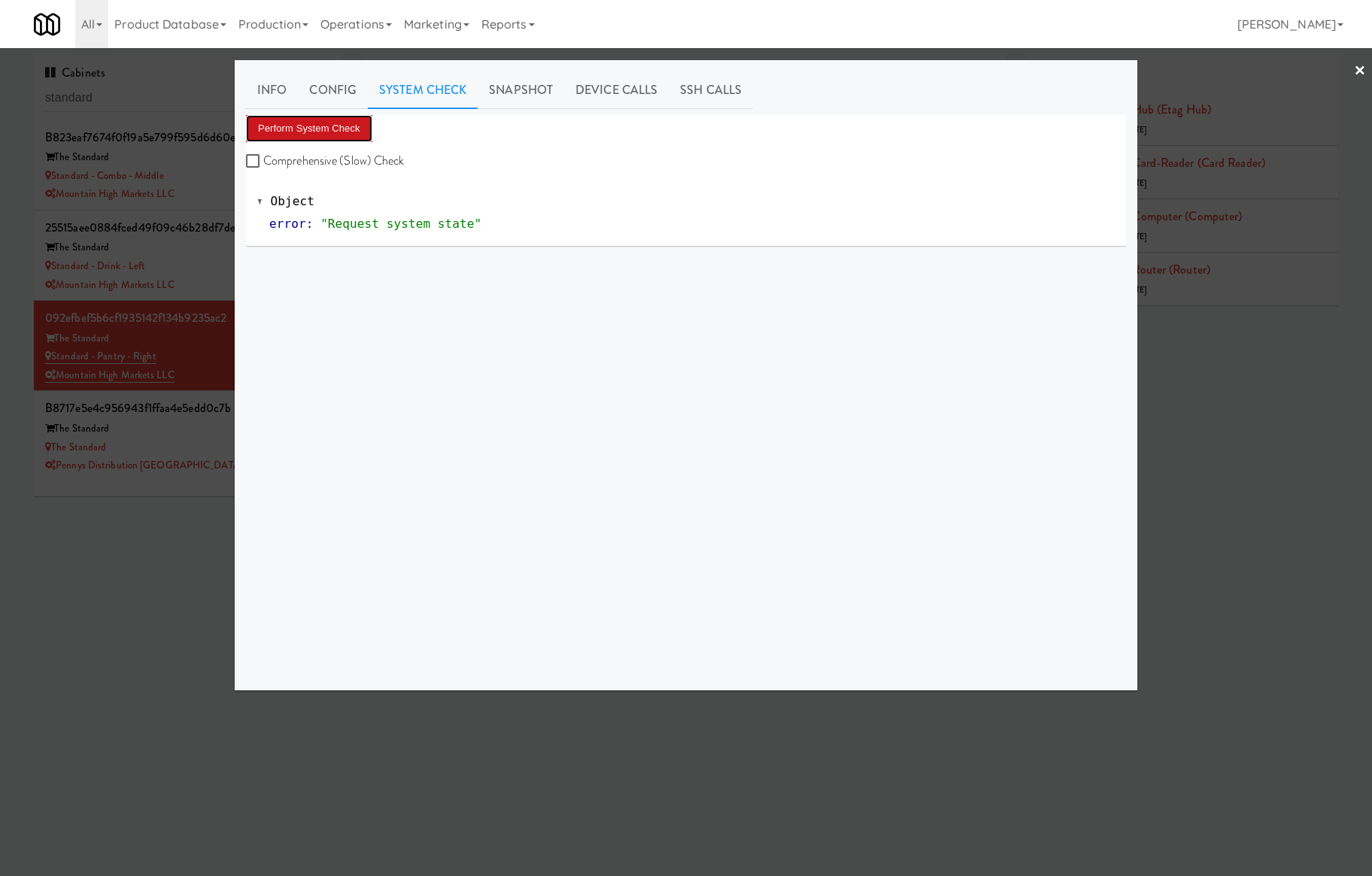
click at [357, 129] on button "Perform System Check" at bounding box center [309, 128] width 127 height 27
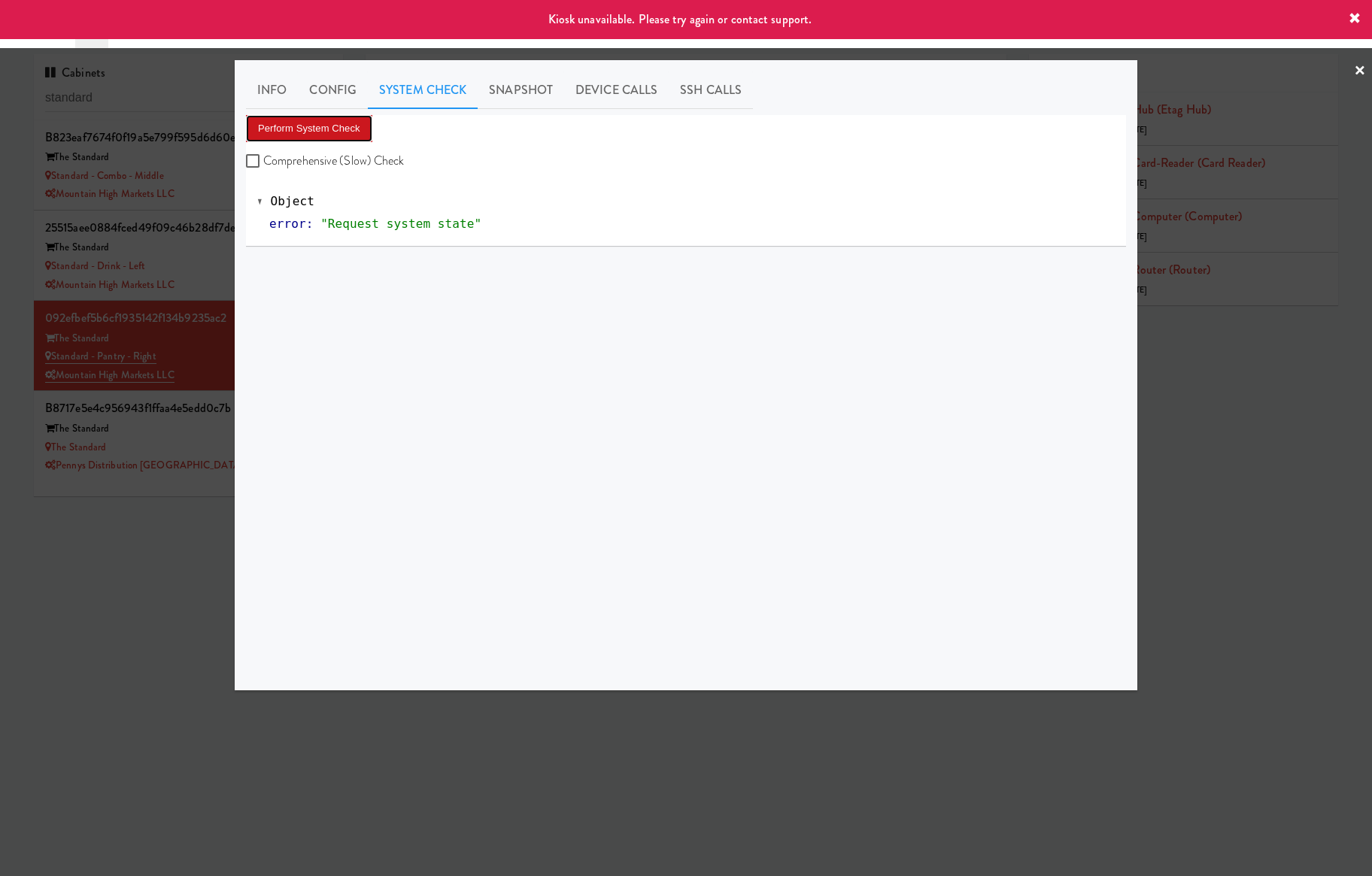
click at [342, 136] on button "Perform System Check" at bounding box center [309, 128] width 127 height 27
click at [189, 357] on div at bounding box center [686, 438] width 1372 height 876
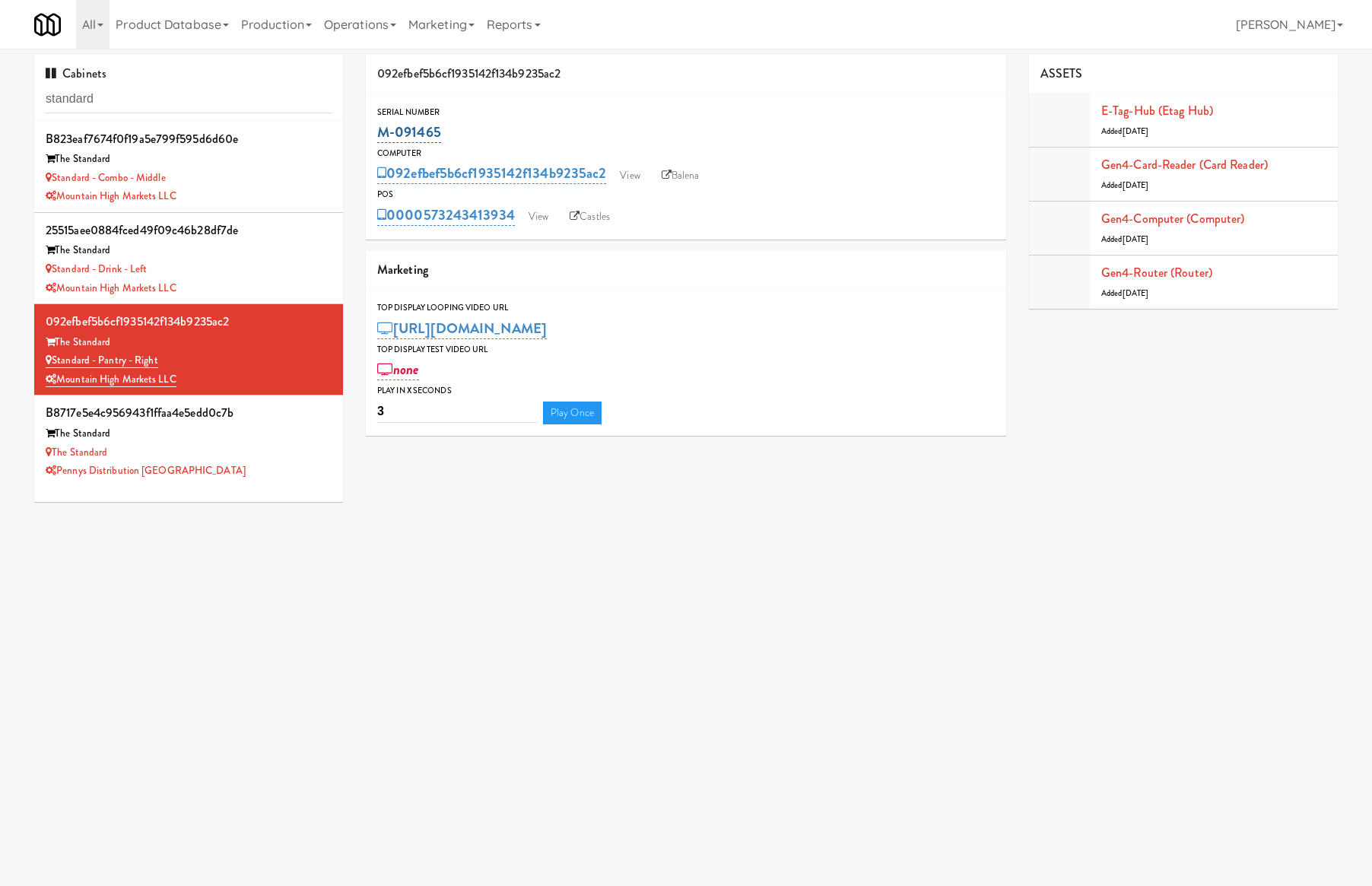
drag, startPoint x: 487, startPoint y: 132, endPoint x: 378, endPoint y: 137, distance: 109.1
click at [378, 137] on div "M-091465" at bounding box center [686, 132] width 618 height 26
copy link "M-091465"
click at [635, 170] on link "View" at bounding box center [630, 175] width 35 height 23
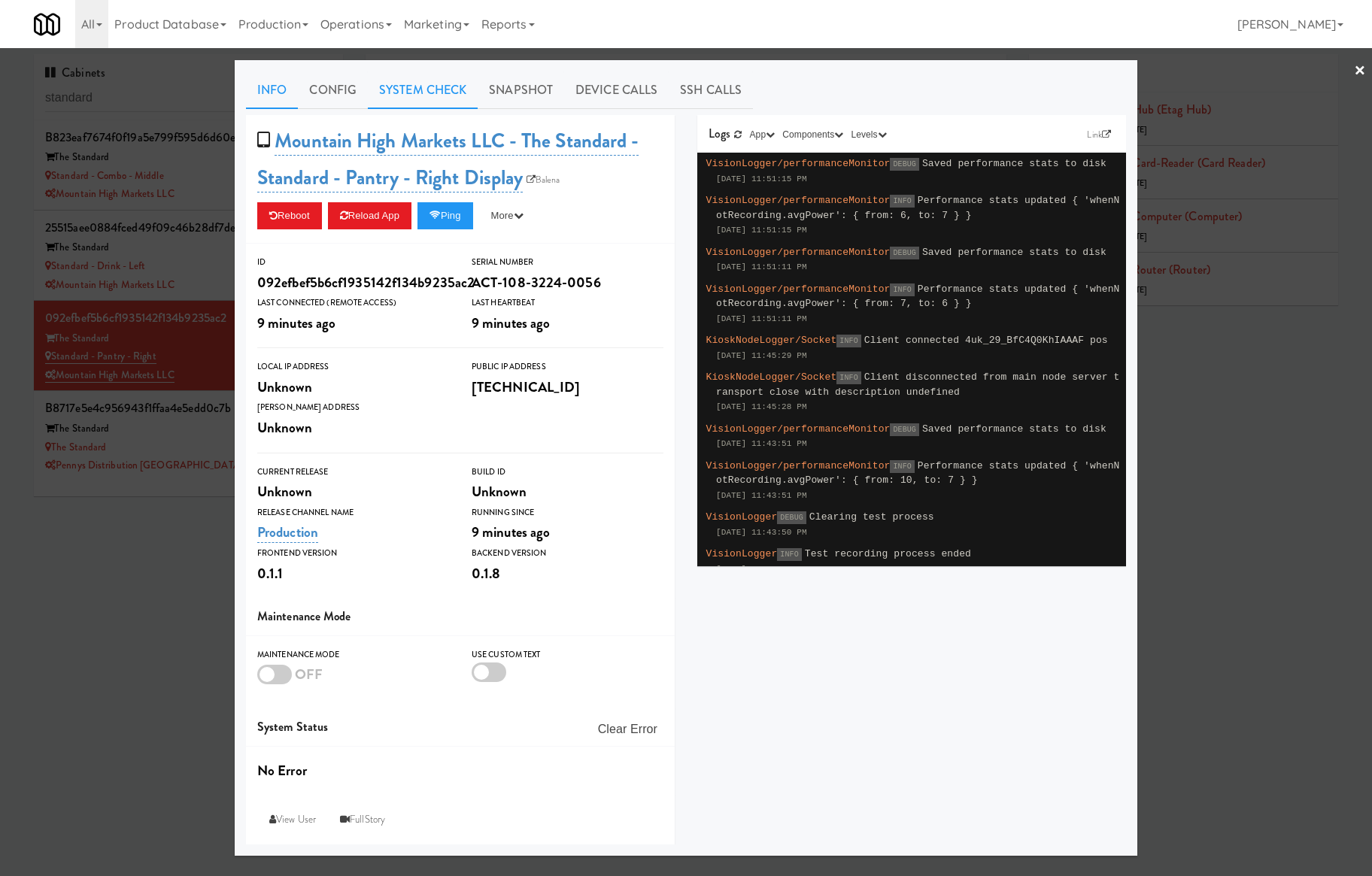
click at [458, 94] on link "System Check" at bounding box center [423, 90] width 110 height 38
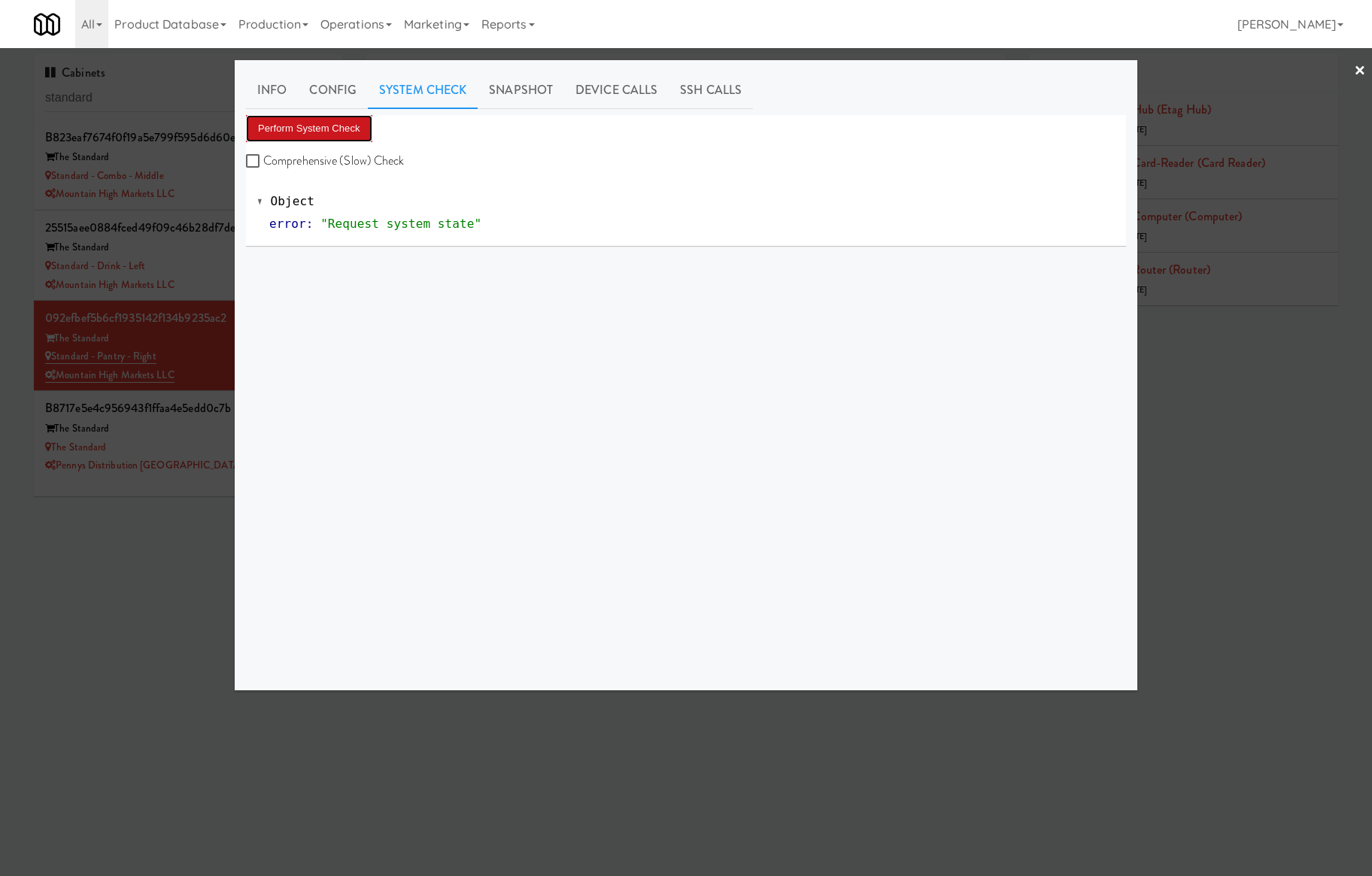
click at [329, 122] on button "Perform System Check" at bounding box center [309, 128] width 127 height 27
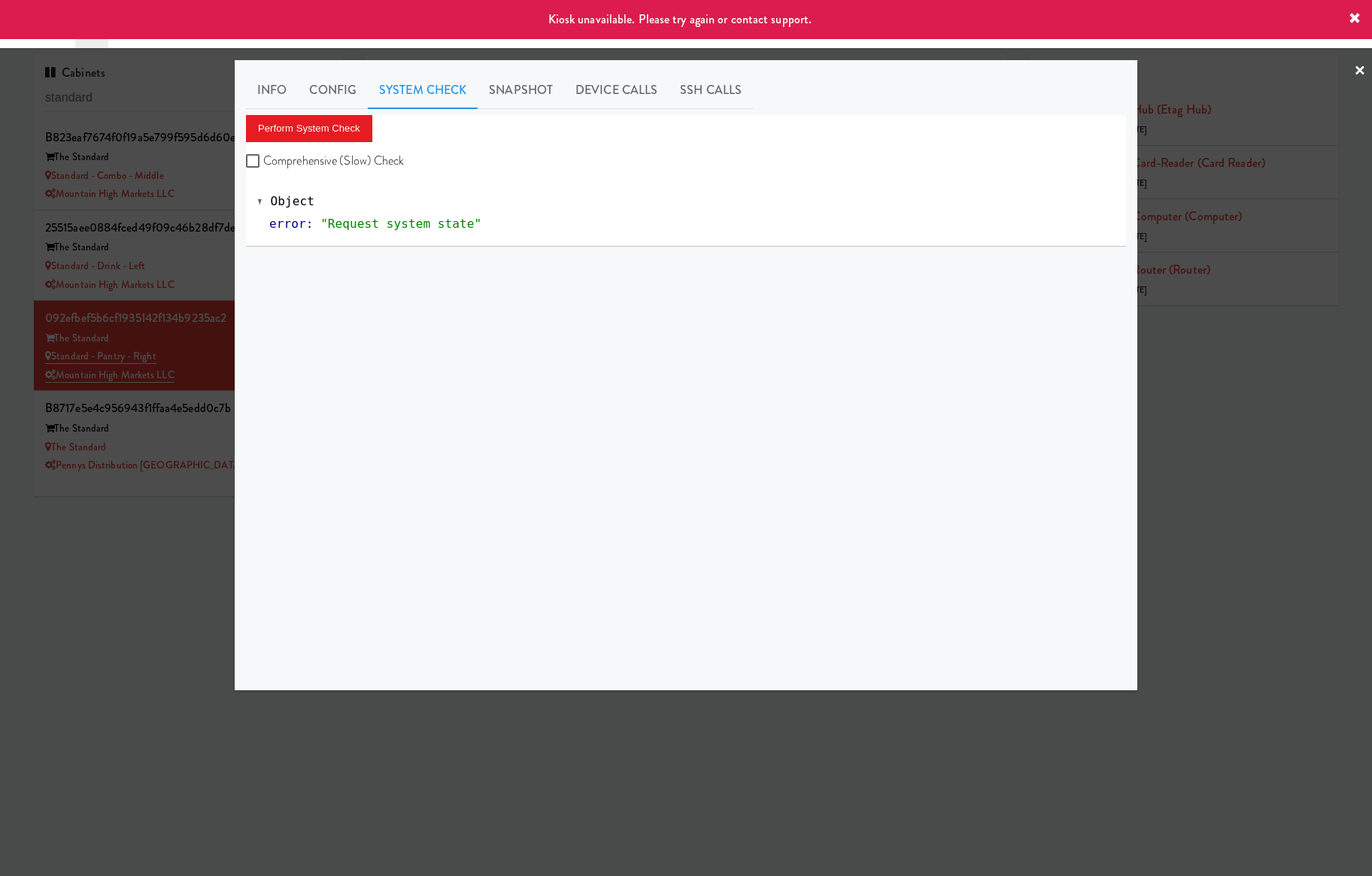
click at [188, 362] on div at bounding box center [686, 438] width 1372 height 876
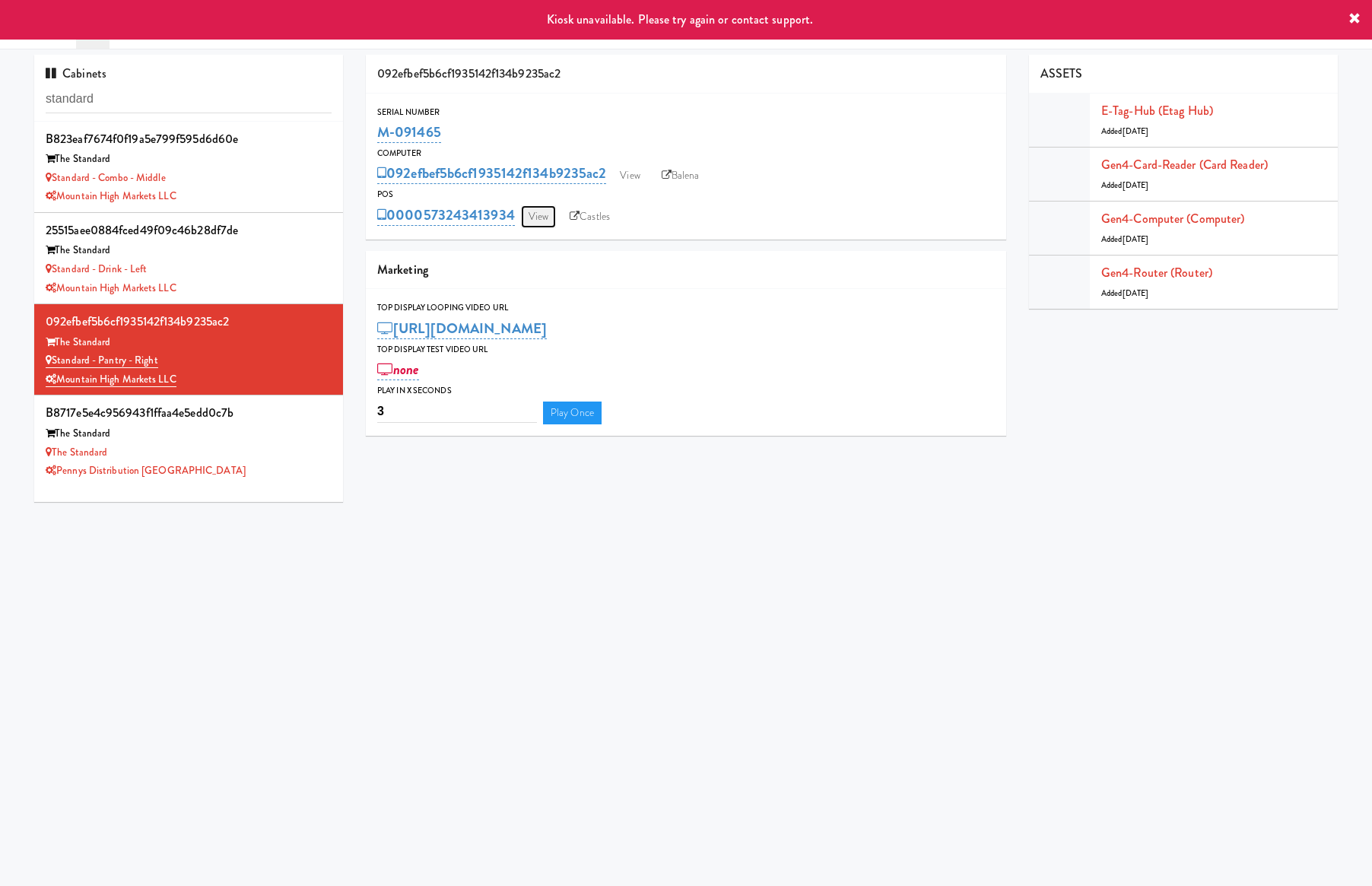
click at [543, 220] on link "View" at bounding box center [539, 217] width 35 height 23
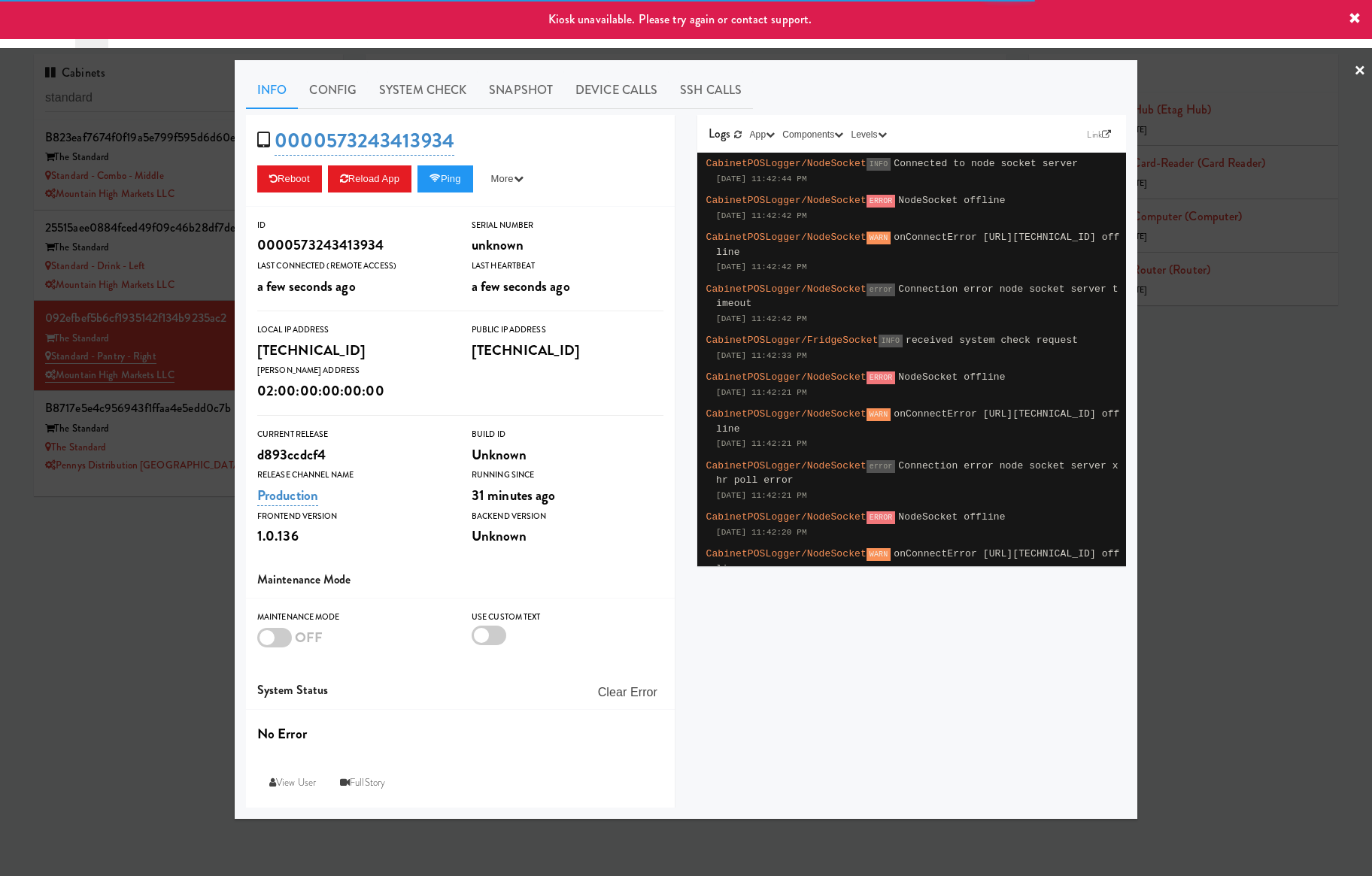
click at [422, 106] on link "System Check" at bounding box center [423, 90] width 110 height 38
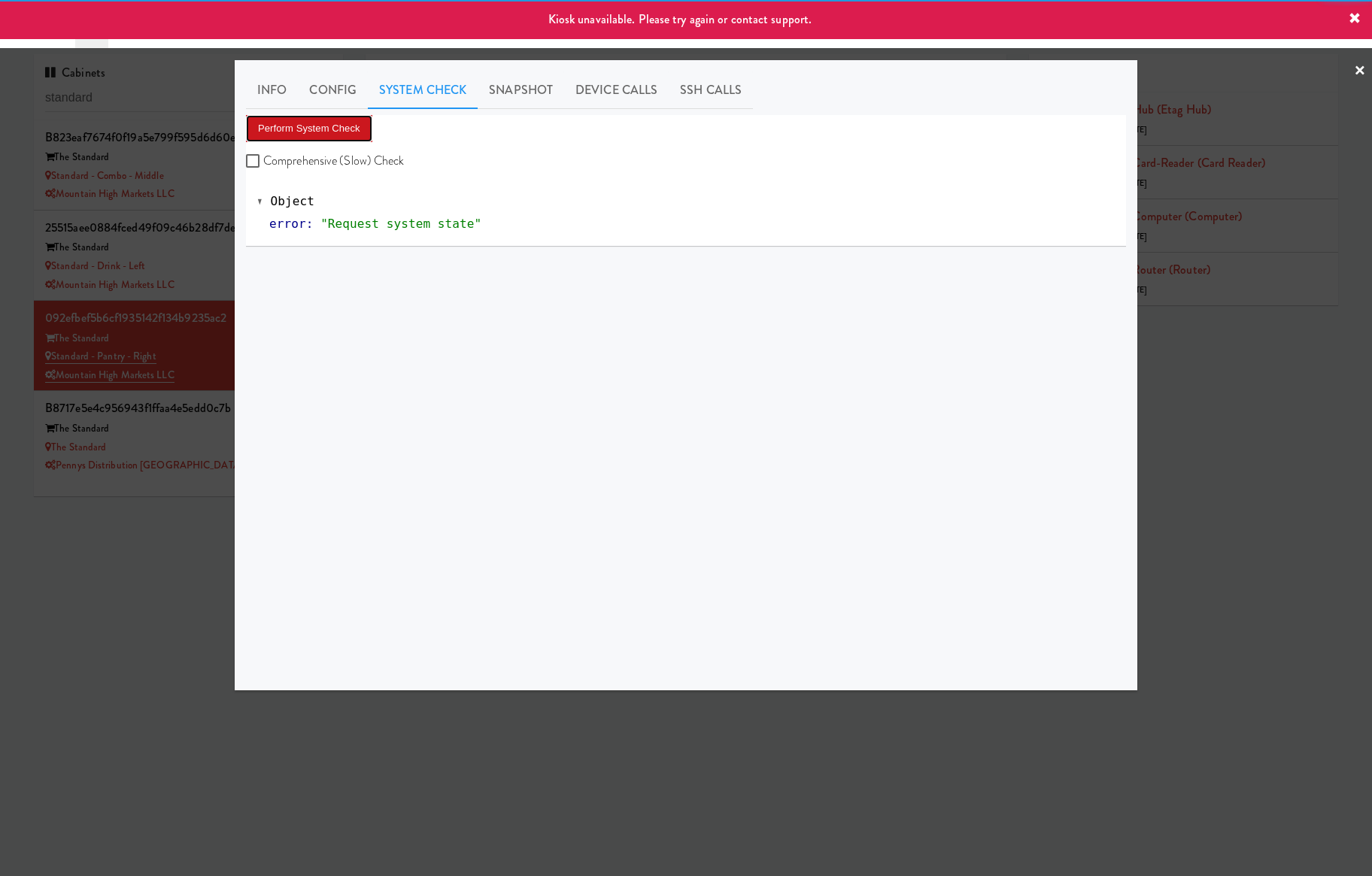
click at [316, 130] on button "Perform System Check" at bounding box center [309, 128] width 127 height 27
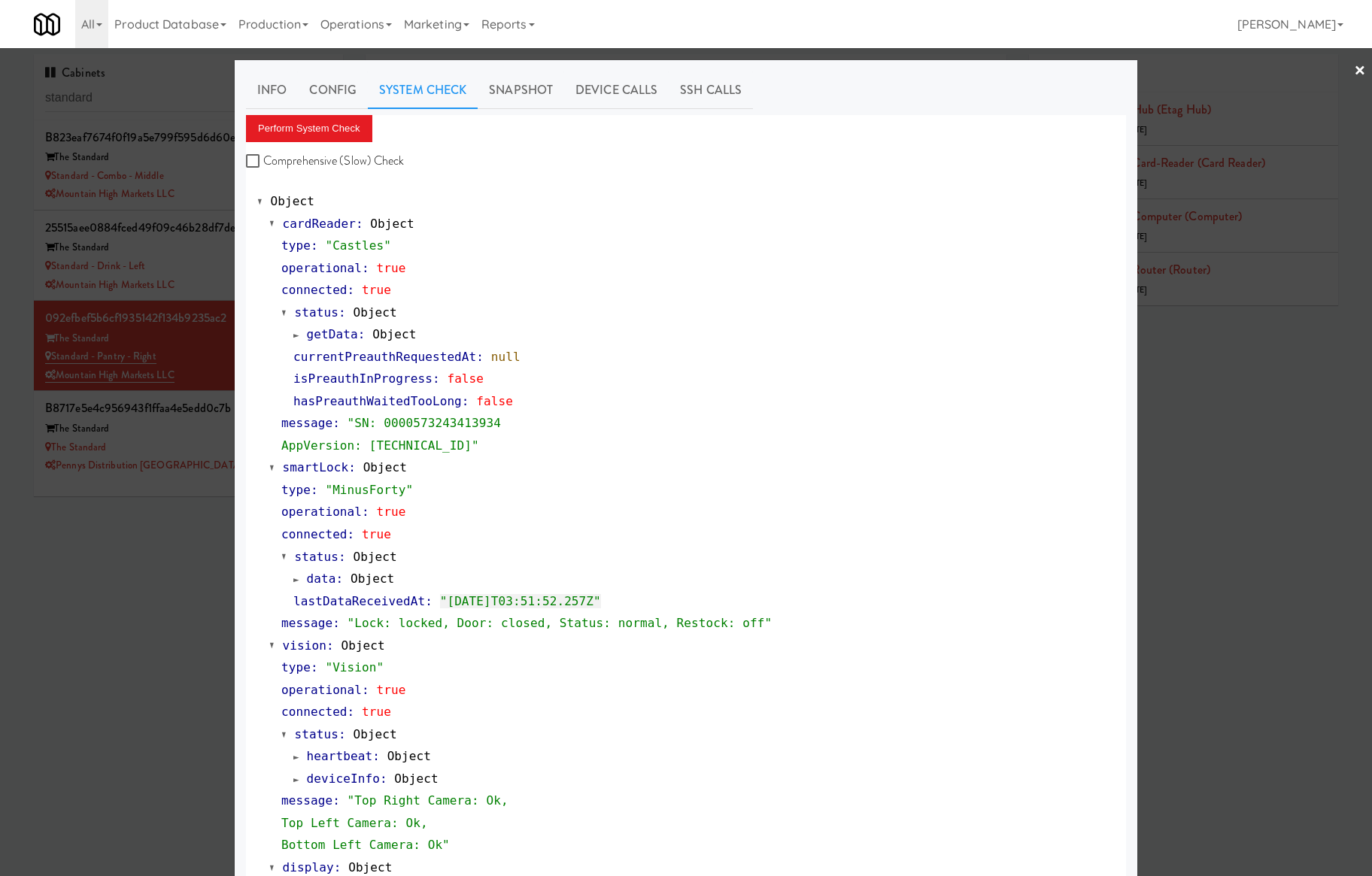
drag, startPoint x: 124, startPoint y: 633, endPoint x: 134, endPoint y: 636, distance: 10.4
click at [125, 633] on div at bounding box center [686, 438] width 1372 height 876
